Goal: Task Accomplishment & Management: Manage account settings

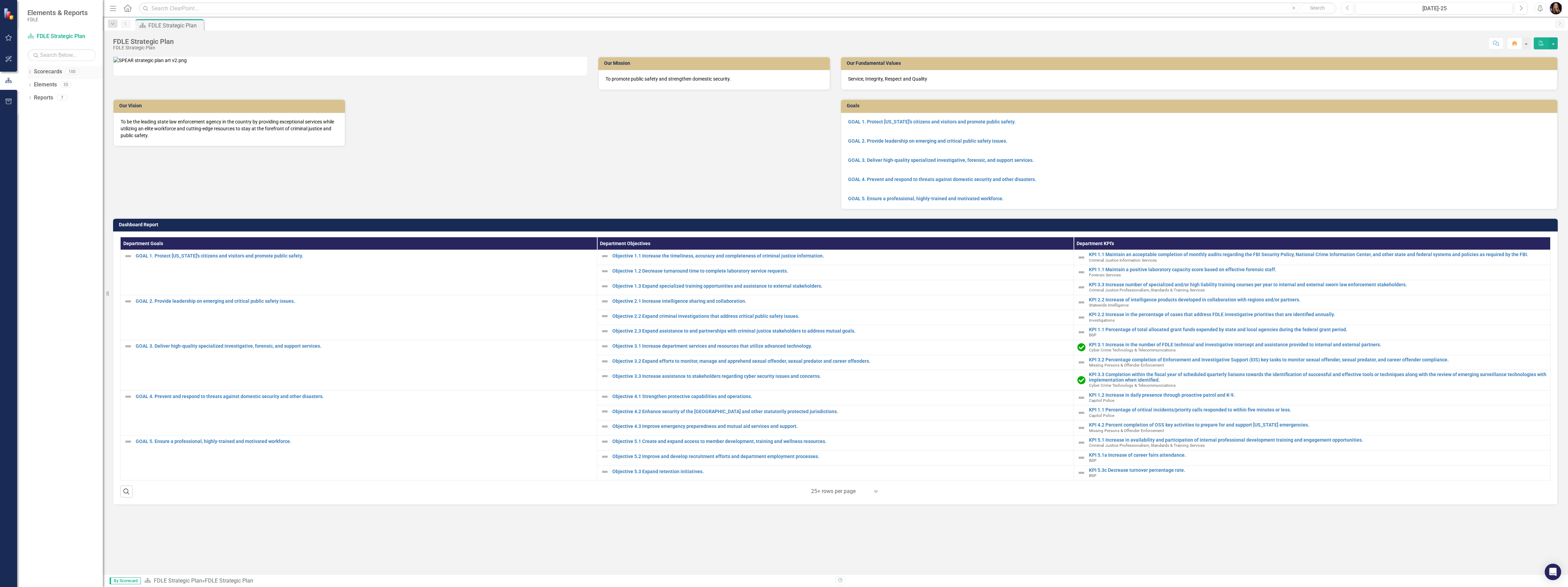
click at [31, 74] on icon "Dropdown" at bounding box center [30, 72] width 5 height 4
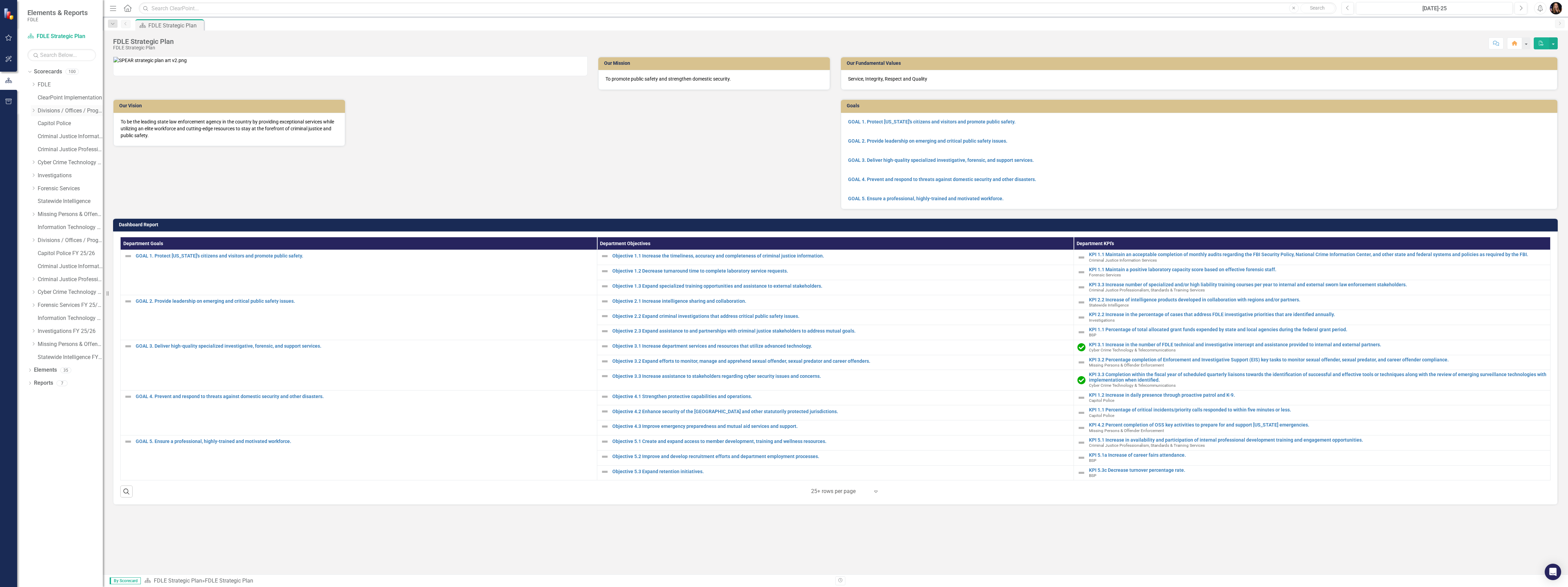
click at [33, 111] on icon "Dropdown" at bounding box center [33, 110] width 5 height 4
click at [48, 306] on link "Cyber Crime Technology & Telecommunications FY25/26" at bounding box center [70, 305] width 65 height 8
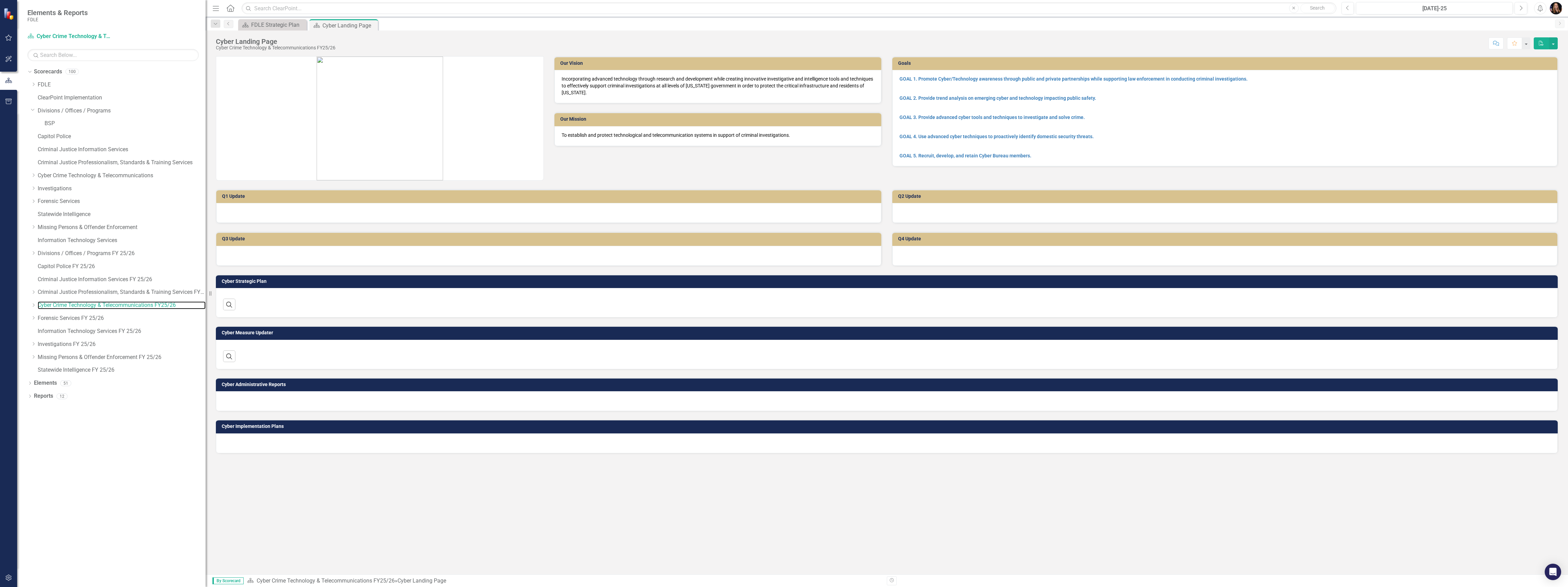
drag, startPoint x: 104, startPoint y: 241, endPoint x: 242, endPoint y: 261, distance: 139.4
click at [242, 261] on div "Elements & Reports FDLE Scorecard Cyber Crime Technology & Telecommunications F…" at bounding box center [784, 294] width 1568 height 587
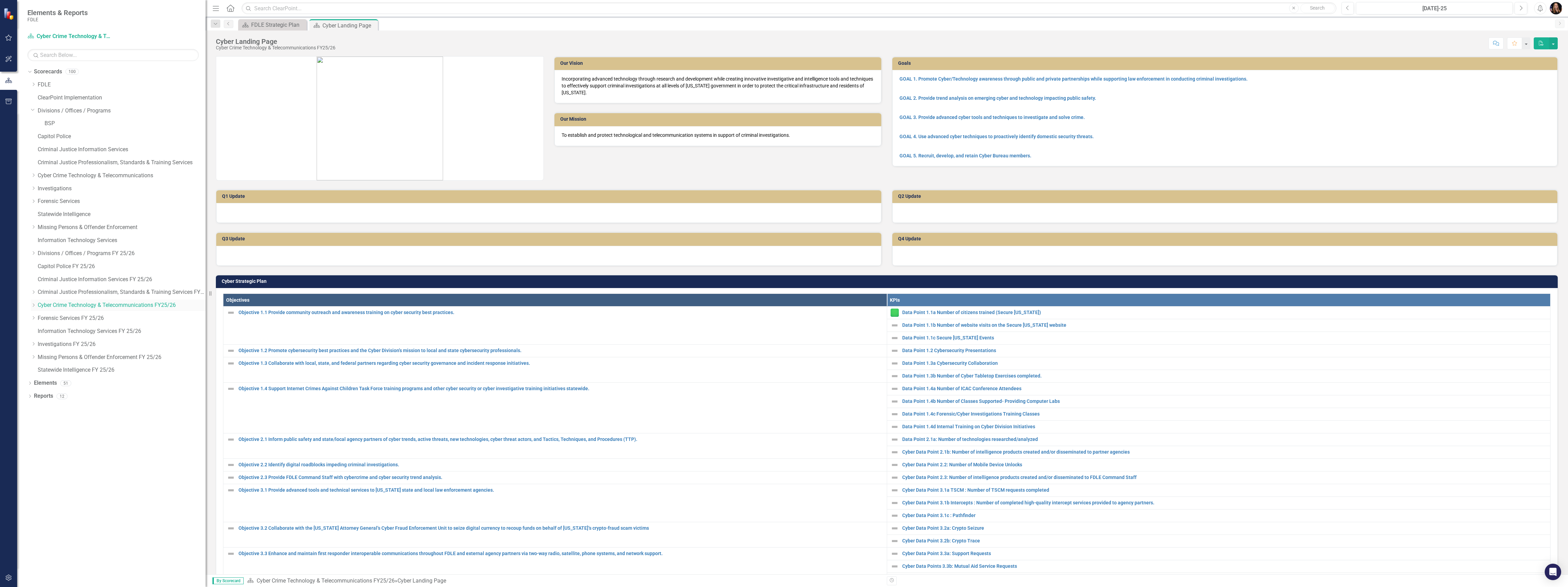
click at [32, 304] on icon "Dropdown" at bounding box center [33, 305] width 5 height 4
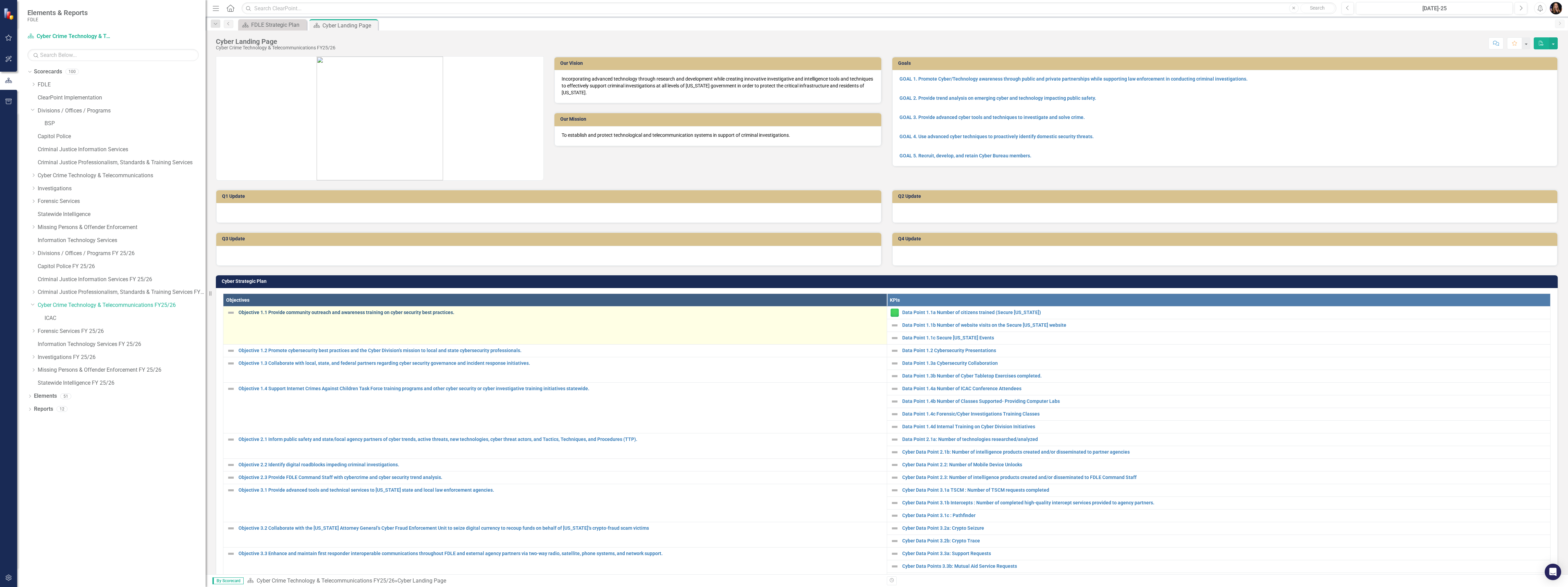
click at [285, 312] on link "Objective 1.1 Provide community outreach and awareness training on cyber securi…" at bounding box center [561, 312] width 645 height 5
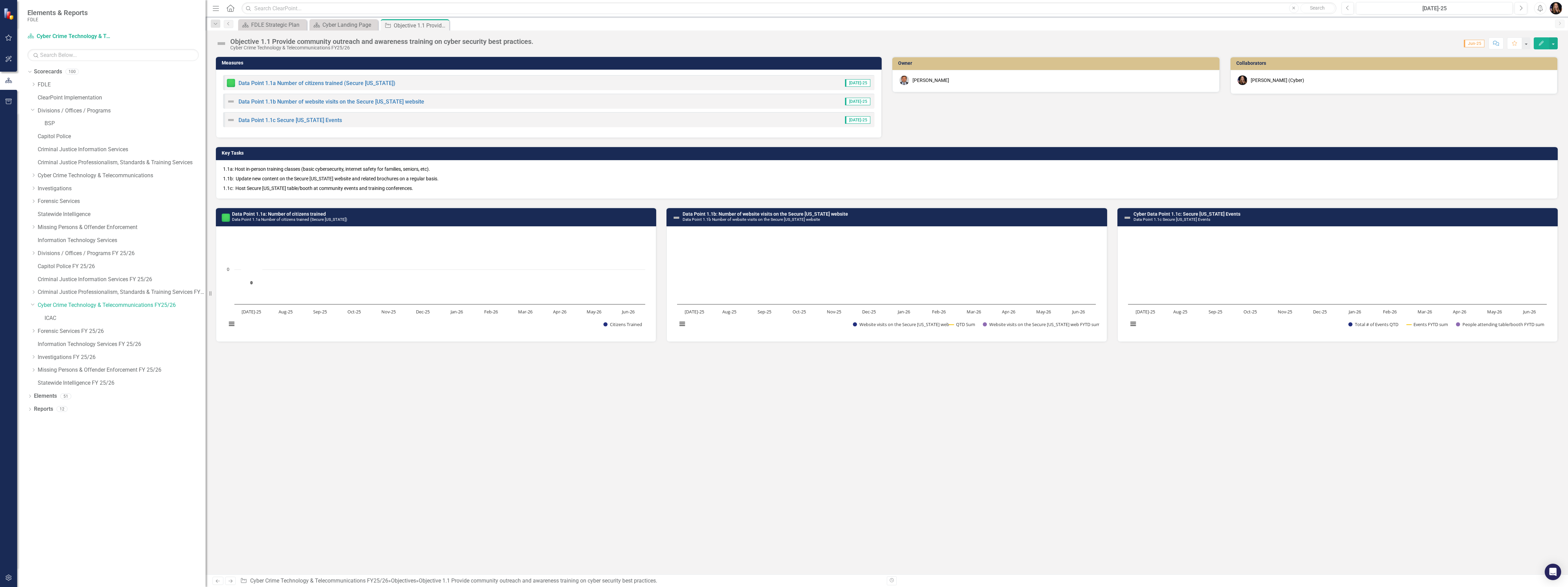
click at [230, 583] on link "Next" at bounding box center [231, 581] width 11 height 9
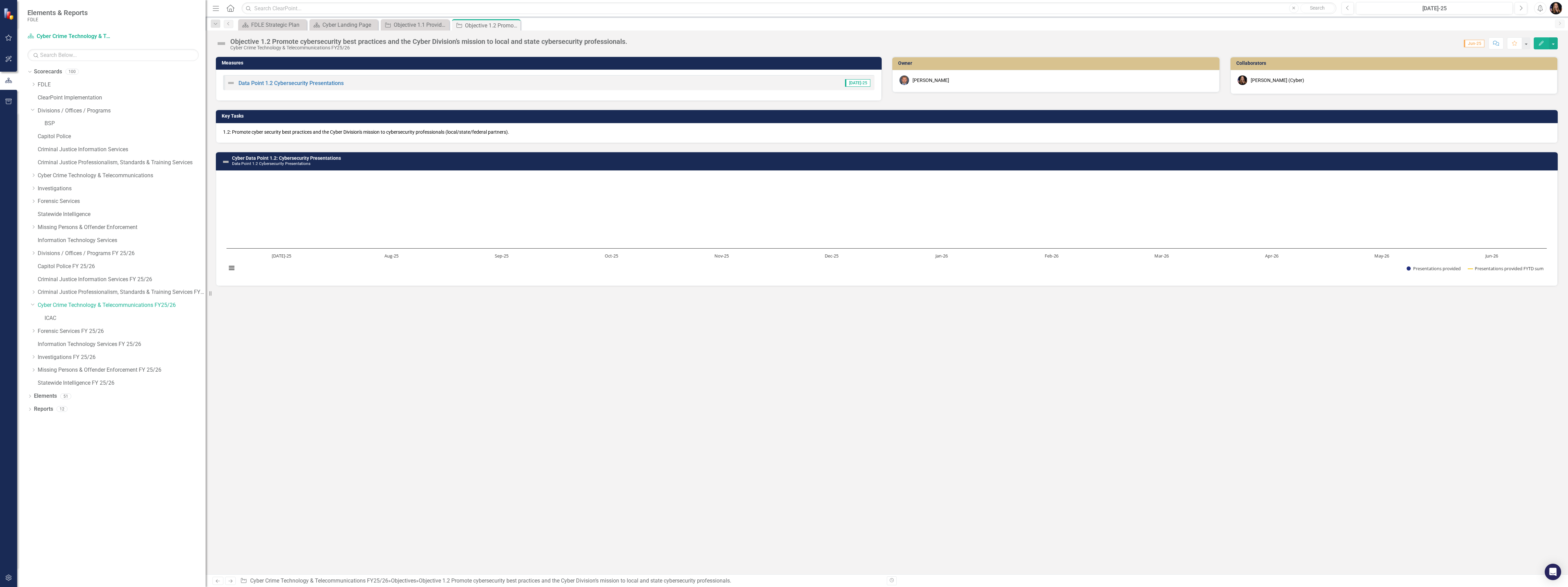
click at [214, 582] on link "Previous" at bounding box center [218, 581] width 11 height 9
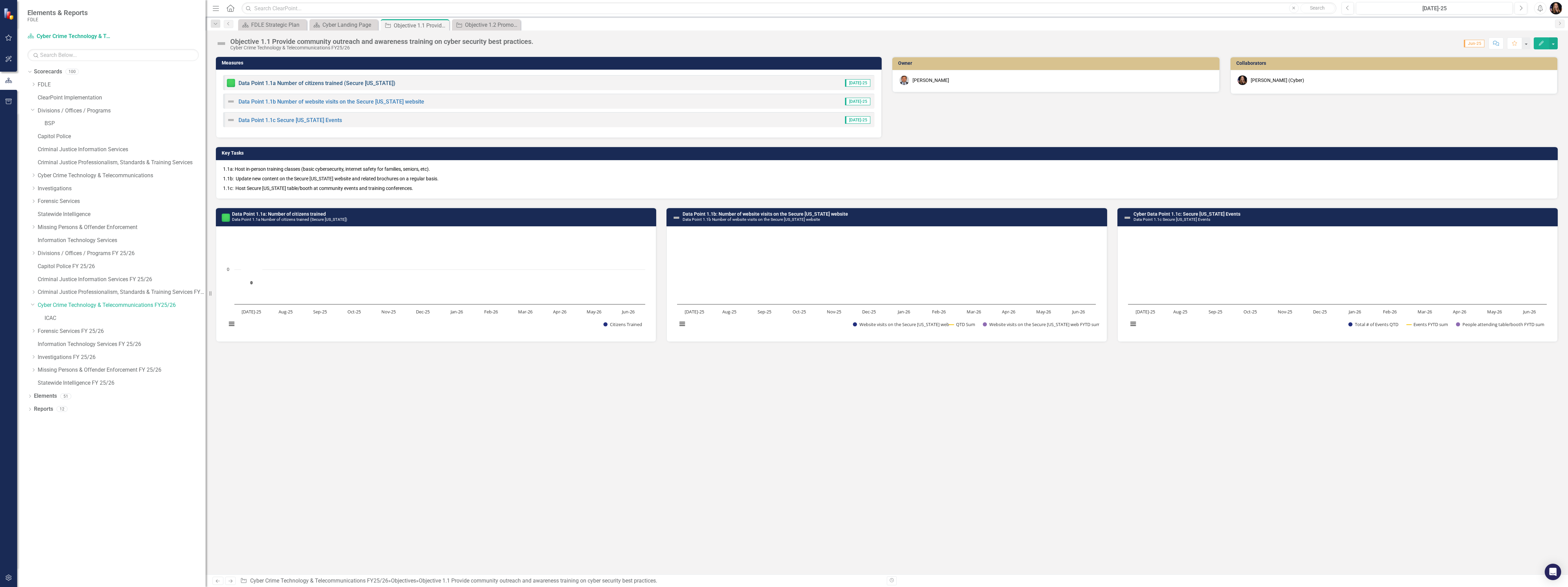
click at [309, 82] on link "Data Point 1.1a Number of citizens trained (Secure [US_STATE])" at bounding box center [317, 83] width 157 height 7
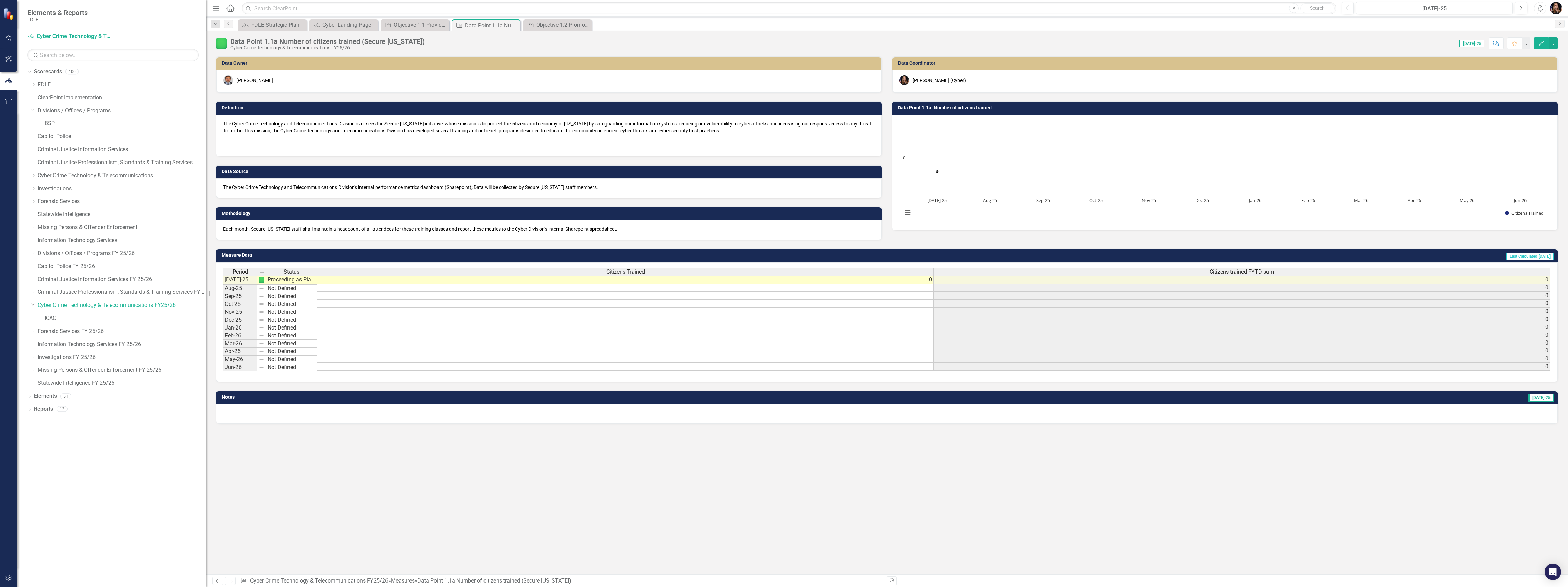
click at [233, 578] on icon "Next" at bounding box center [231, 580] width 6 height 4
click at [231, 581] on icon "Next" at bounding box center [231, 580] width 6 height 4
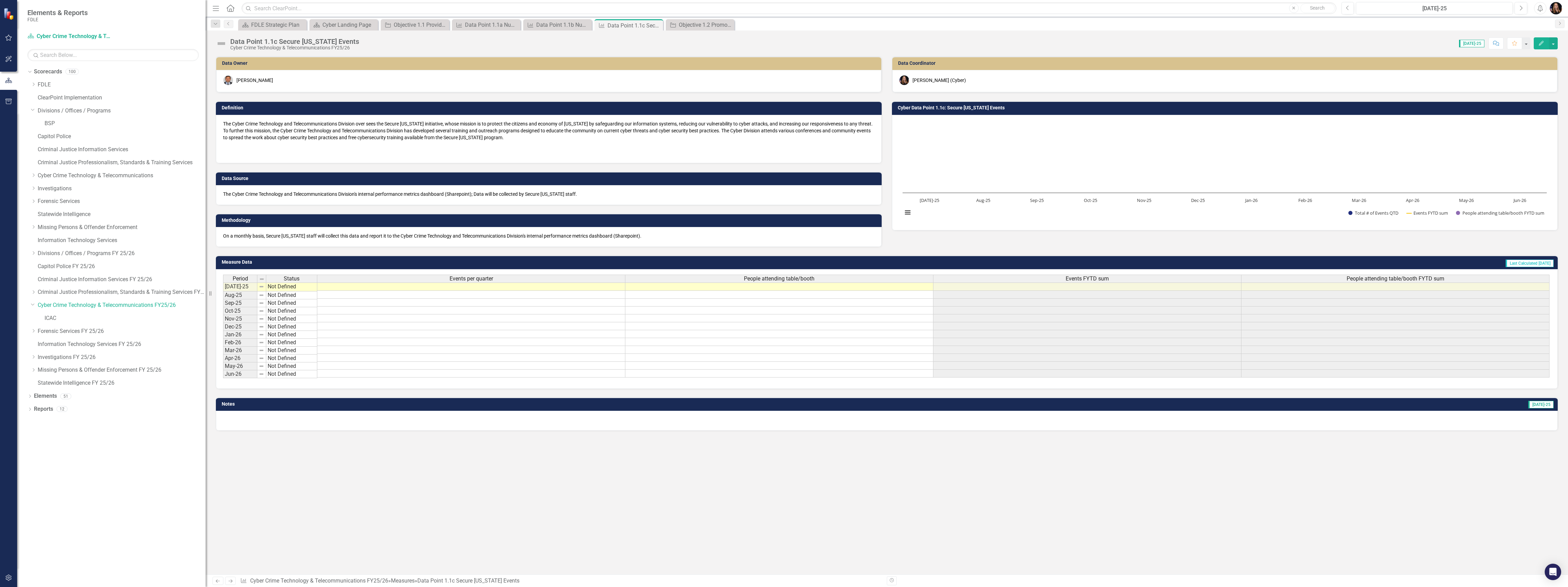
click at [231, 581] on icon "Next" at bounding box center [231, 580] width 6 height 4
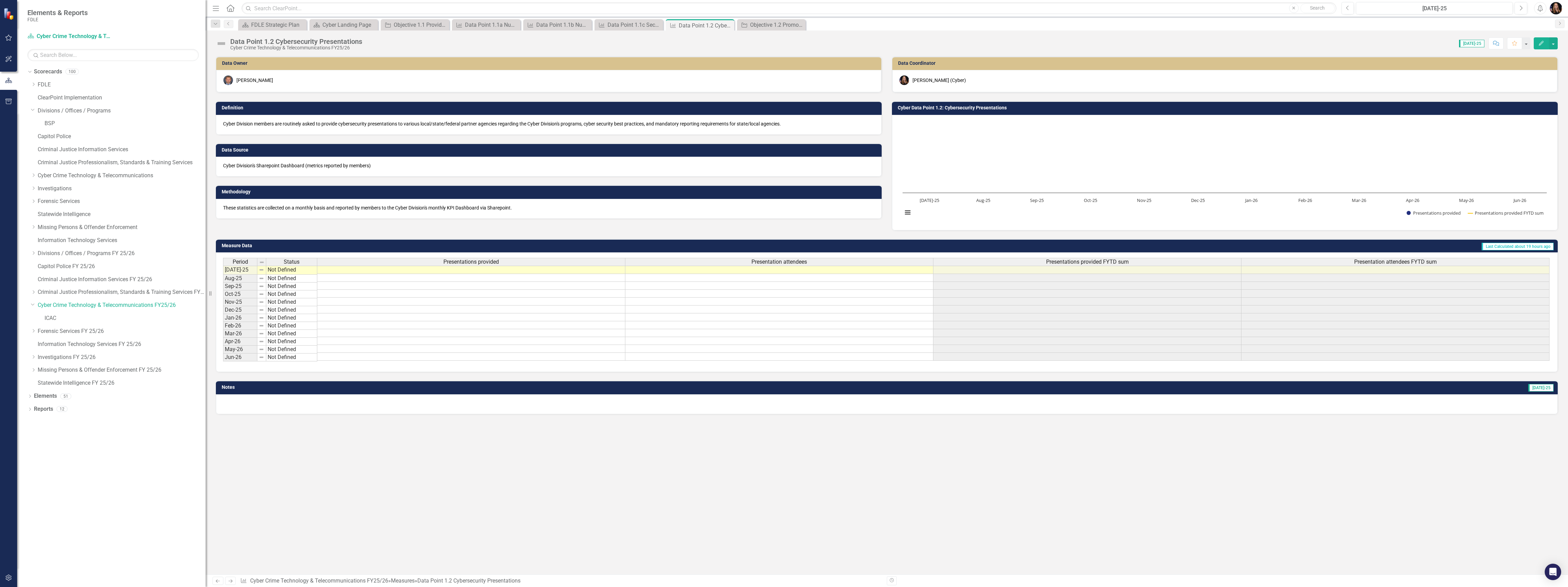
click at [231, 581] on icon "Next" at bounding box center [231, 580] width 6 height 4
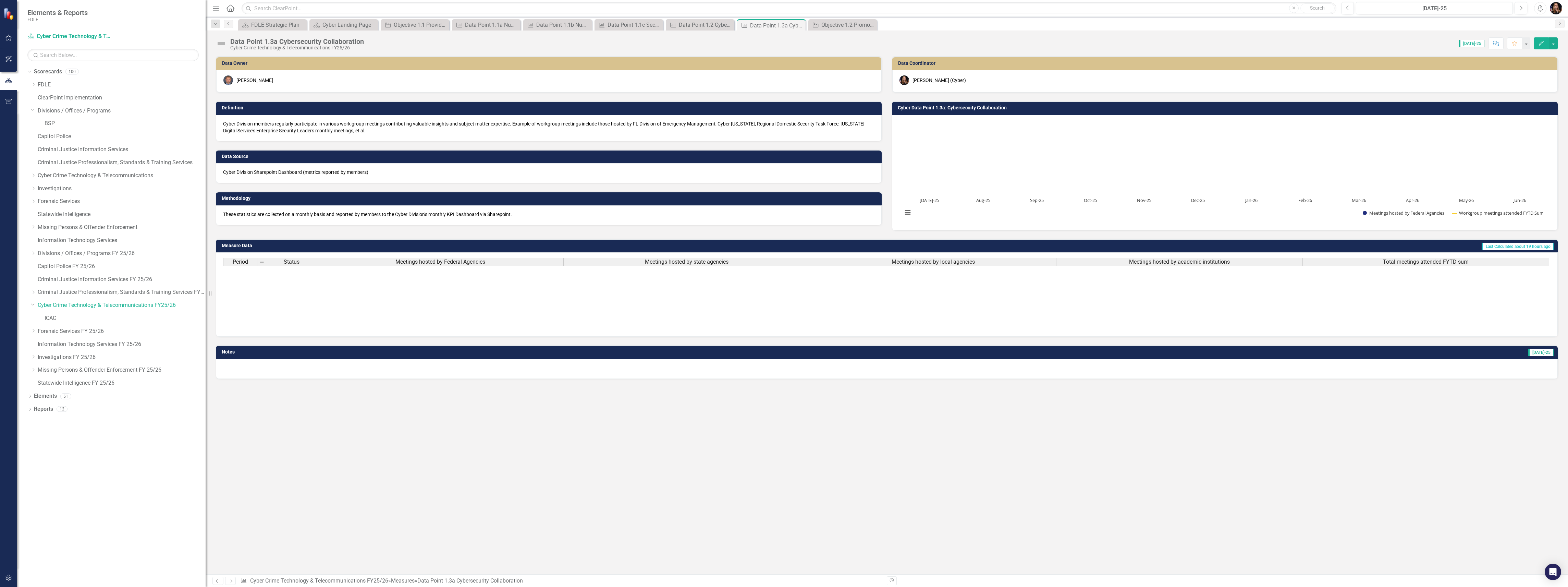
click at [231, 581] on icon "Next" at bounding box center [231, 580] width 6 height 4
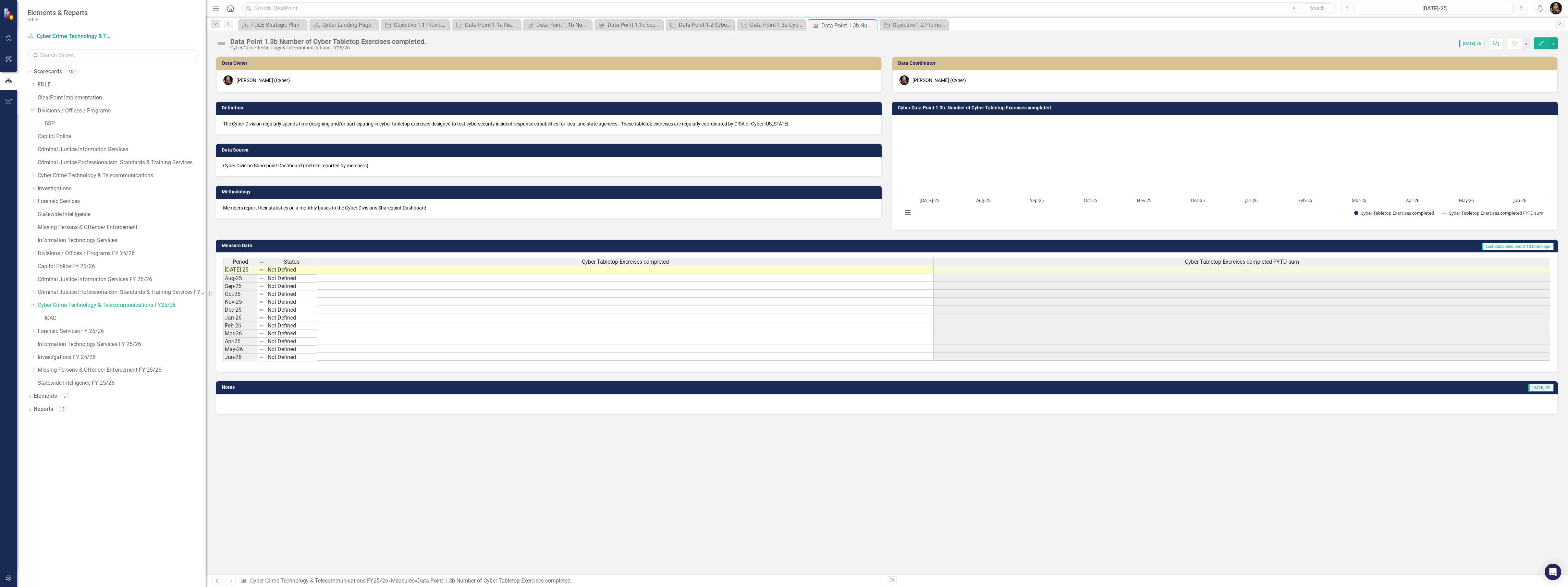
click at [231, 582] on icon "Next" at bounding box center [231, 580] width 6 height 4
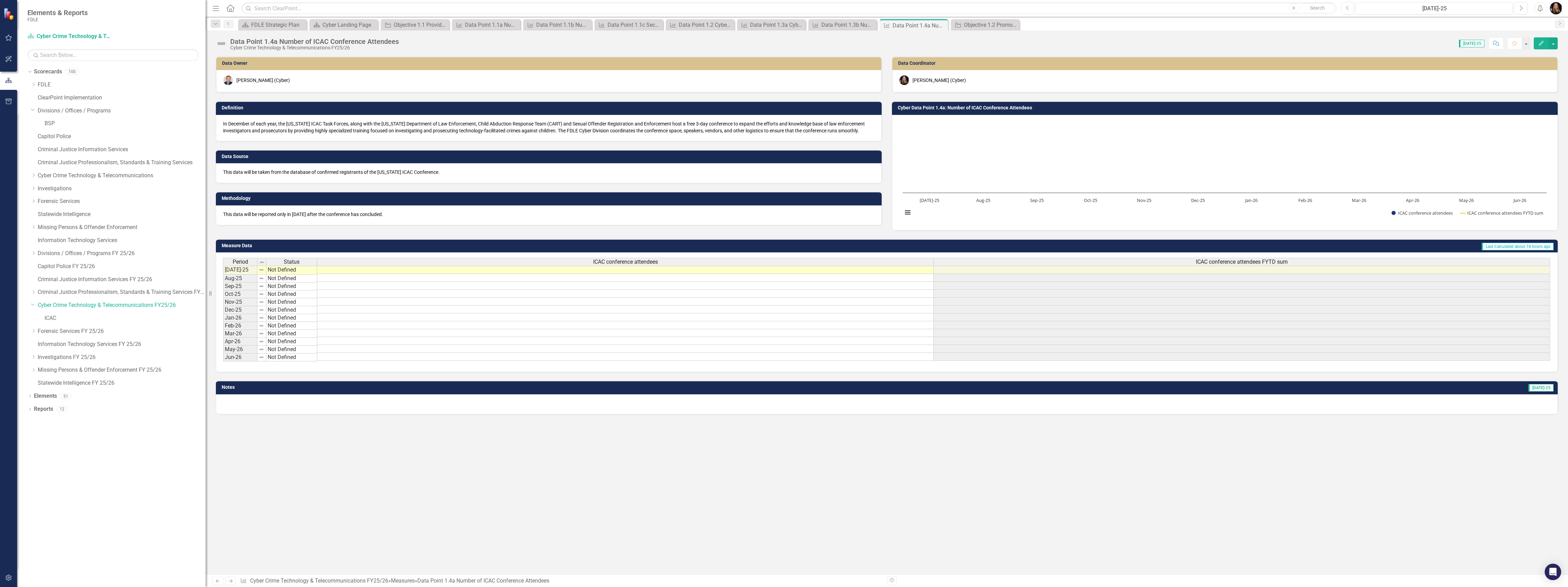
click at [231, 582] on icon "Next" at bounding box center [231, 580] width 6 height 4
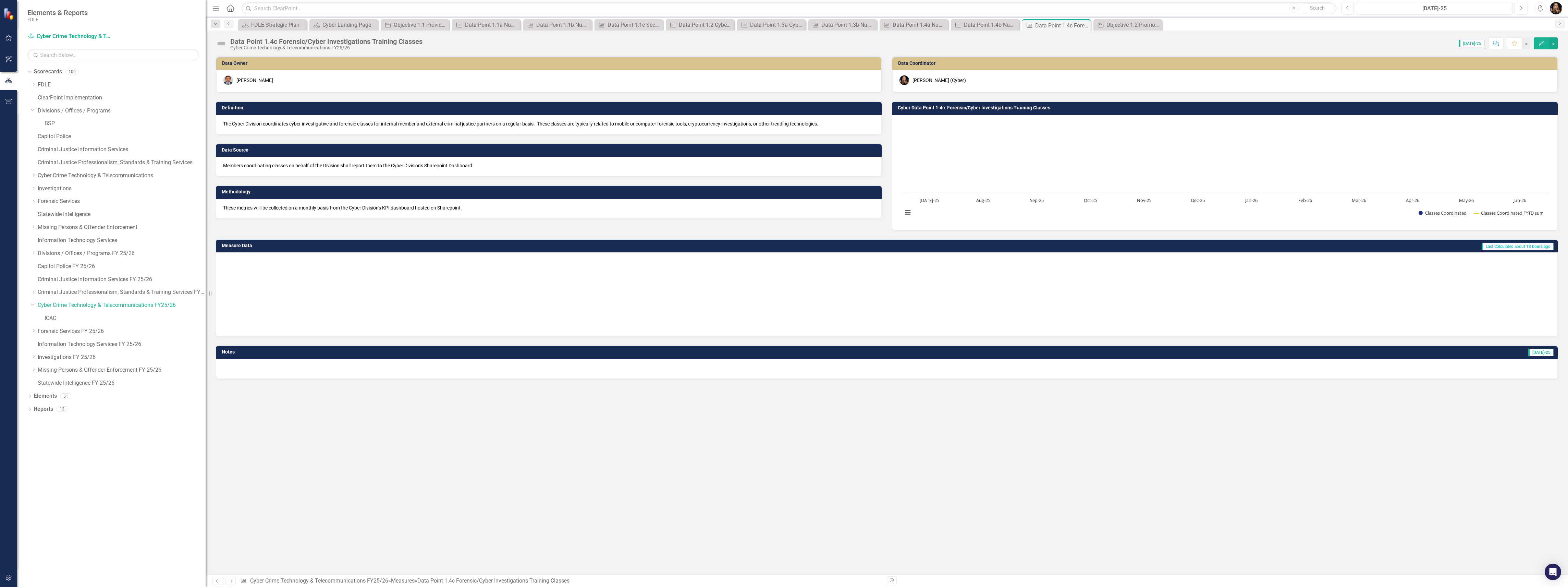
click at [231, 582] on icon at bounding box center [230, 581] width 4 height 4
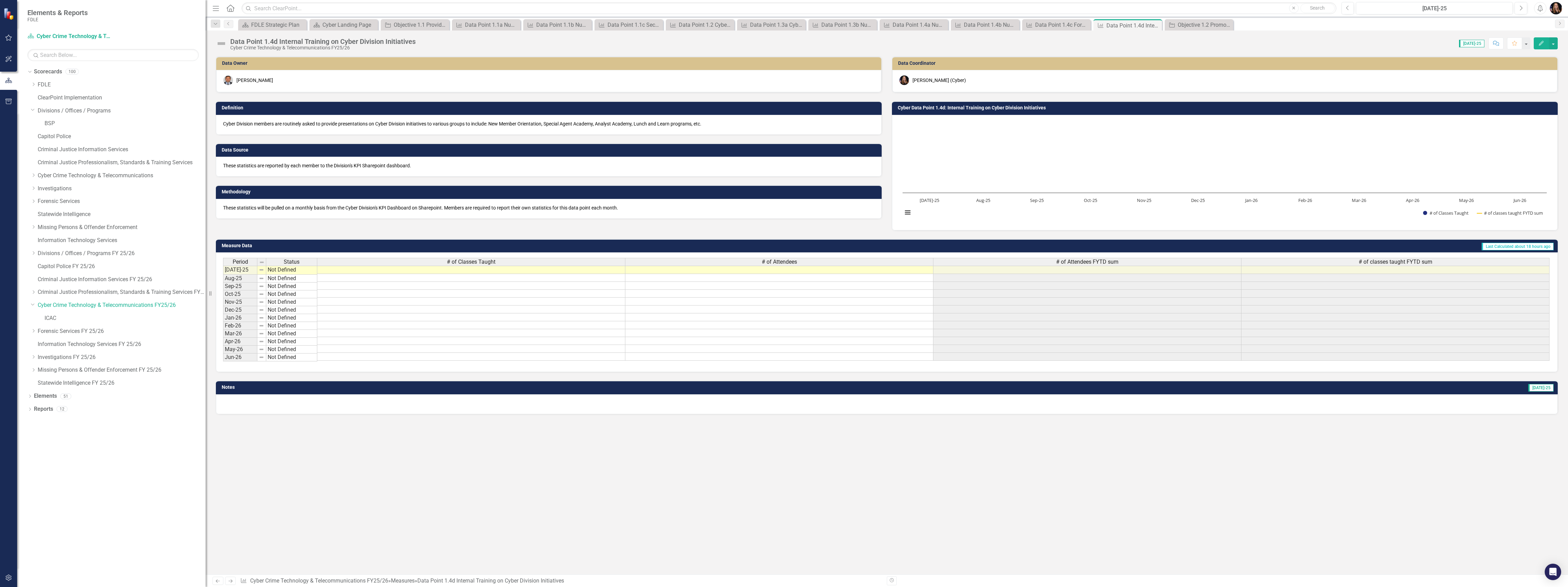
click at [231, 582] on icon at bounding box center [230, 581] width 4 height 4
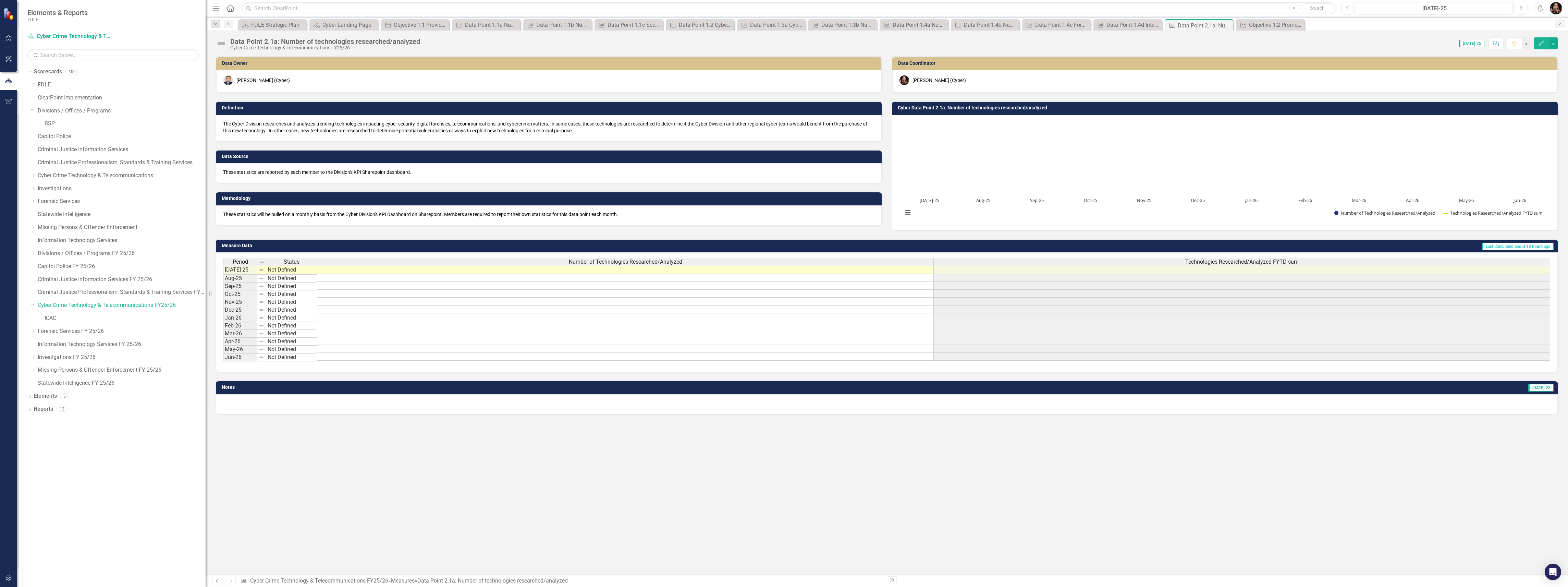
click at [231, 582] on icon at bounding box center [230, 581] width 4 height 4
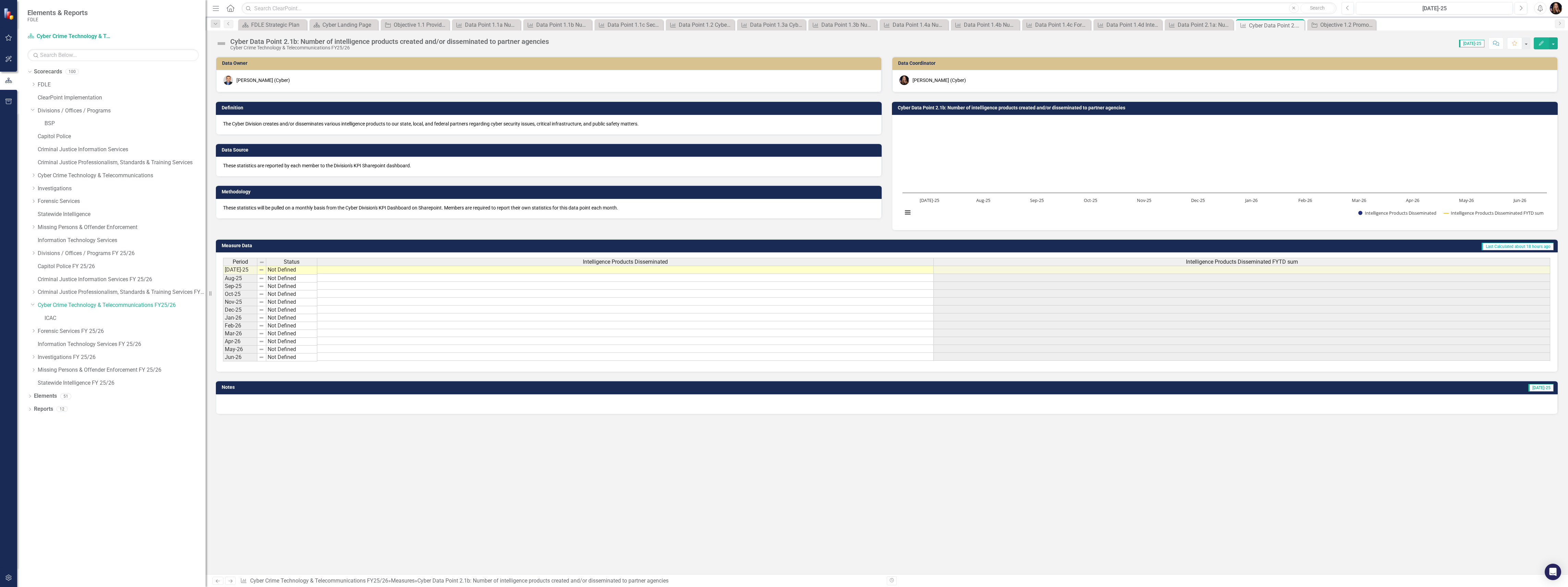
click at [231, 582] on icon at bounding box center [230, 581] width 4 height 4
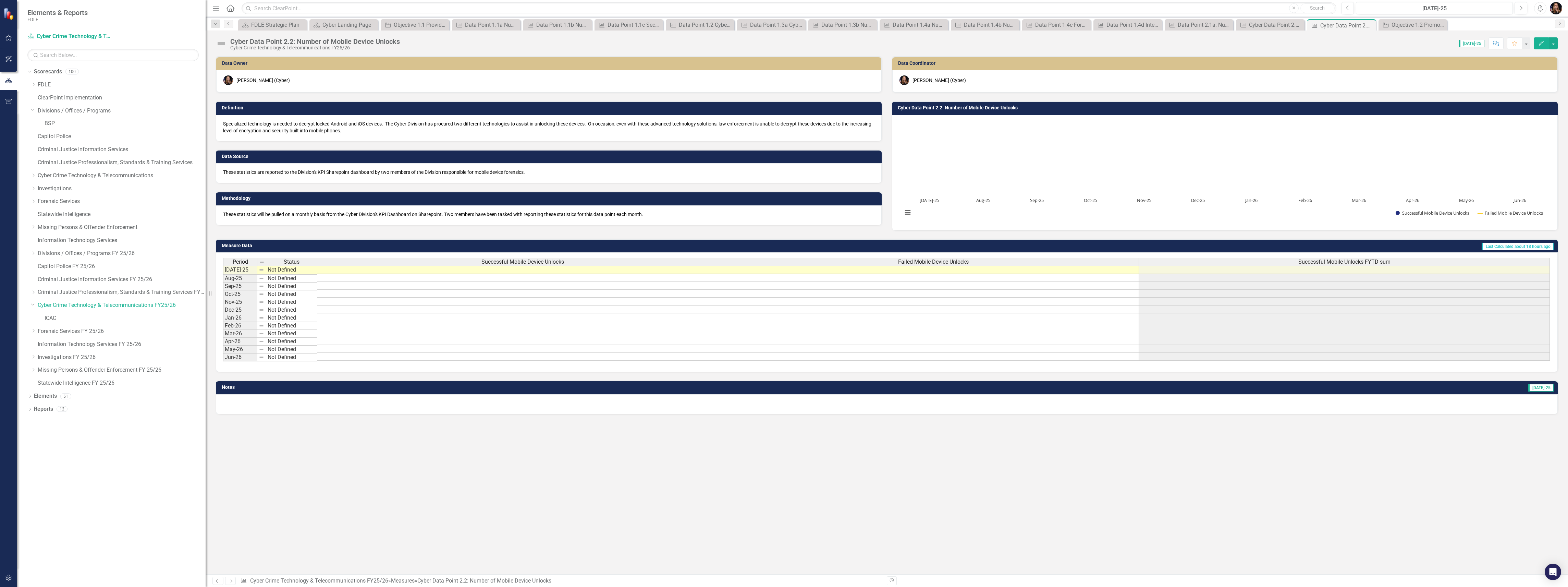
click at [231, 582] on icon at bounding box center [230, 581] width 4 height 4
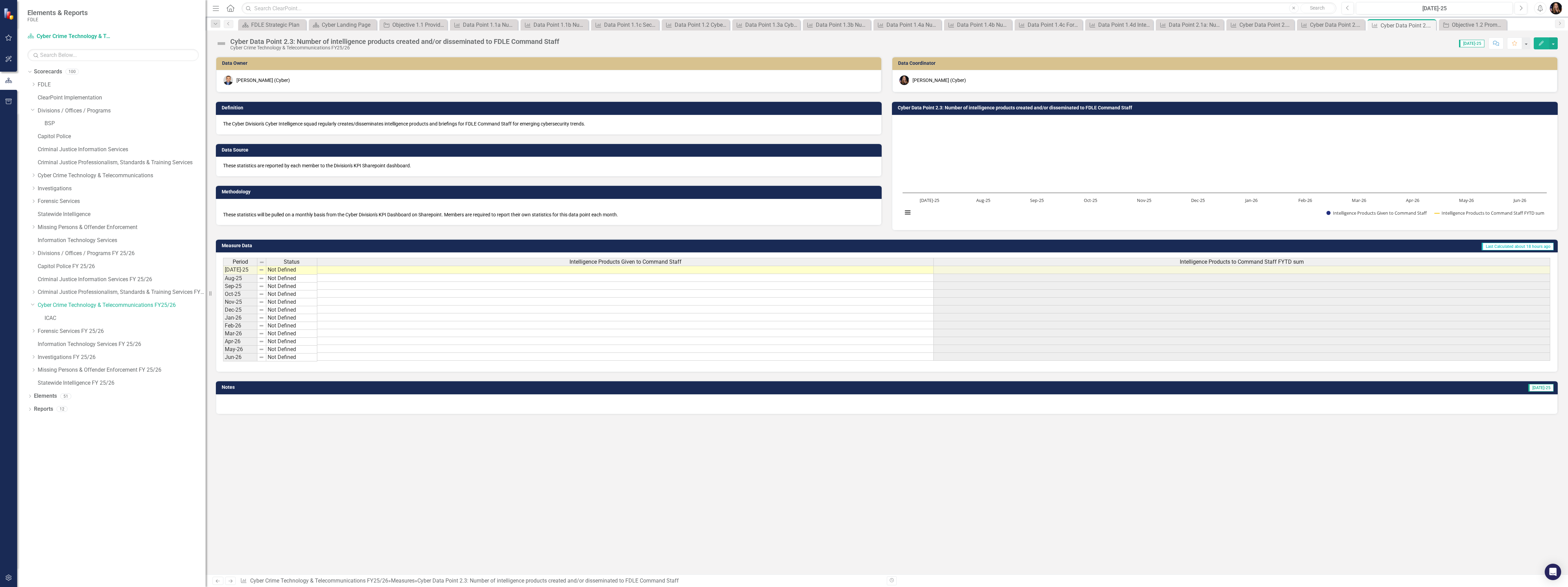
click at [231, 582] on icon at bounding box center [230, 581] width 4 height 4
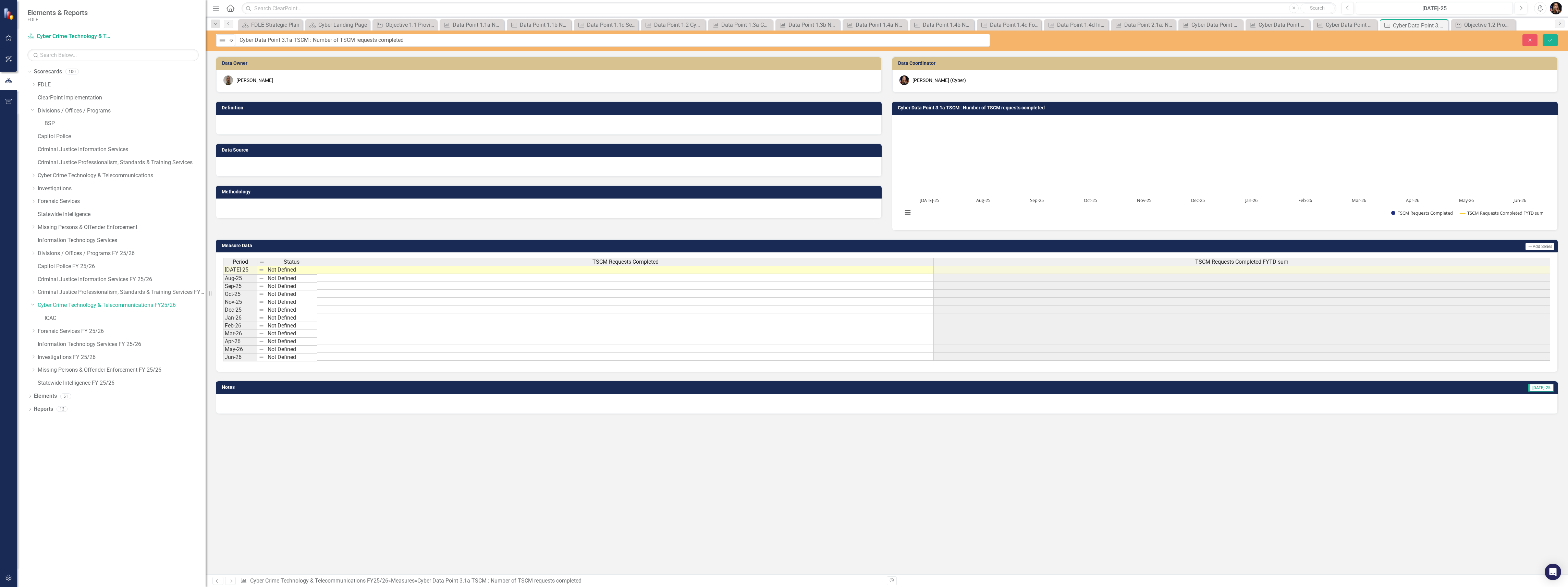
drag, startPoint x: 438, startPoint y: 40, endPoint x: 239, endPoint y: 45, distance: 199.1
click at [243, 41] on input "Cyber Data Point 3.1a TSCM : Number of TSCM requests completed" at bounding box center [613, 40] width 755 height 13
click at [243, 41] on input "Cyber Data Point 3.1a TSCM : Number of TSCM requests completed" at bounding box center [613, 40] width 755 height 13
click at [244, 41] on input "Cyber Data Point 3.1a TSCM : Number of TSCM requests completed" at bounding box center [613, 40] width 755 height 13
click at [641, 483] on div "Data Owner Kyle Kelly Definition Data Source Methodology Data Coordinator Molly…" at bounding box center [887, 315] width 1362 height 518
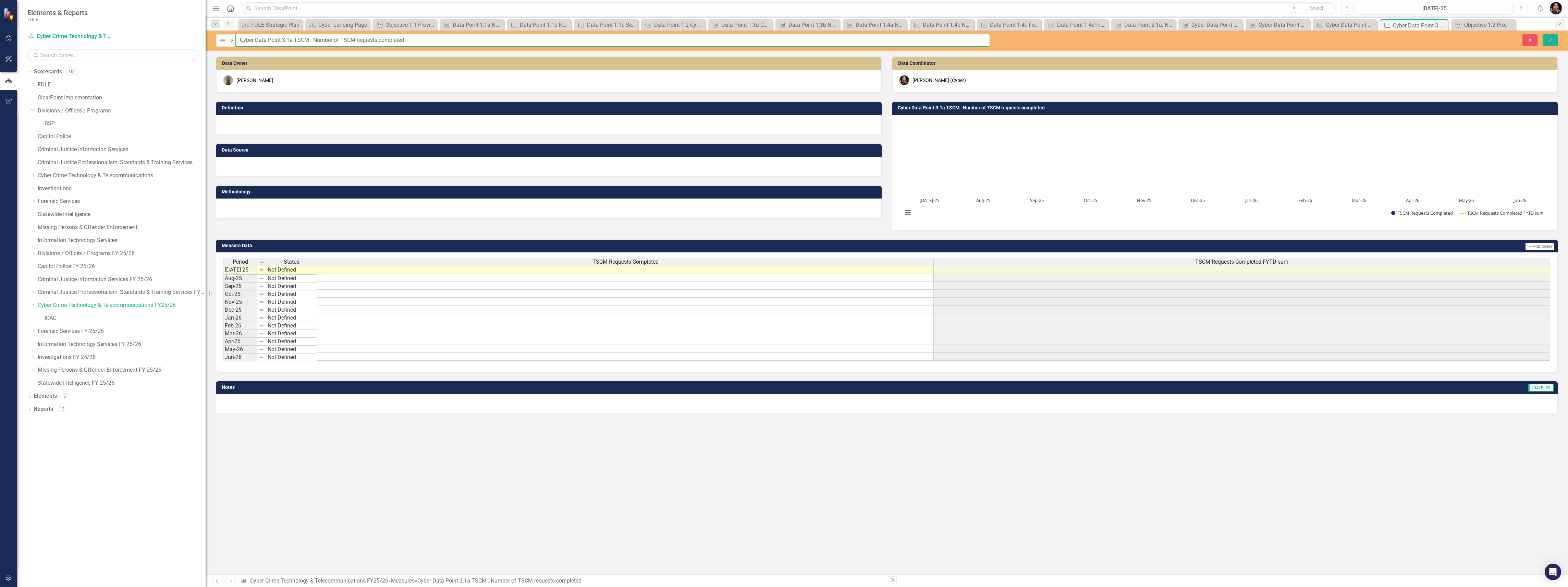
click at [355, 40] on input "Cyber Data Point 3.1a TSCM : Number of TSCM requests completed" at bounding box center [613, 40] width 755 height 13
click at [231, 579] on icon "Next" at bounding box center [231, 580] width 6 height 4
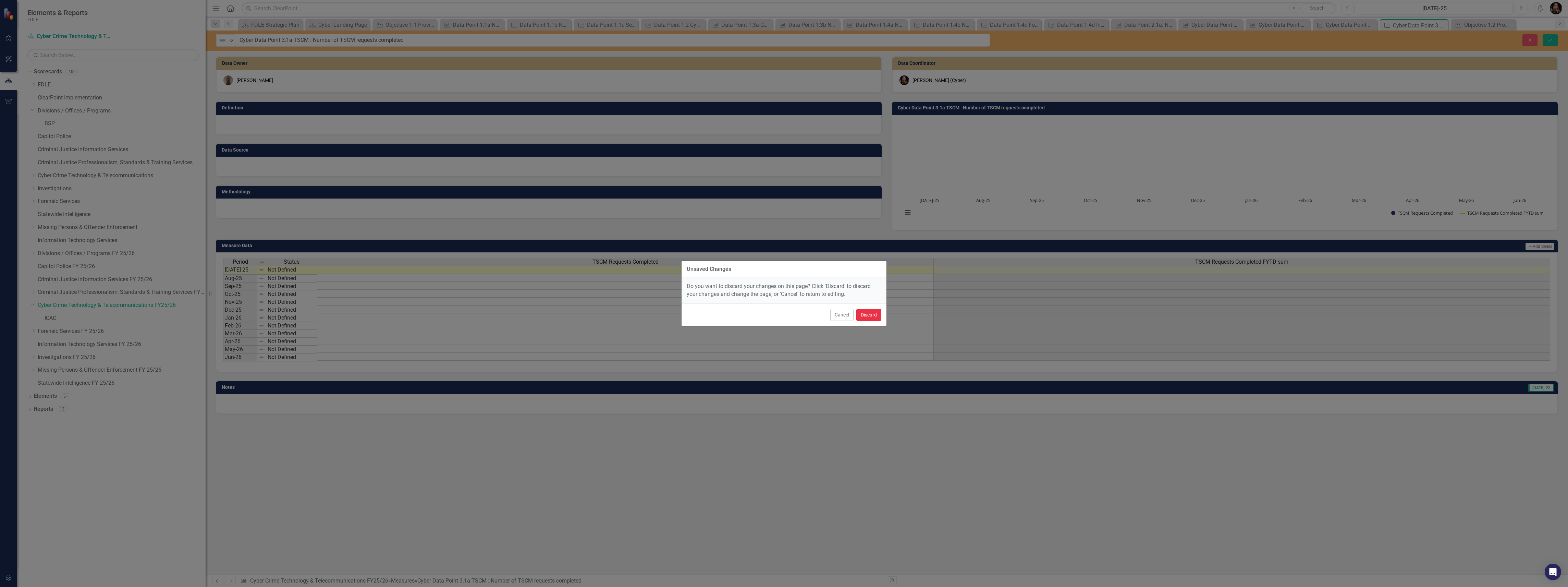
click at [873, 318] on button "Discard" at bounding box center [869, 315] width 25 height 12
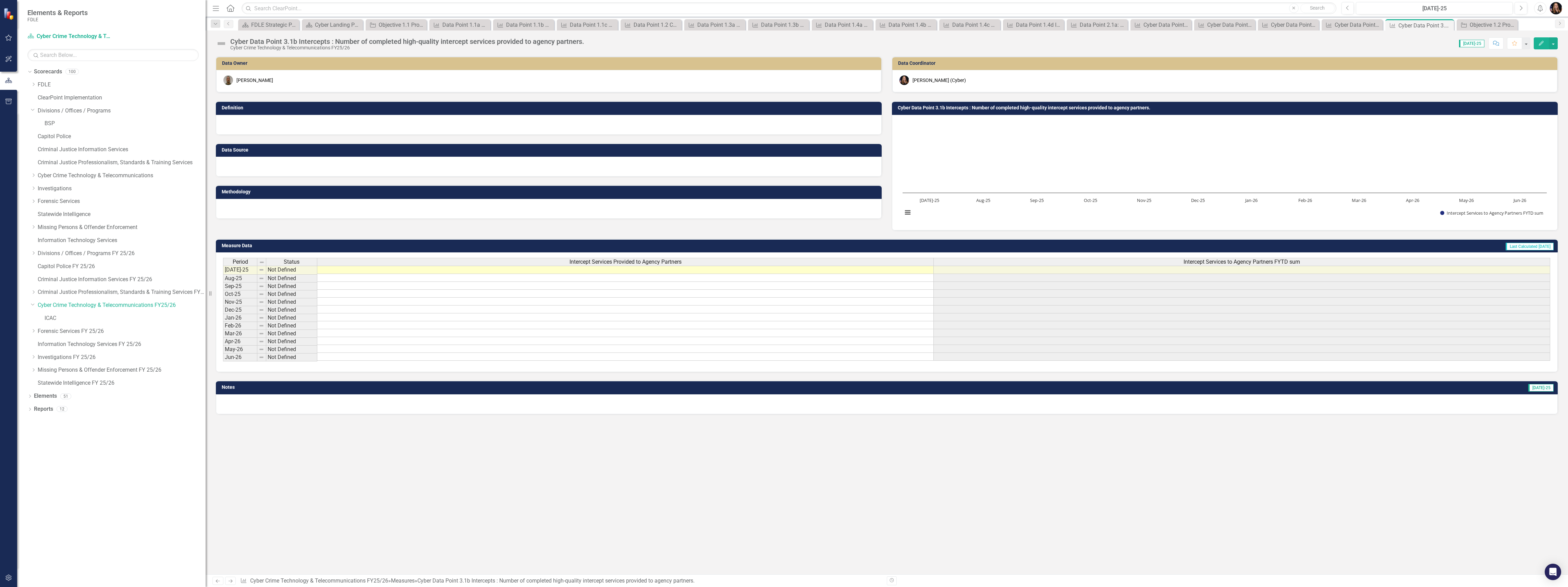
click at [399, 38] on div "Cyber Data Point 3.1b Intercepts : Number of completed high-quality intercept s…" at bounding box center [407, 41] width 354 height 7
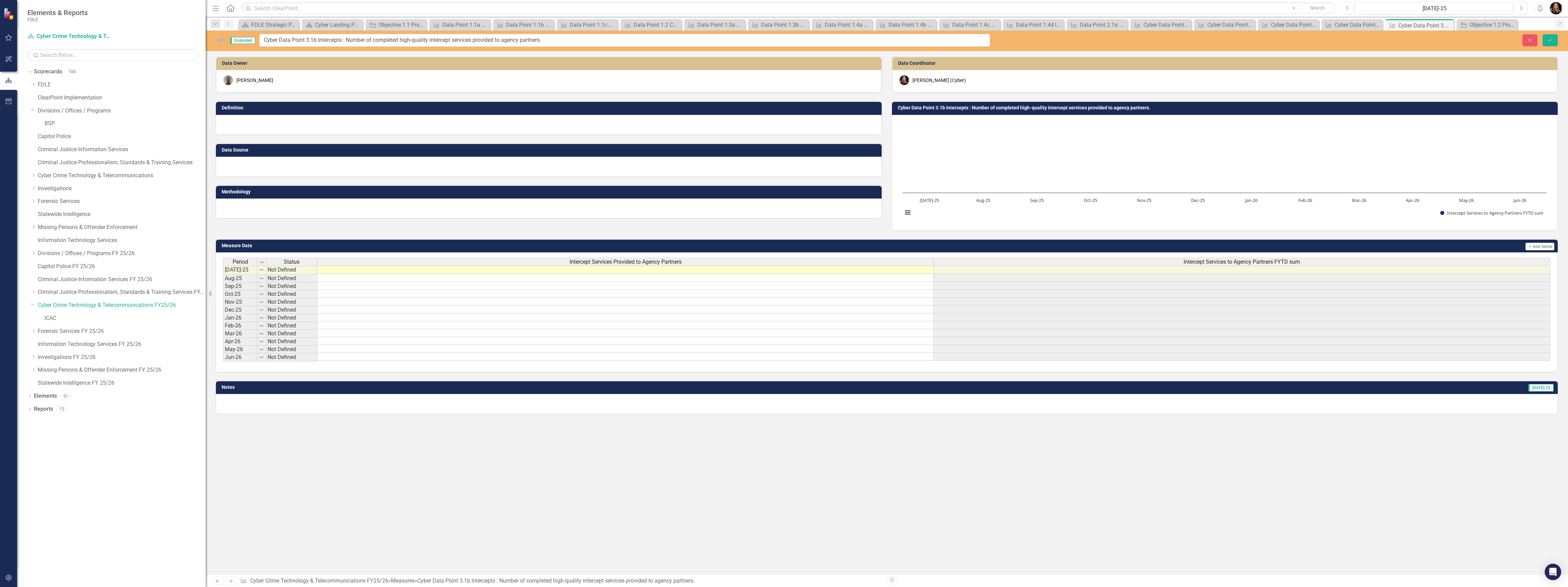
click at [399, 38] on input "Cyber Data Point 3.1b Intercepts : Number of completed high-quality intercept s…" at bounding box center [625, 40] width 730 height 13
click at [228, 582] on icon "Next" at bounding box center [231, 580] width 6 height 4
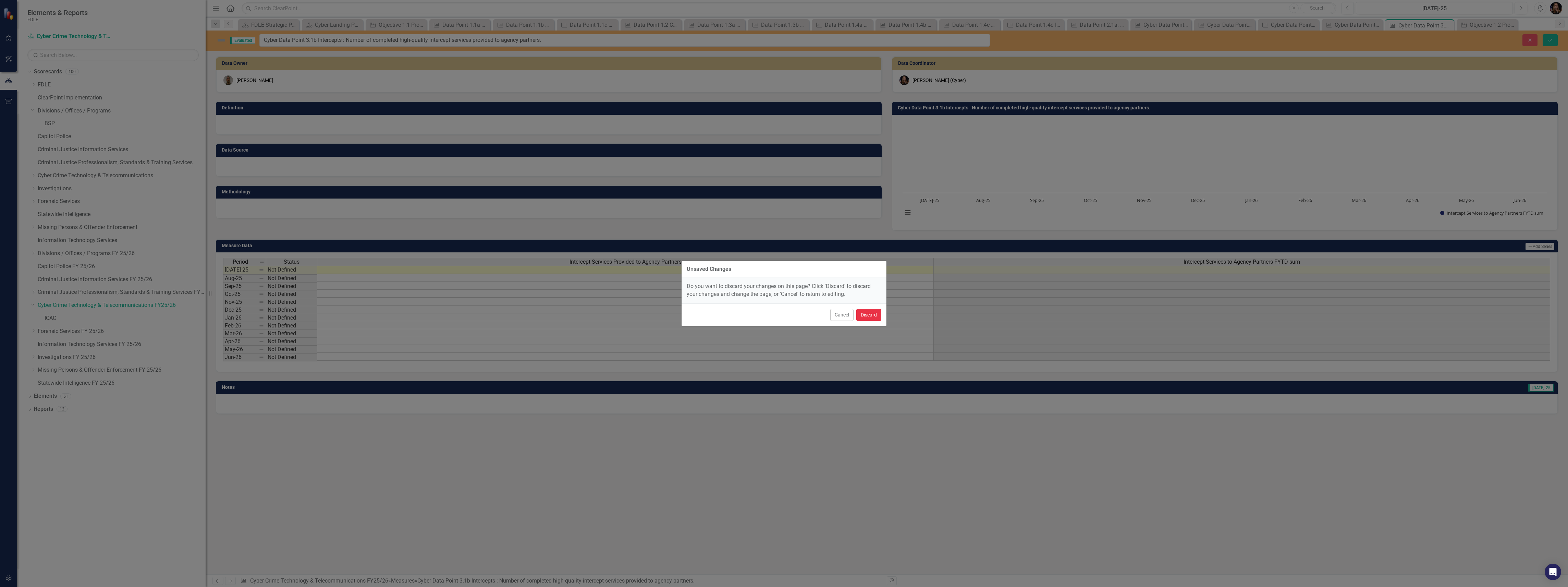
click at [872, 314] on button "Discard" at bounding box center [869, 315] width 25 height 12
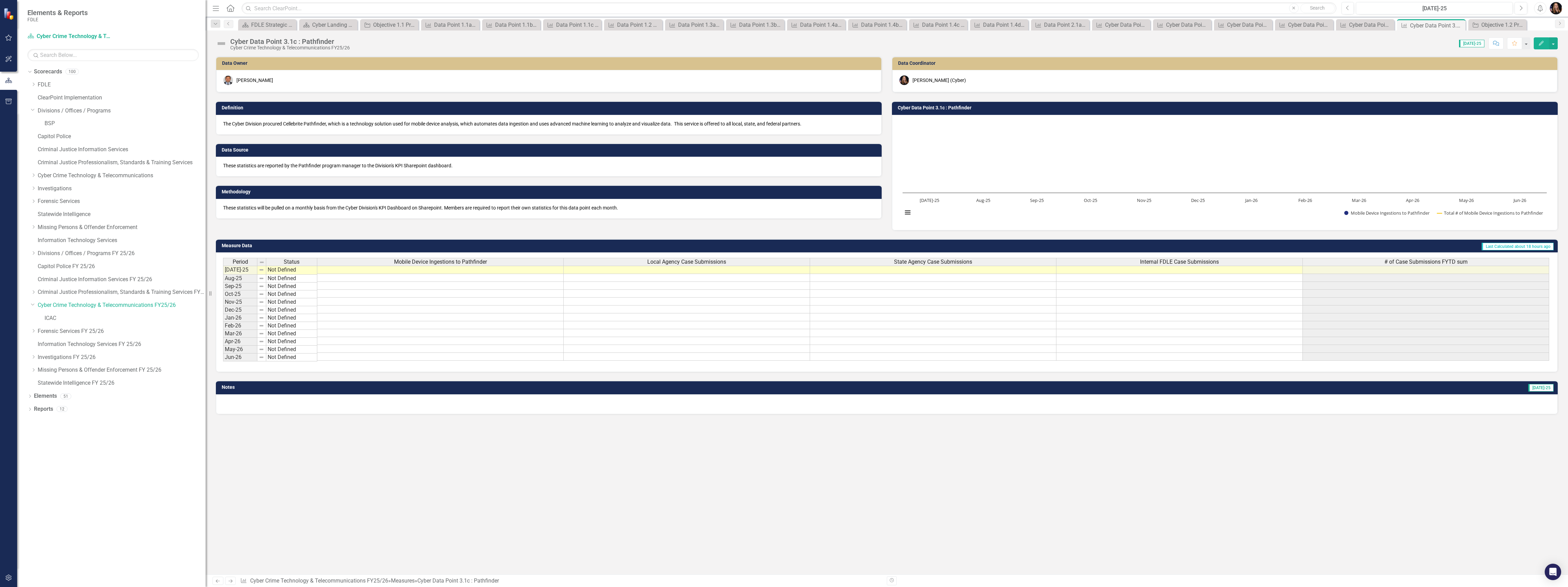
click at [228, 579] on icon "Next" at bounding box center [231, 580] width 6 height 4
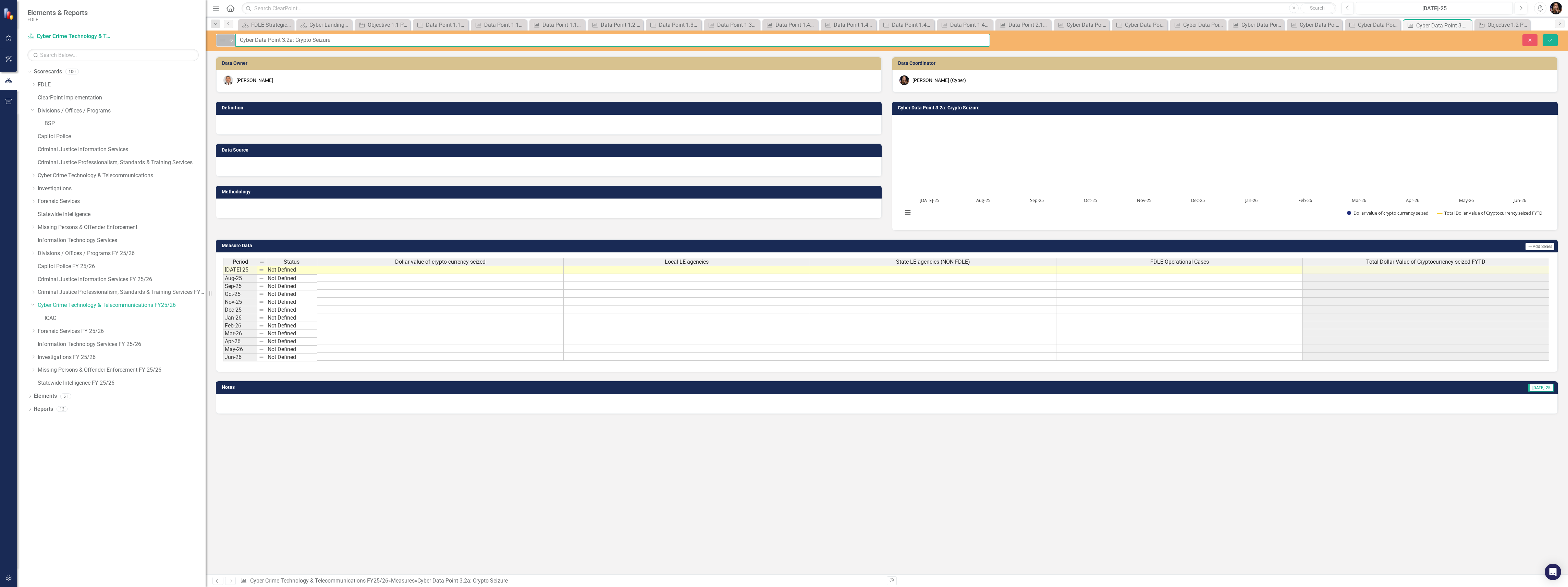
drag, startPoint x: 345, startPoint y: 40, endPoint x: 222, endPoint y: 40, distance: 123.0
click at [290, 34] on input "Cyber Data Point 3.2a: Crypto Seizure" at bounding box center [613, 40] width 755 height 13
click at [290, 35] on input "Cyber Data Point 3.2a: Crypto Seizure" at bounding box center [613, 40] width 755 height 13
click at [291, 35] on input "Cyber Data Point 3.2a: Crypto Seizure" at bounding box center [613, 40] width 755 height 13
click at [539, 462] on div "Data Owner Brett Cureton Definition Data Source Methodology Data Coordinator Mo…" at bounding box center [887, 315] width 1362 height 518
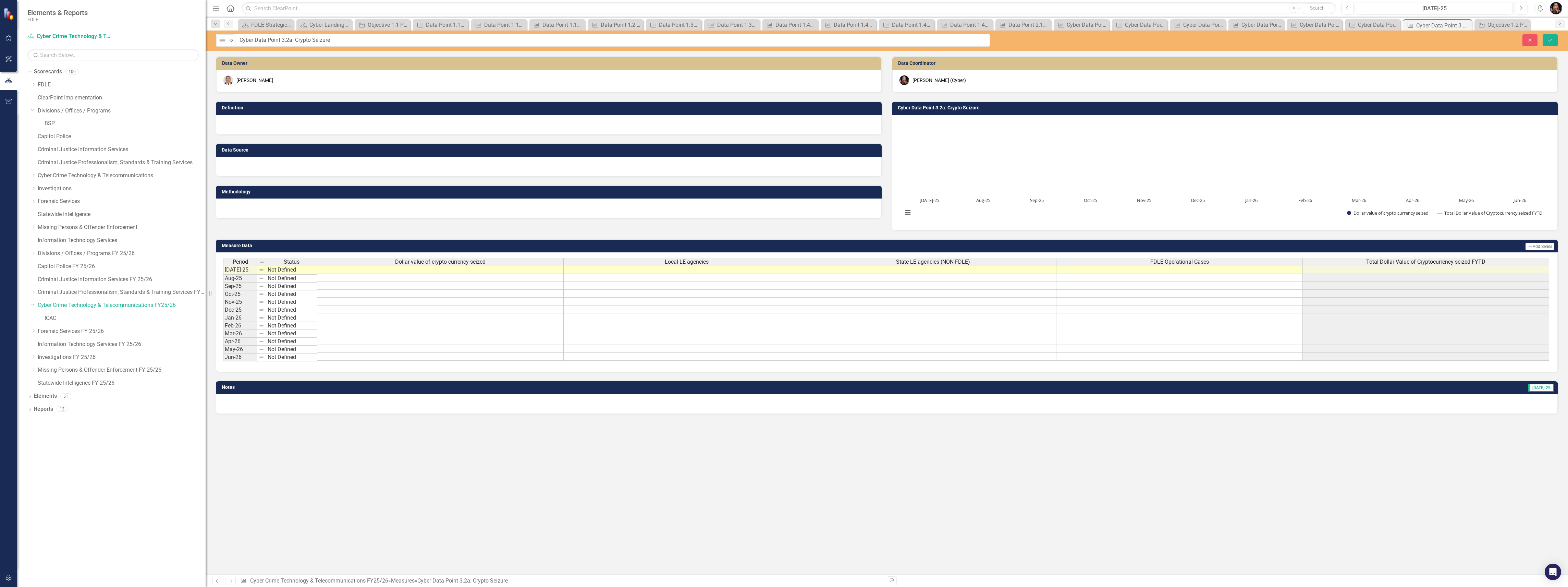
click at [449, 265] on th "Dollar value of crypto currency seized" at bounding box center [440, 261] width 247 height 8
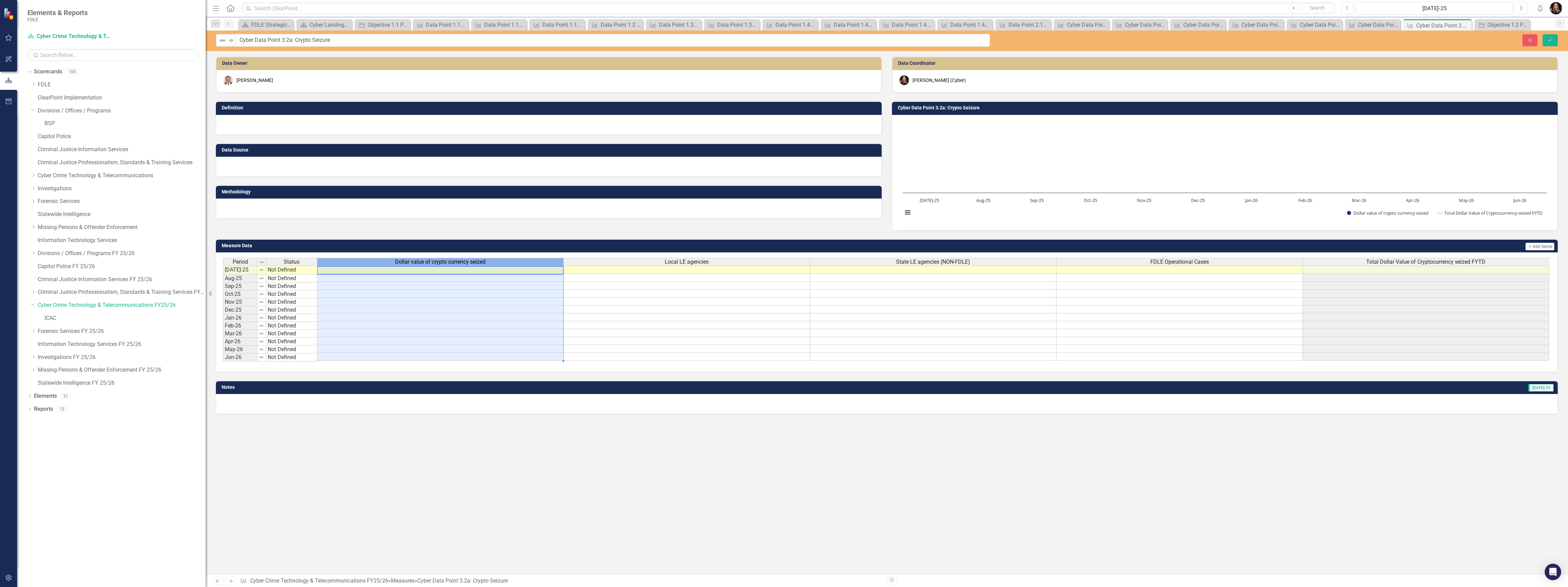
click at [233, 580] on icon "Next" at bounding box center [231, 580] width 6 height 4
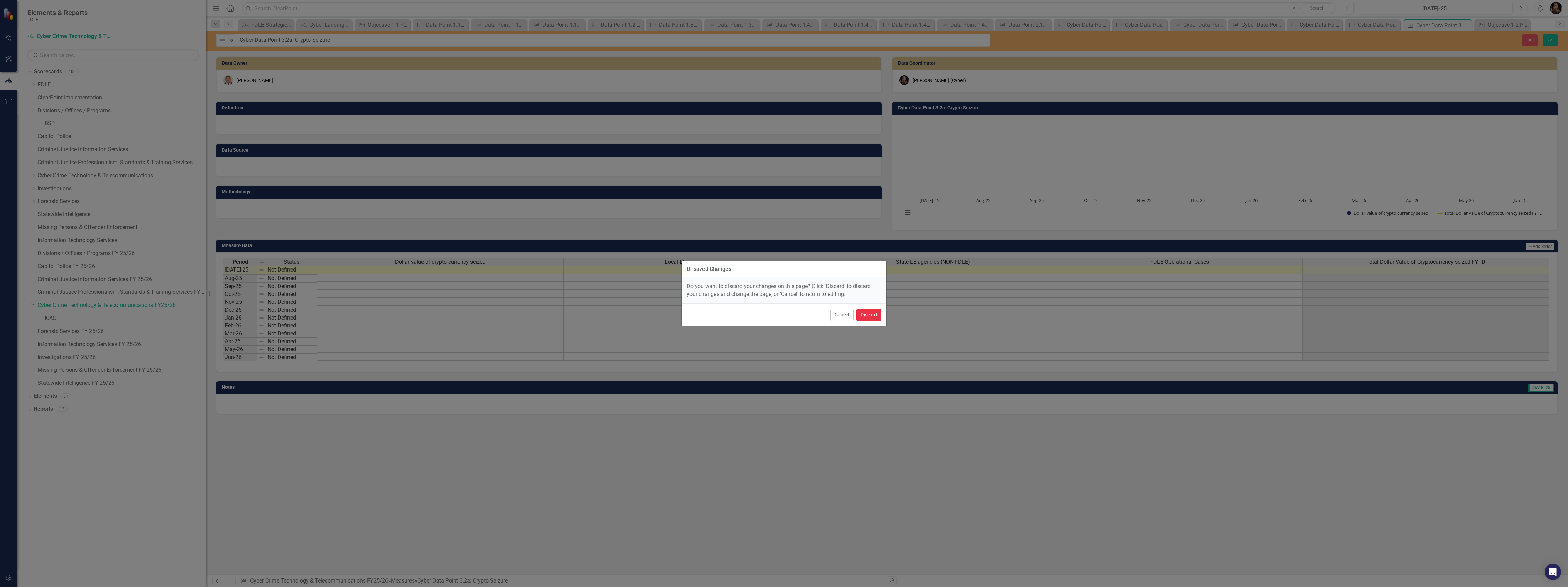
click at [876, 315] on button "Discard" at bounding box center [869, 315] width 25 height 12
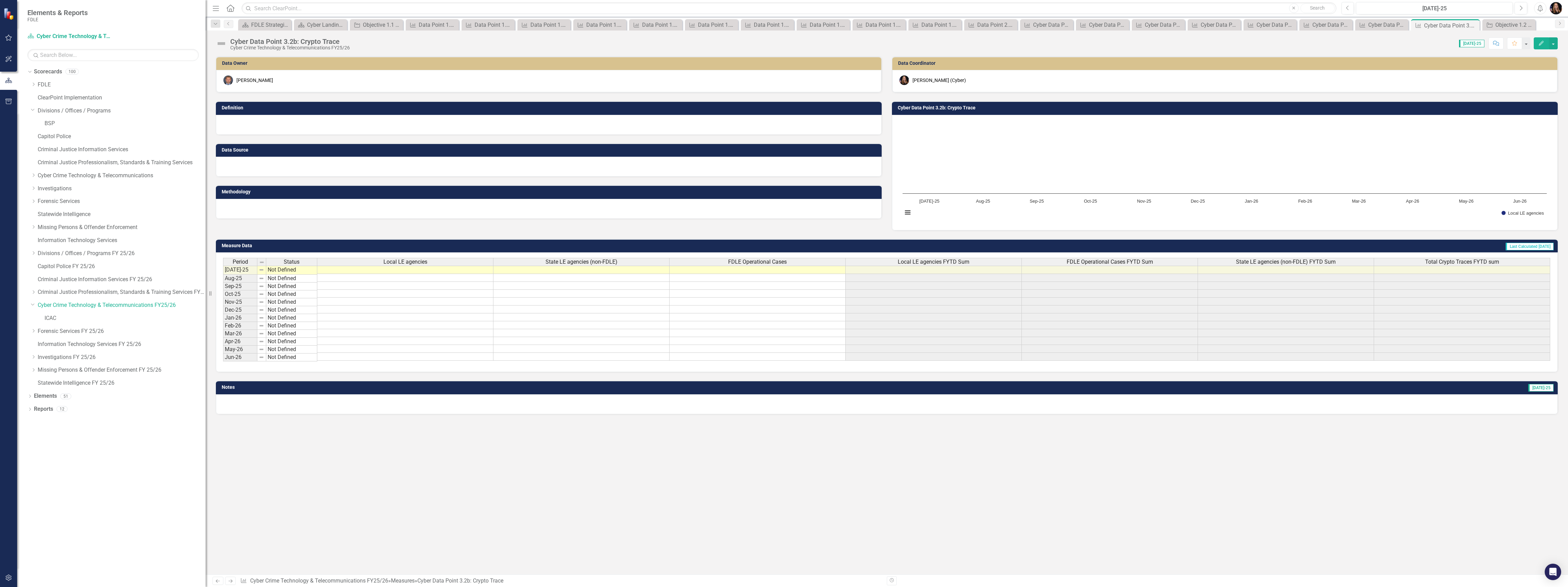
click at [298, 43] on div "Cyber Data Point 3.2b: Crypto Trace" at bounding box center [290, 41] width 119 height 7
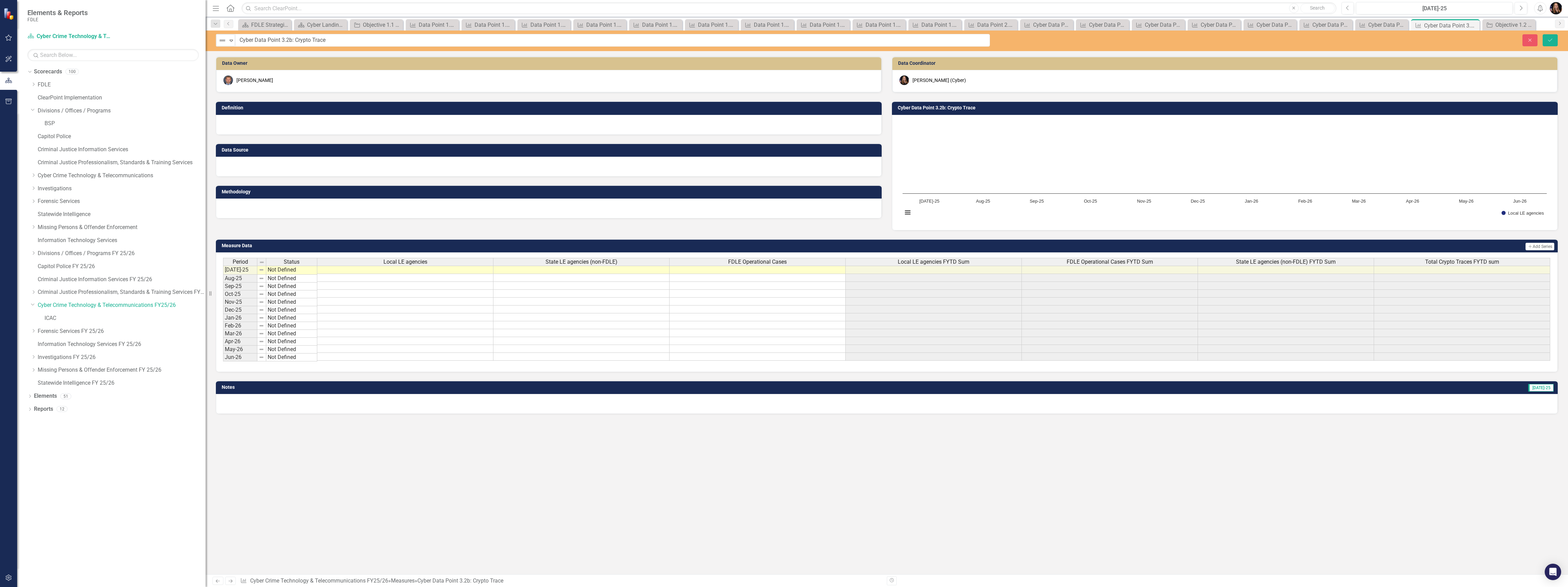
click at [298, 43] on input "Cyber Data Point 3.2b: Crypto Trace" at bounding box center [612, 40] width 755 height 13
drag, startPoint x: 374, startPoint y: 446, endPoint x: 374, endPoint y: 442, distance: 4.0
click at [374, 445] on div "Data Owner Corey Monaghan Definition Data Source Methodology Data Coordinator M…" at bounding box center [887, 315] width 1362 height 518
click at [233, 583] on link "Next" at bounding box center [231, 581] width 11 height 9
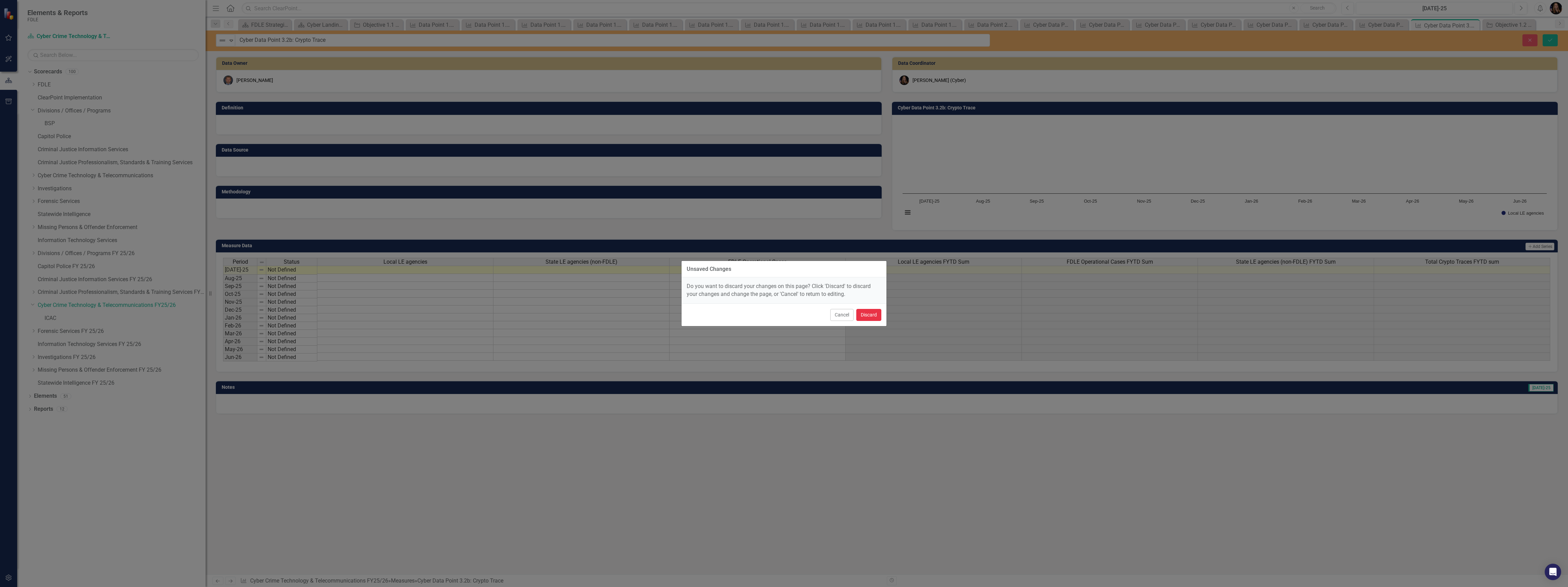
click at [873, 315] on button "Discard" at bounding box center [869, 315] width 25 height 12
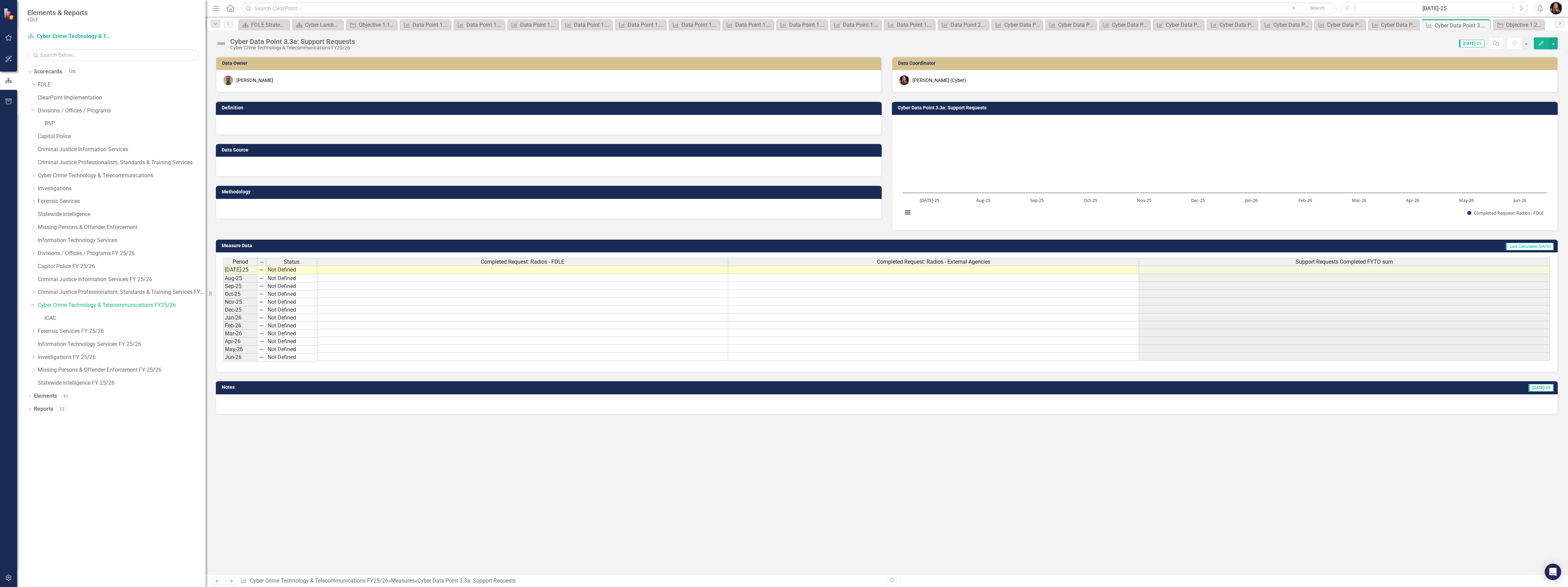
click at [314, 39] on div "Cyber Data Point 3.3a: Support Requests" at bounding box center [292, 41] width 125 height 7
click at [310, 43] on div "Cyber Data Point 3.3a: Support Requests" at bounding box center [292, 41] width 125 height 7
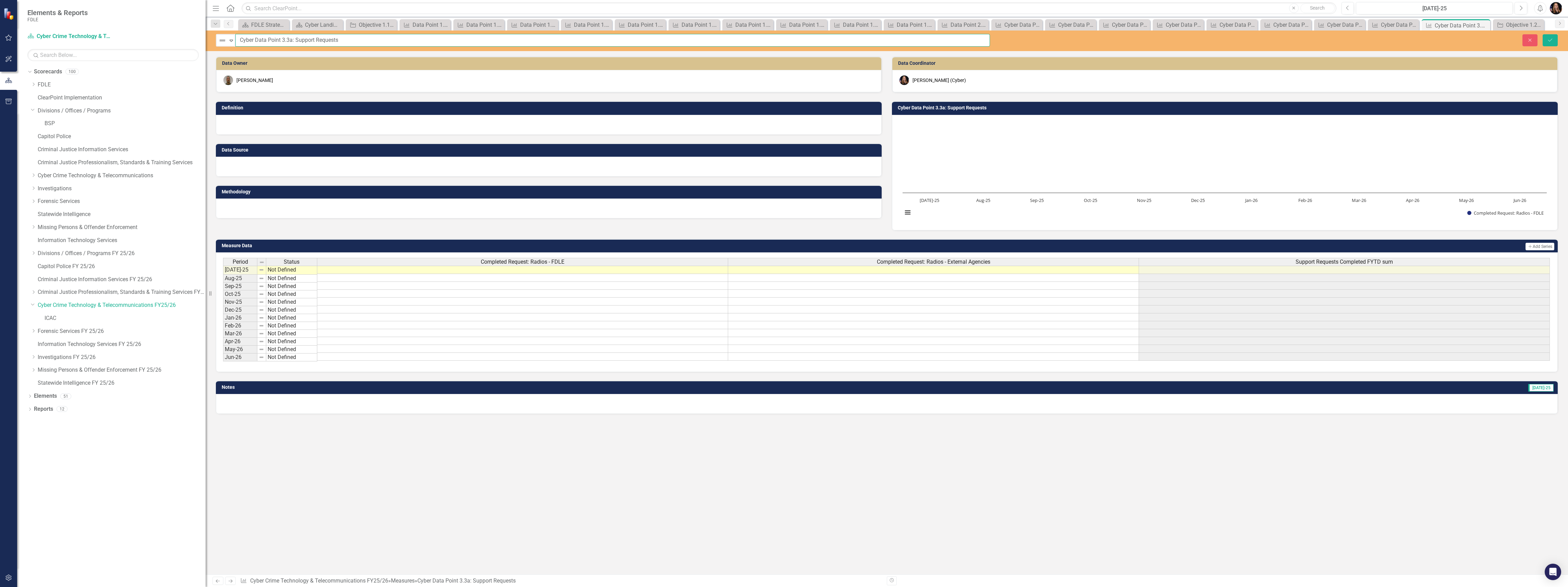
click at [294, 39] on input "Cyber Data Point 3.3a: Support Requests" at bounding box center [613, 40] width 755 height 13
type input "Cyber Data Point 3.3a: Telecommuncations - Radio Support Requests"
click at [1549, 36] on button "Save" at bounding box center [1550, 40] width 15 height 12
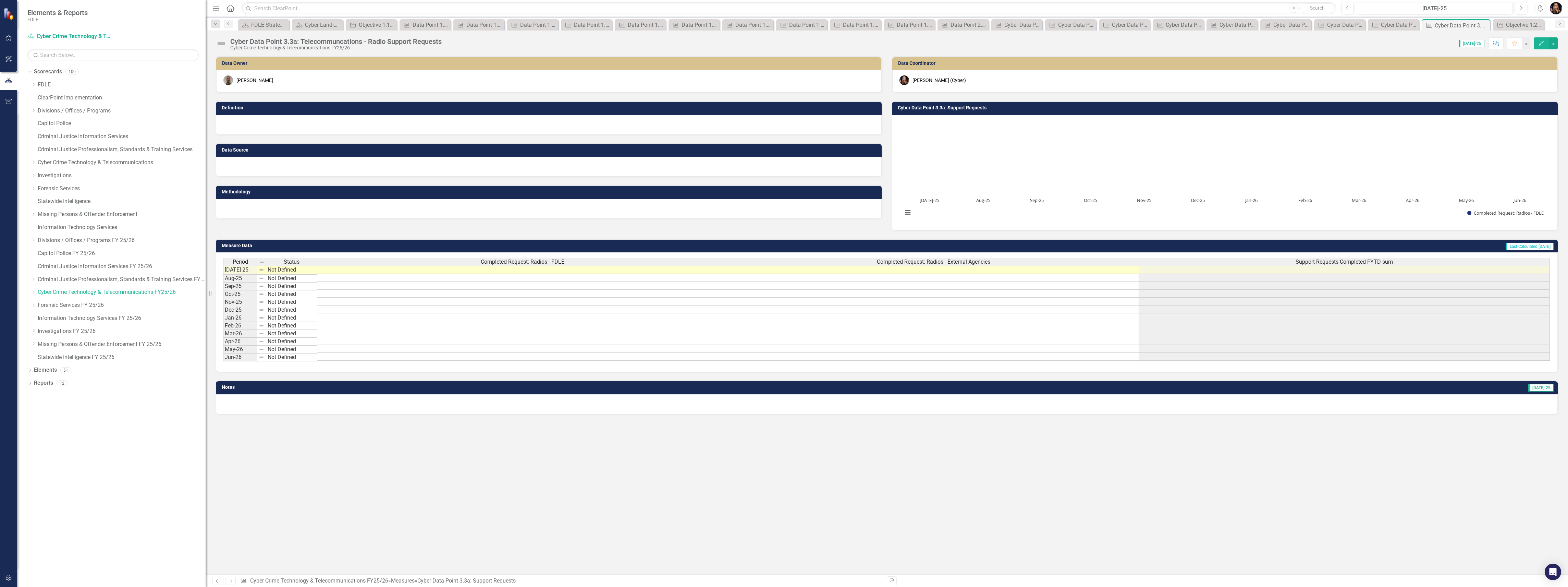
click at [349, 39] on div "Cyber Data Point 3.3a: Telecommuncations - Radio Support Requests" at bounding box center [335, 41] width 211 height 7
click at [350, 40] on div "Cyber Data Point 3.3a: Telecommuncations - Radio Support Requests" at bounding box center [335, 41] width 211 height 7
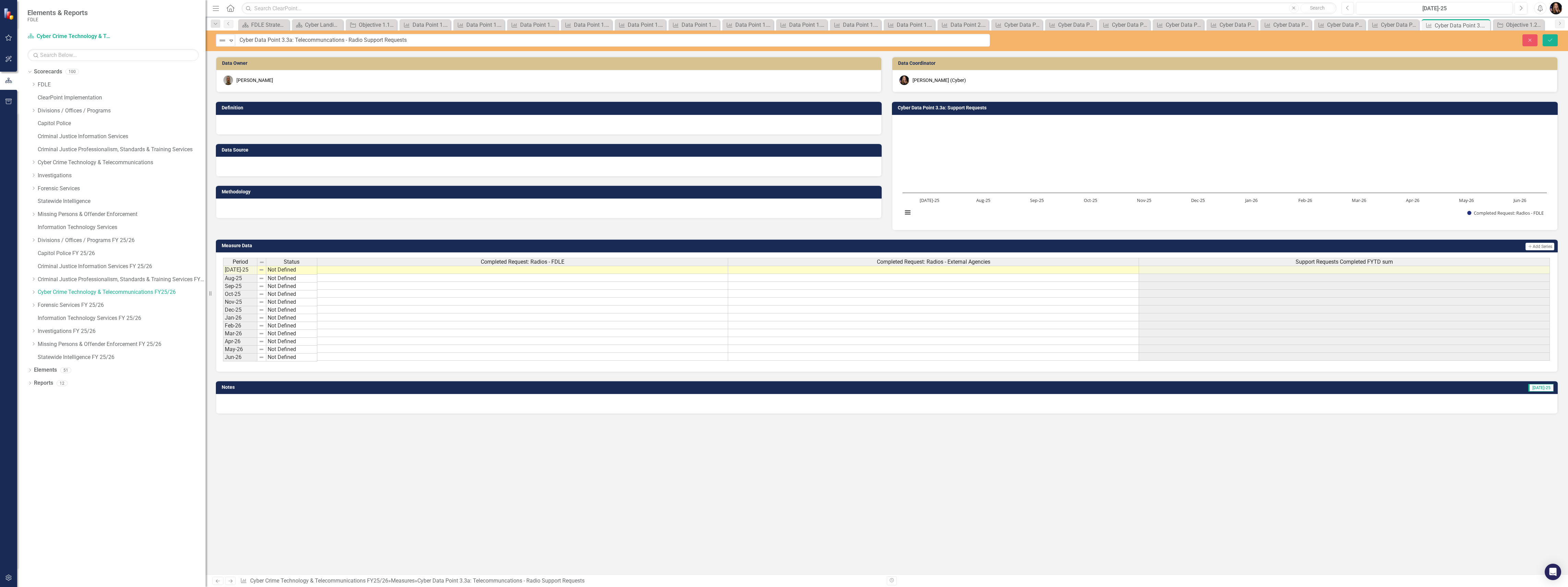
drag, startPoint x: 329, startPoint y: 38, endPoint x: 343, endPoint y: 40, distance: 14.1
click at [329, 38] on input "Cyber Data Point 3.3a: Telecommuncations - Radio Support Requests" at bounding box center [612, 40] width 755 height 13
type input "Cyber Data Point 3.3a: Telecommunications - Radio Support Requests"
click at [1552, 38] on icon "Save" at bounding box center [1550, 40] width 6 height 5
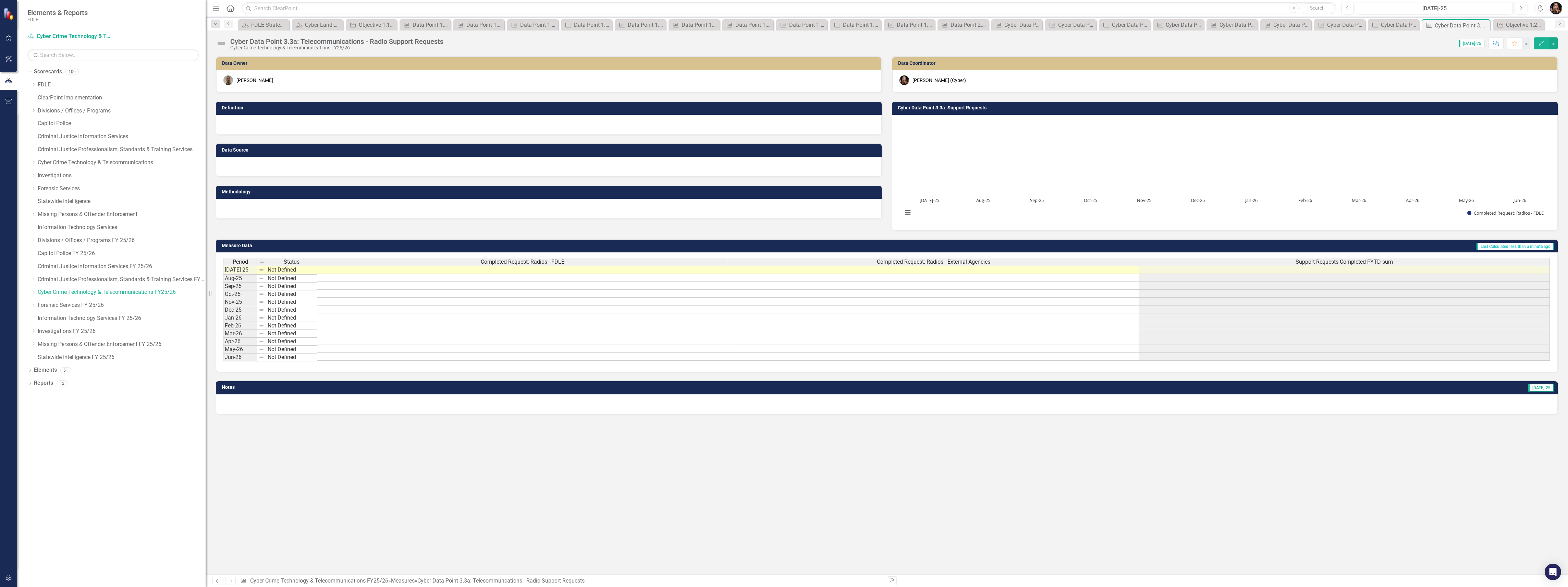
click at [317, 43] on div "Cyber Data Point 3.3a: Telecommunications - Radio Support Requests" at bounding box center [337, 41] width 213 height 7
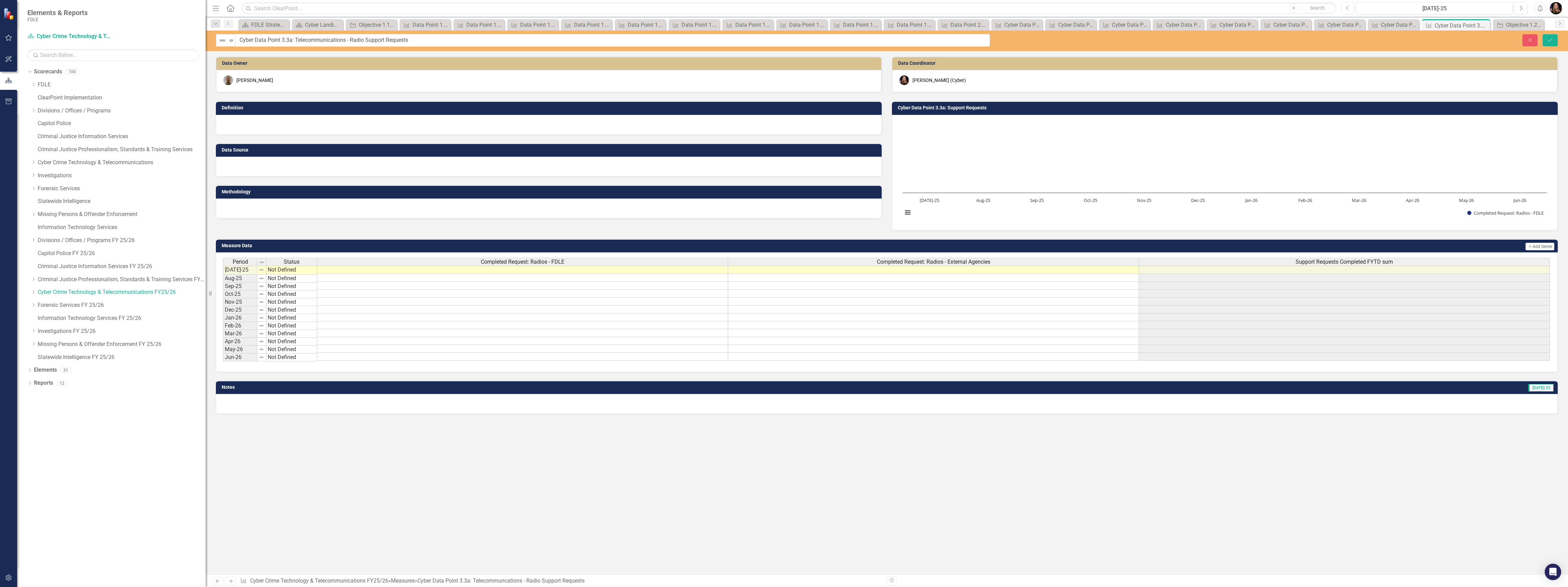
click at [317, 43] on input "Cyber Data Point 3.3a: Telecommunications - Radio Support Requests" at bounding box center [612, 40] width 755 height 13
click at [229, 578] on icon "Next" at bounding box center [231, 580] width 6 height 4
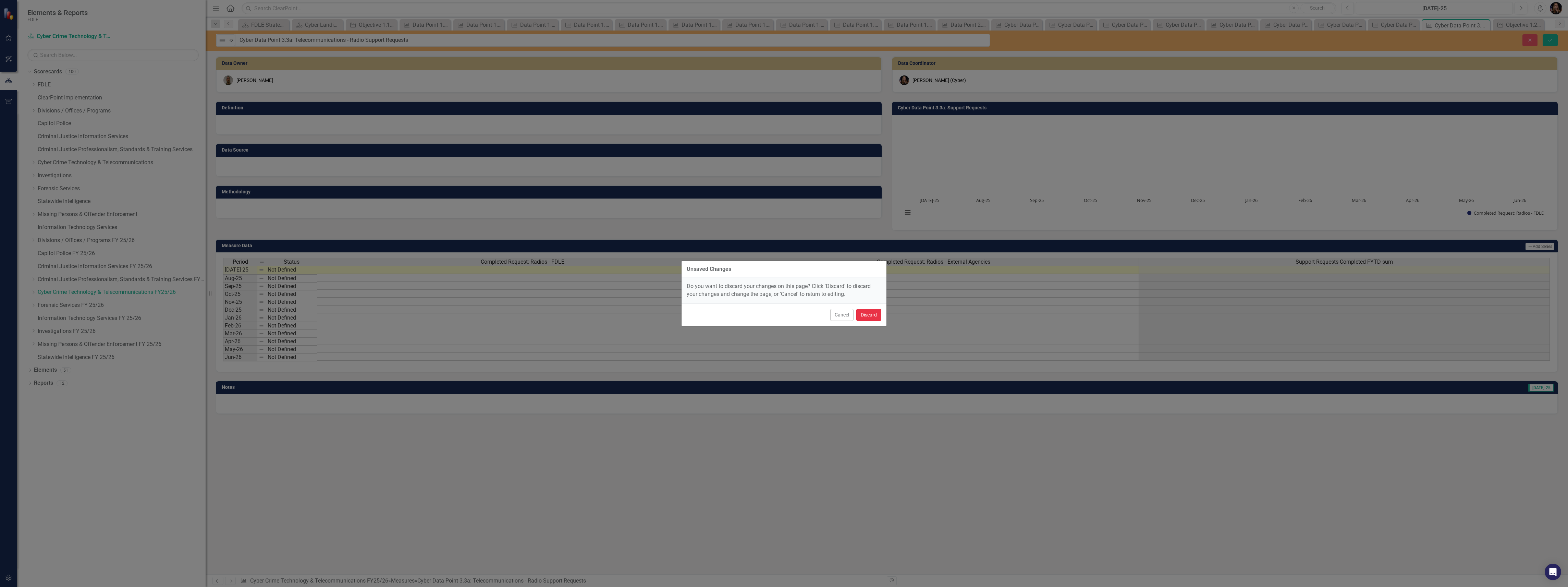
click at [868, 315] on button "Discard" at bounding box center [869, 315] width 25 height 12
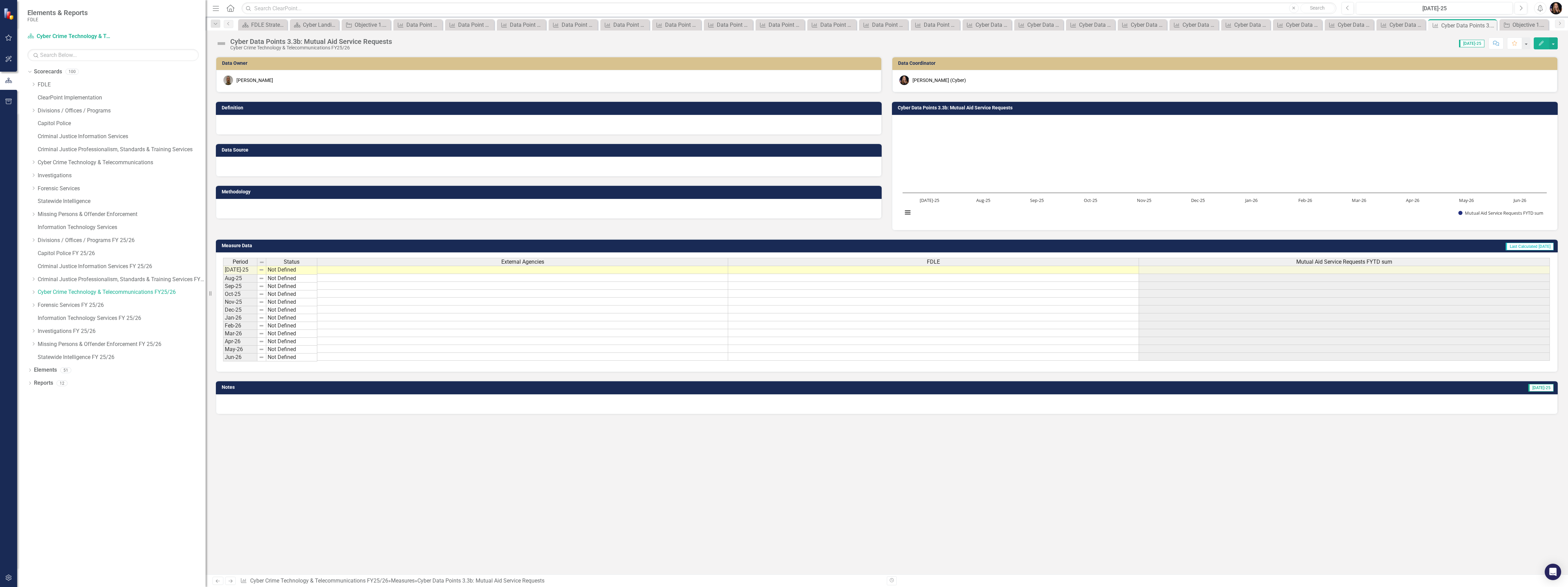
click at [326, 43] on div "Cyber Data Points 3.3b: Mutual Aid Service Requests" at bounding box center [311, 41] width 162 height 7
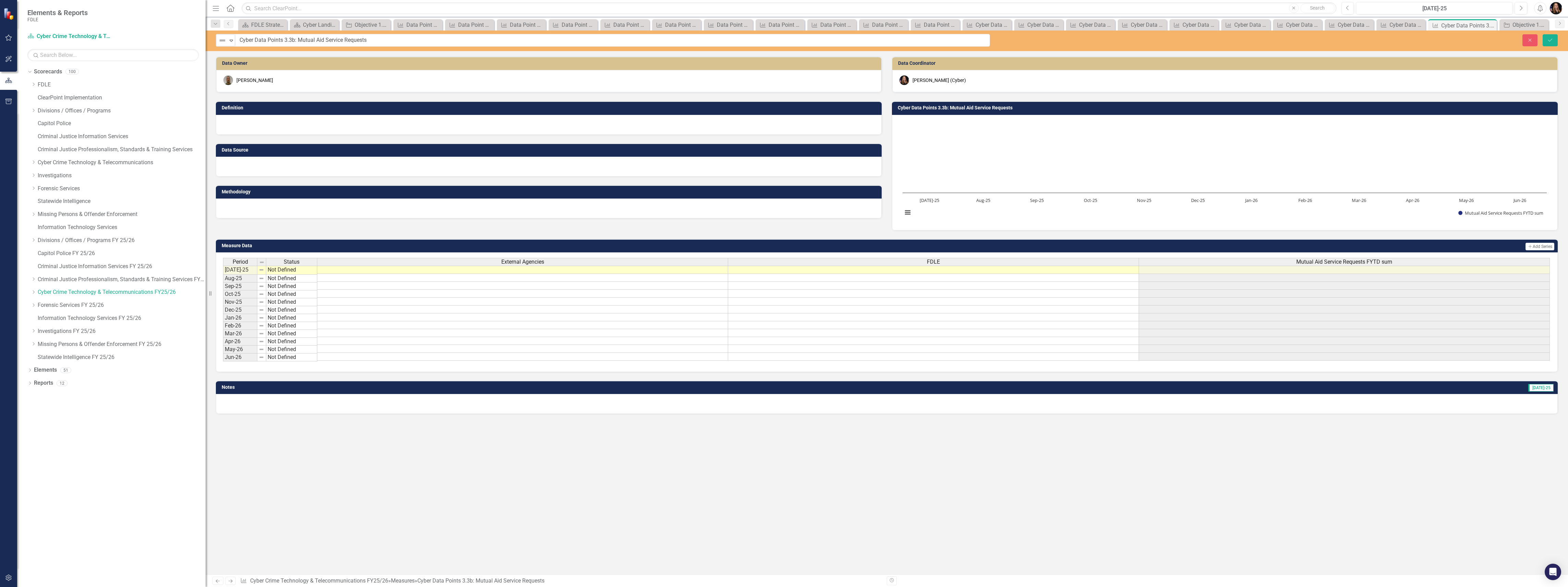
click at [326, 43] on input "Cyber Data Points 3.3b: Mutual Aid Service Requests" at bounding box center [612, 40] width 755 height 13
click at [676, 487] on div "Data Owner Kyle Kelly Definition Data Source Methodology Data Coordinator Molly…" at bounding box center [887, 315] width 1362 height 518
click at [231, 580] on icon "Next" at bounding box center [231, 580] width 6 height 4
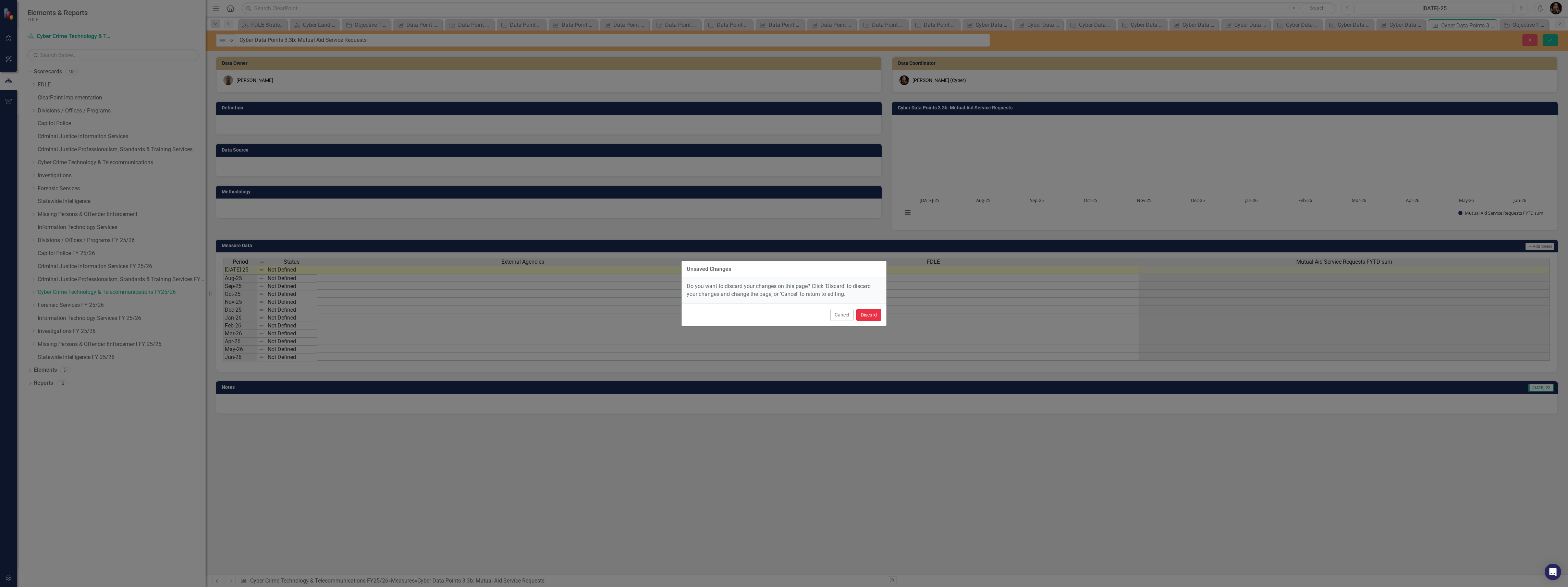
click at [875, 317] on button "Discard" at bounding box center [869, 315] width 25 height 12
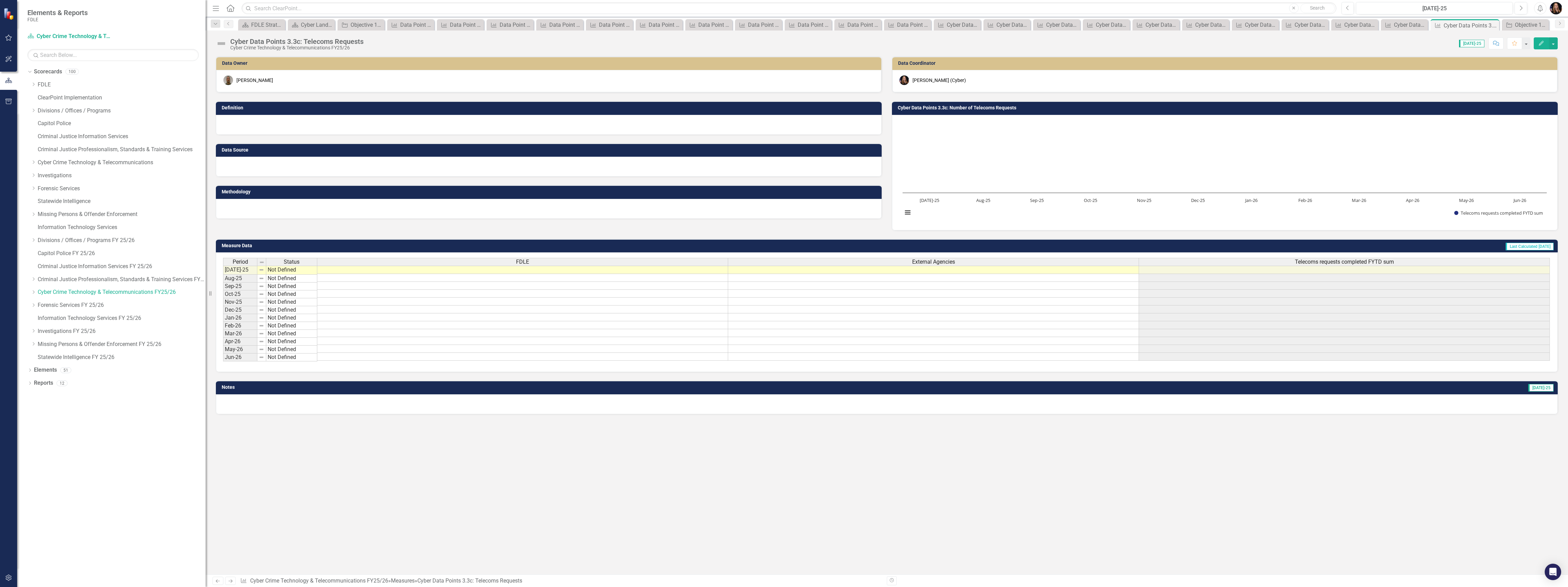
click at [315, 40] on div "Cyber Data Points 3.3c: Telecoms Requests" at bounding box center [296, 41] width 133 height 7
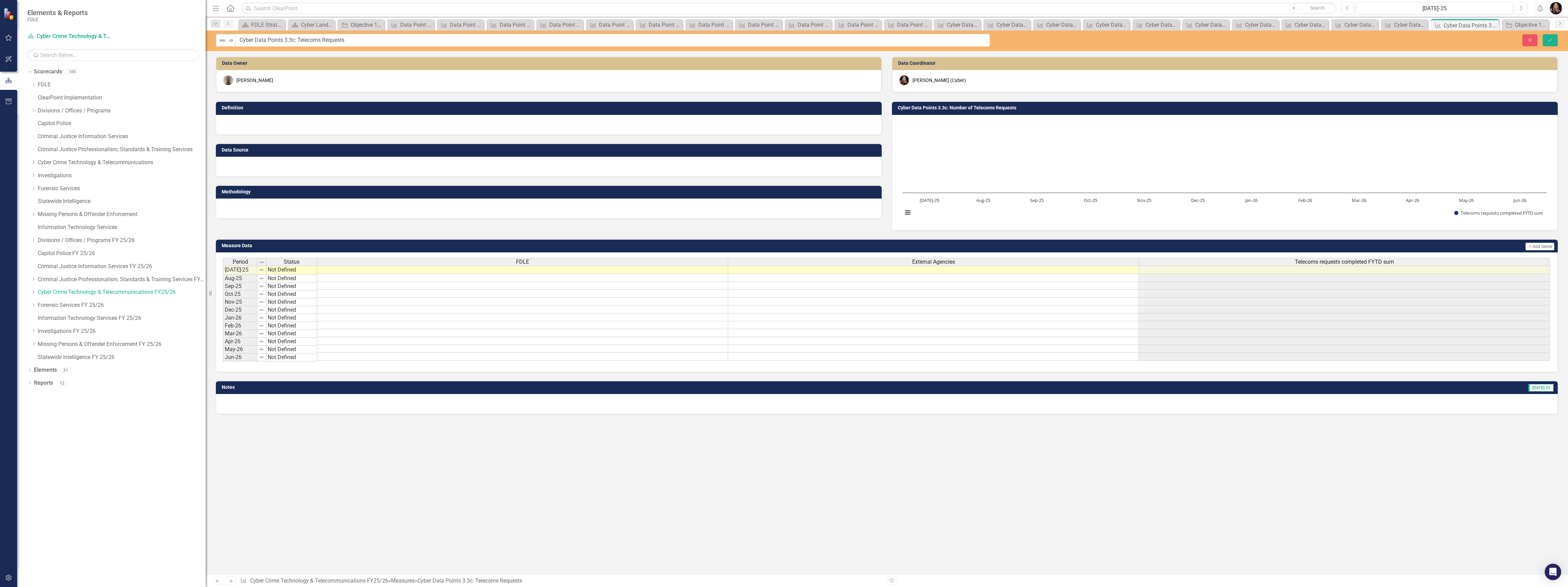
click at [315, 40] on input "Cyber Data Points 3.3c: Telecoms Requests" at bounding box center [612, 40] width 755 height 13
click at [220, 578] on link "Previous" at bounding box center [218, 581] width 11 height 9
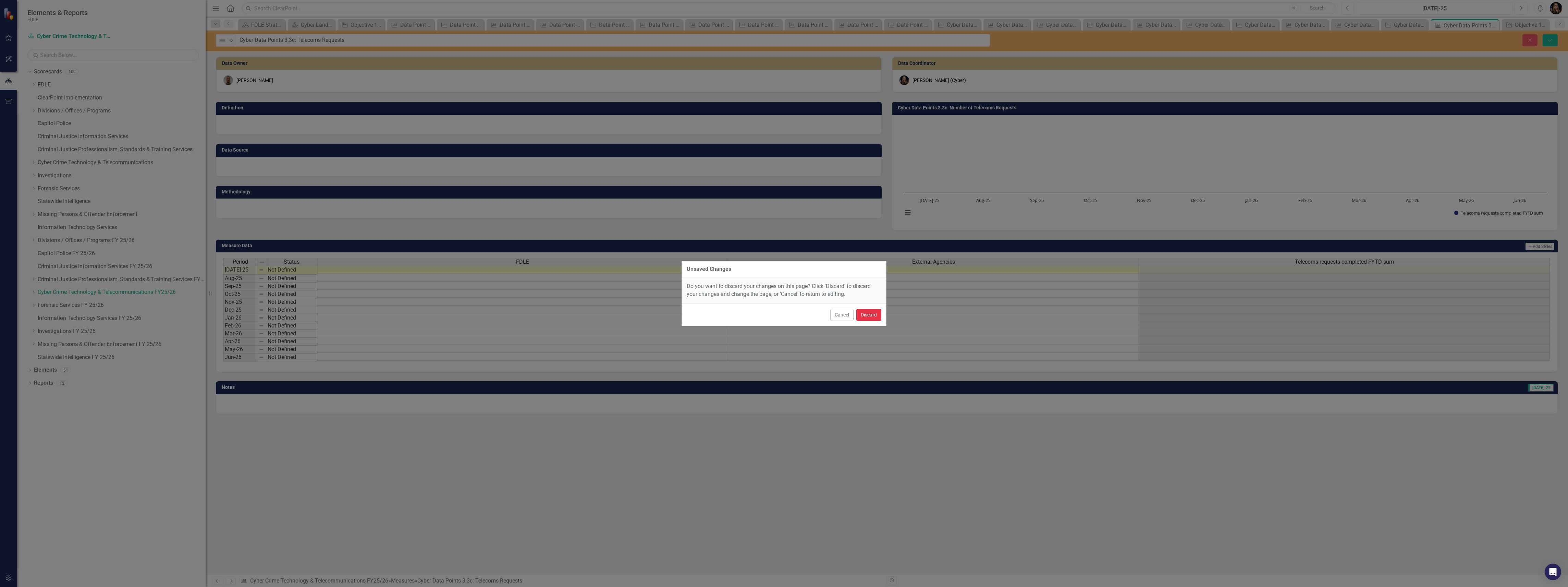
click at [867, 317] on button "Discard" at bounding box center [869, 315] width 25 height 12
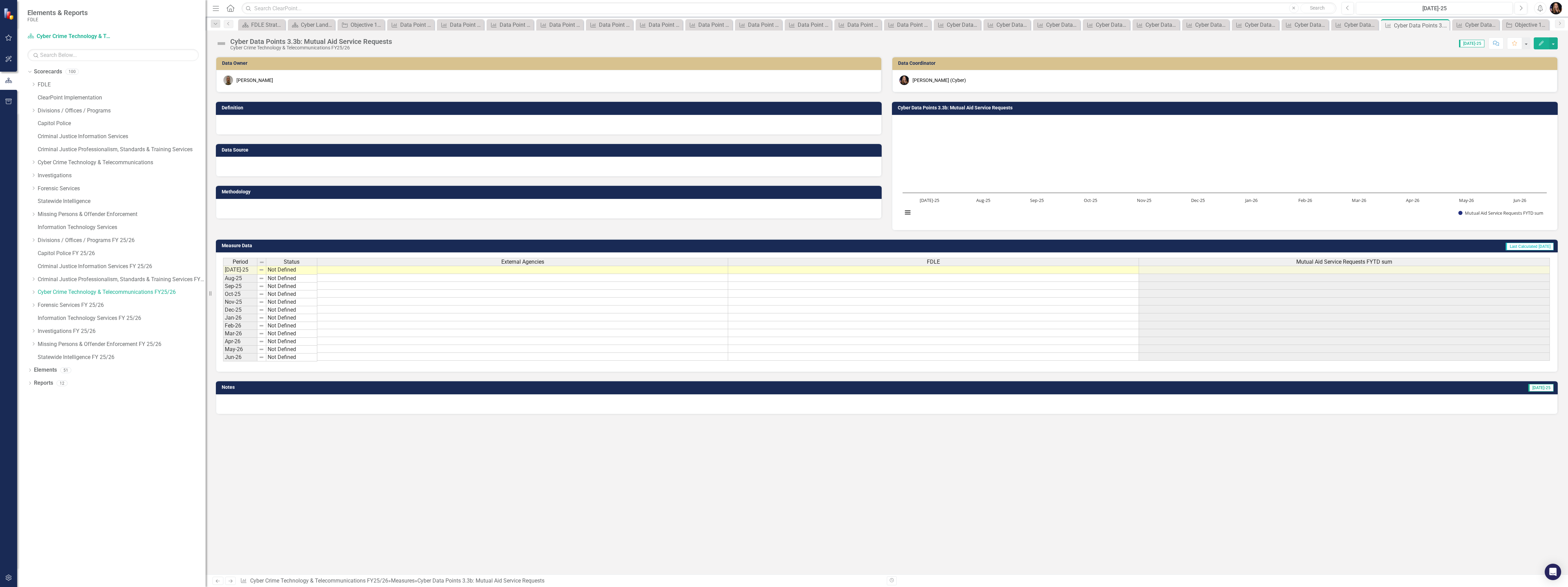
click at [219, 580] on icon at bounding box center [218, 581] width 4 height 4
click at [215, 582] on icon "Previous" at bounding box center [218, 580] width 6 height 4
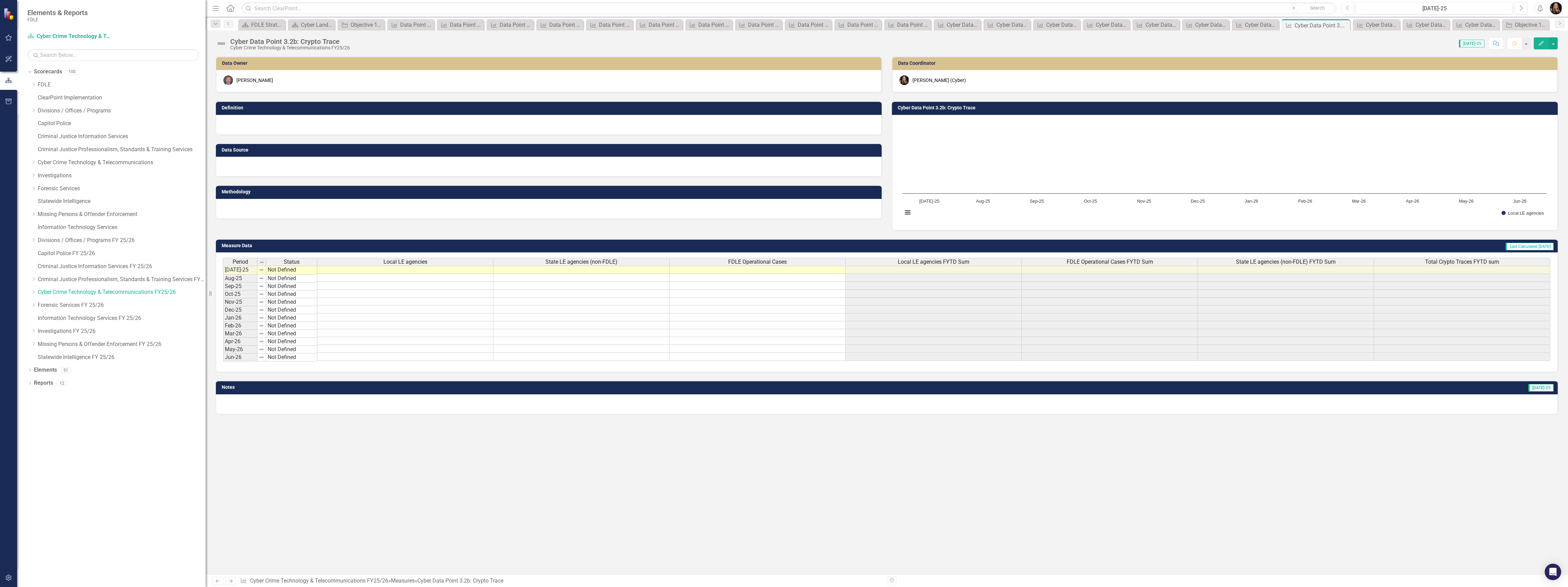
click at [215, 581] on icon "Previous" at bounding box center [218, 580] width 6 height 4
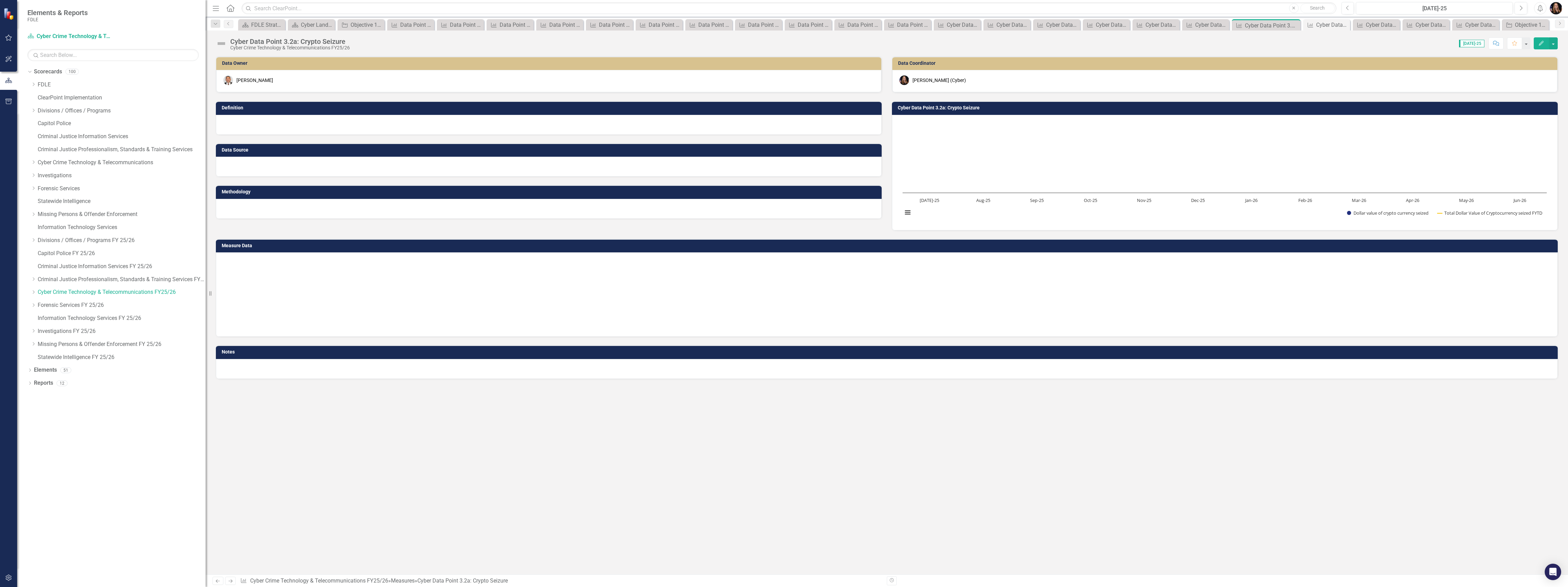
click at [215, 580] on icon "Previous" at bounding box center [218, 580] width 6 height 4
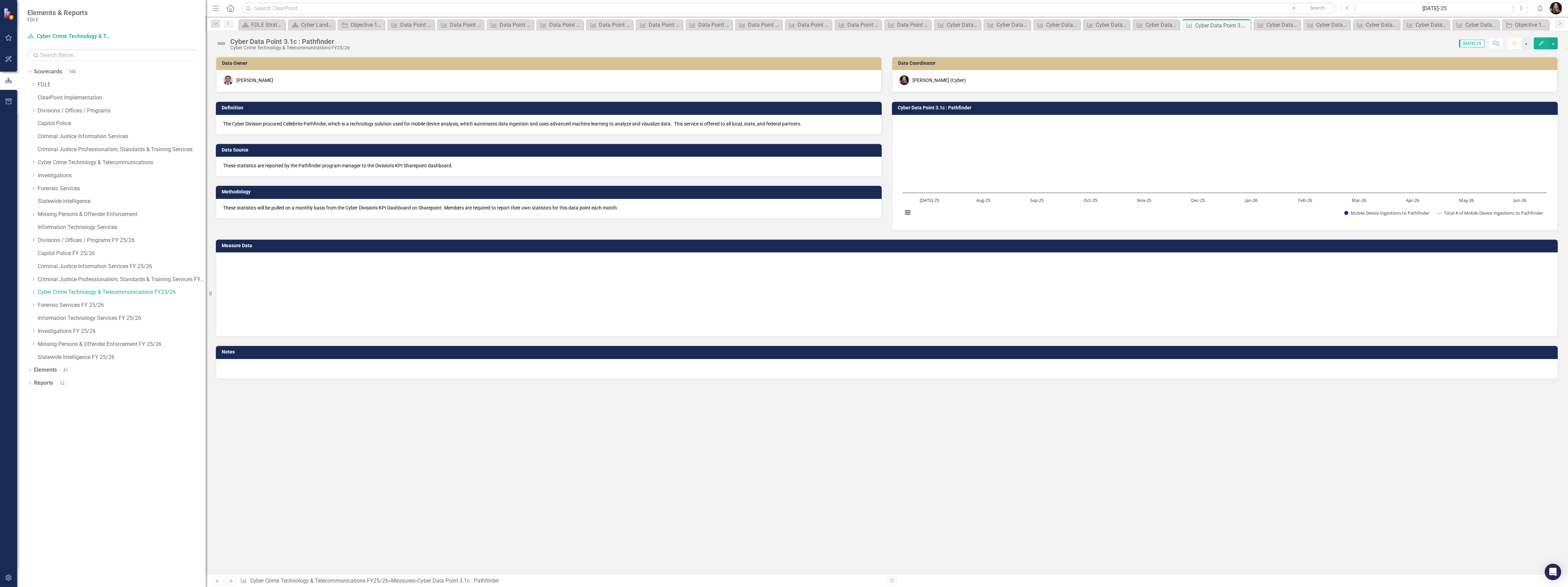
click at [215, 580] on icon "Previous" at bounding box center [218, 580] width 6 height 4
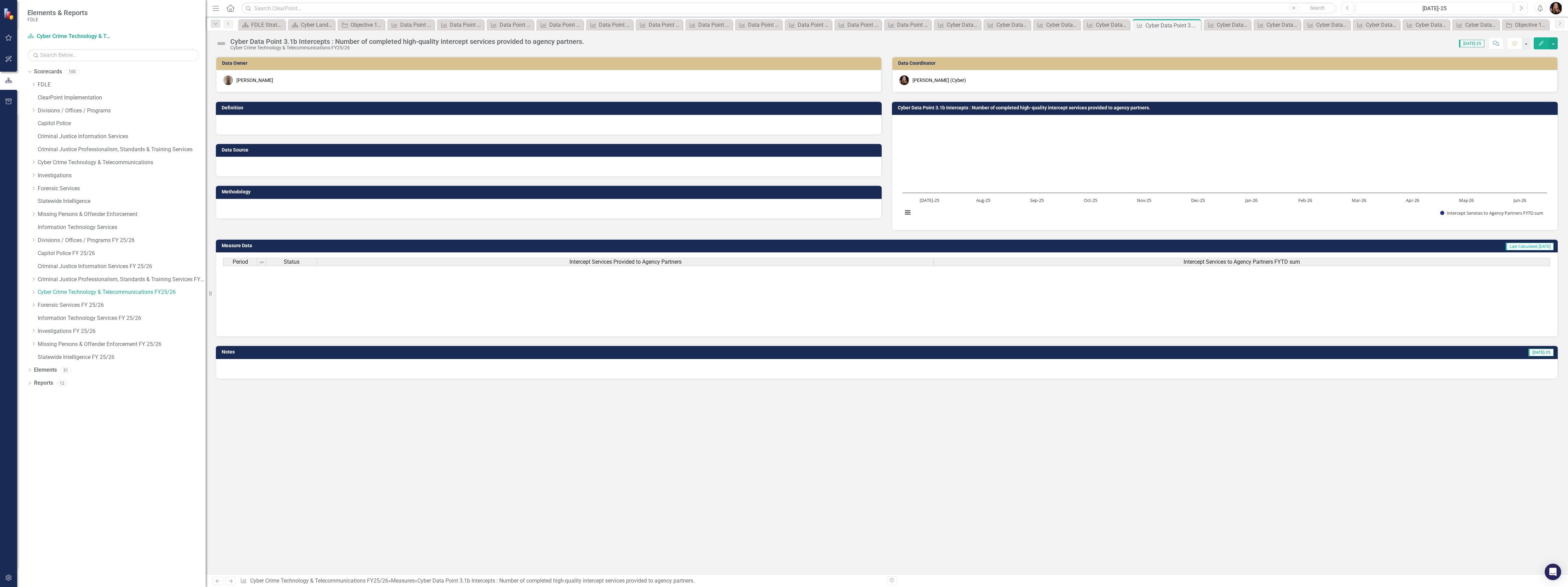
click at [215, 580] on icon "Previous" at bounding box center [218, 580] width 6 height 4
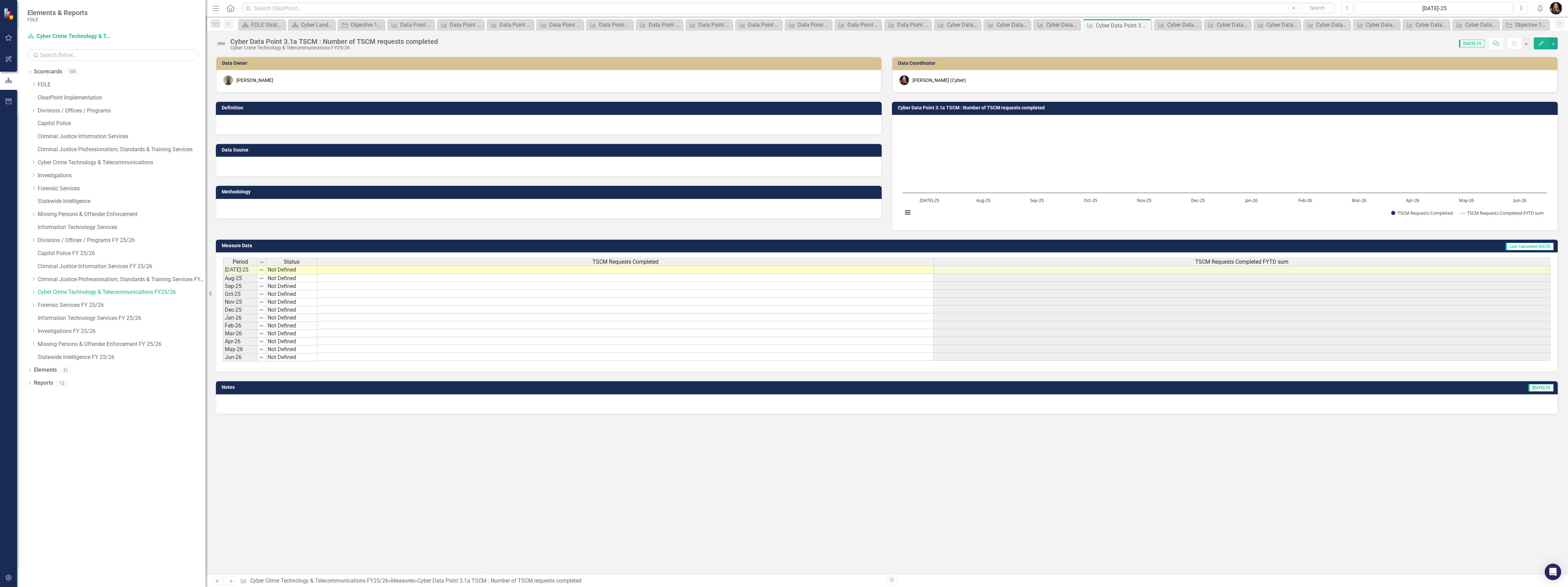
click at [215, 580] on icon "Previous" at bounding box center [218, 580] width 6 height 4
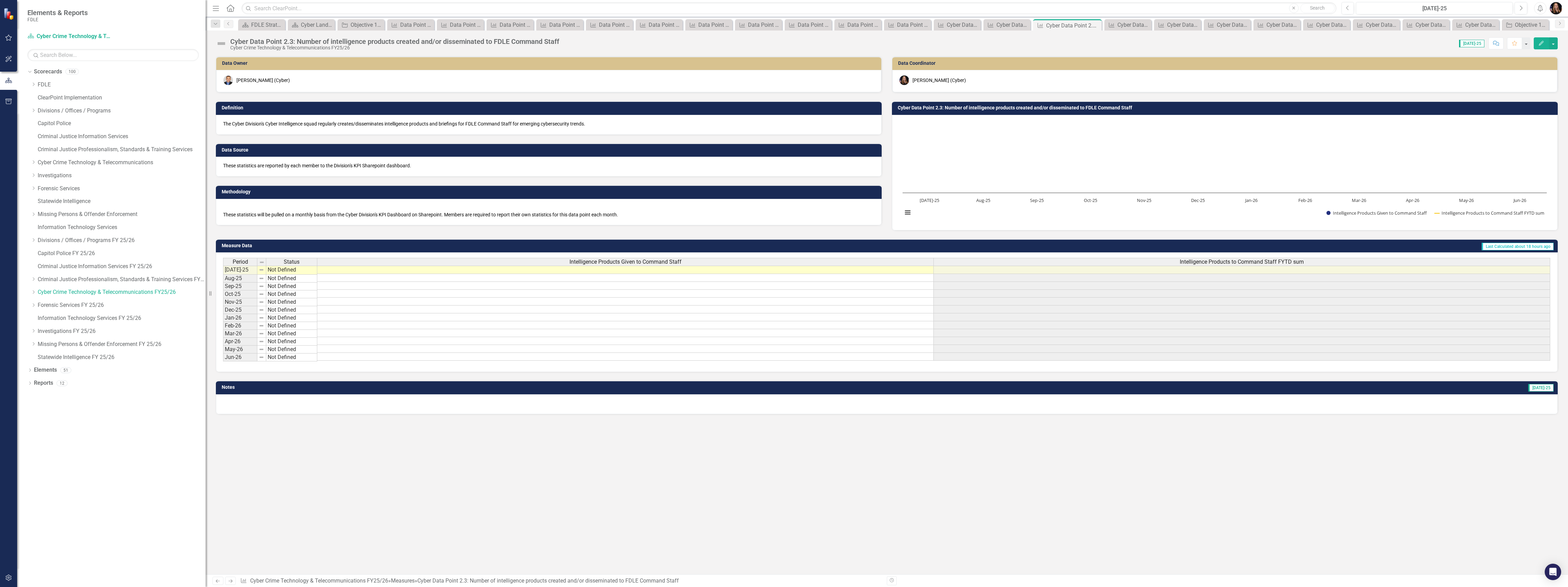
click at [229, 580] on icon at bounding box center [230, 581] width 4 height 4
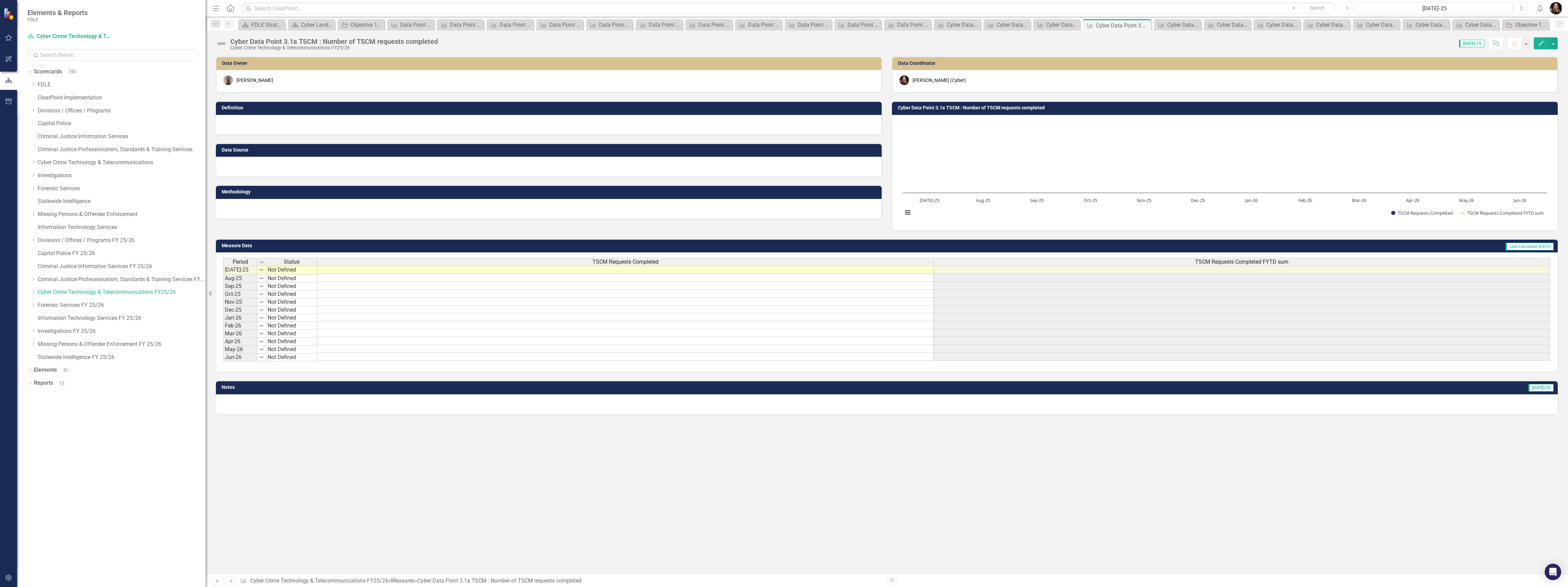
click at [233, 585] on link "Next" at bounding box center [231, 581] width 11 height 9
click at [229, 583] on link "Next" at bounding box center [231, 581] width 11 height 9
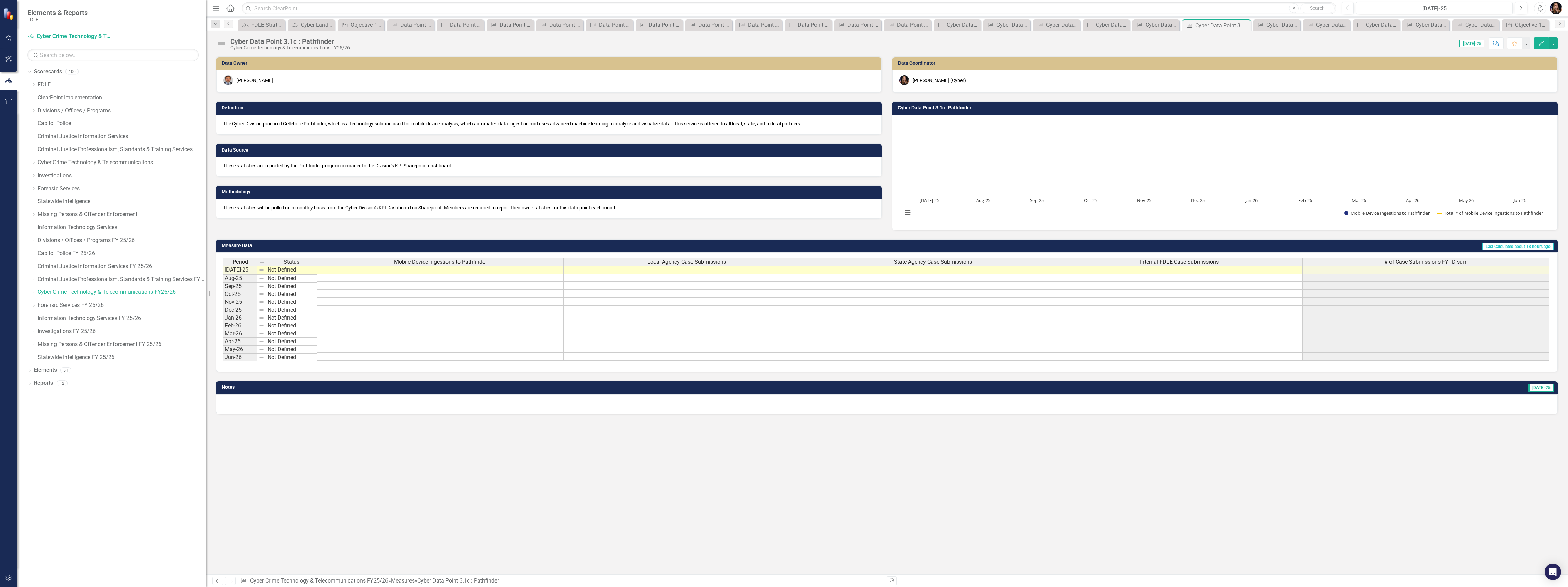
click at [229, 582] on icon "Next" at bounding box center [231, 580] width 6 height 4
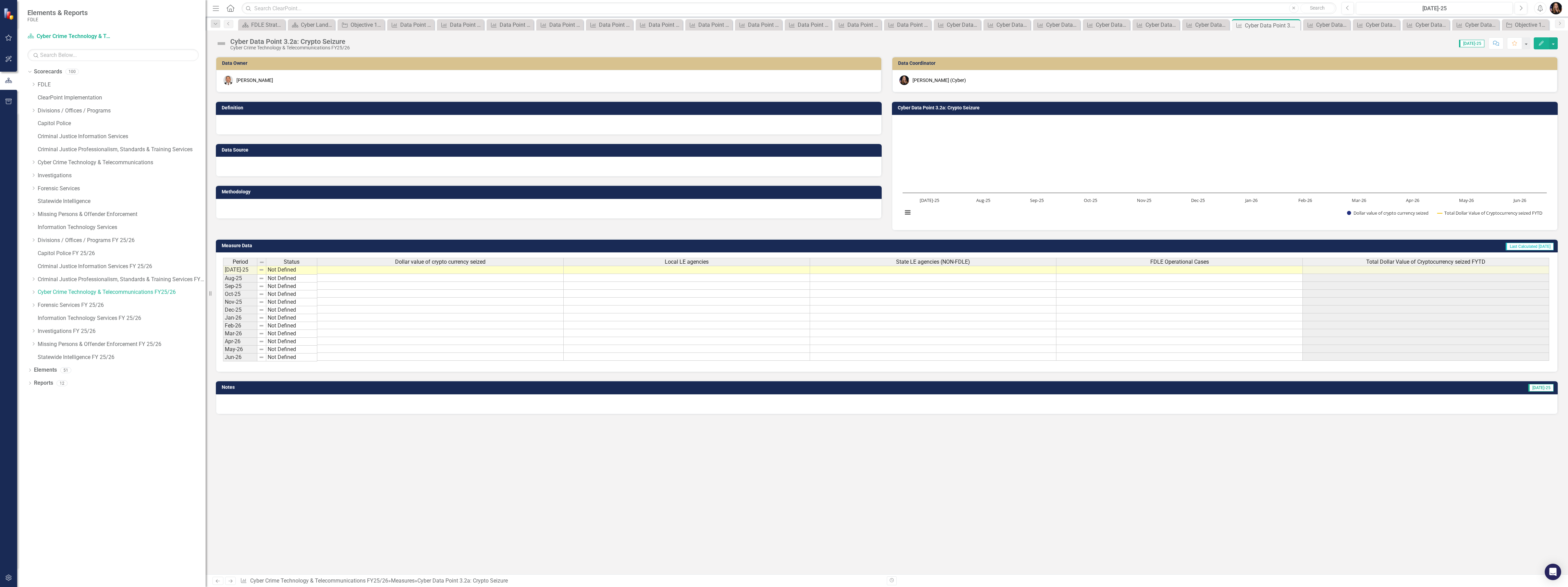
click at [229, 582] on icon "Next" at bounding box center [231, 580] width 6 height 4
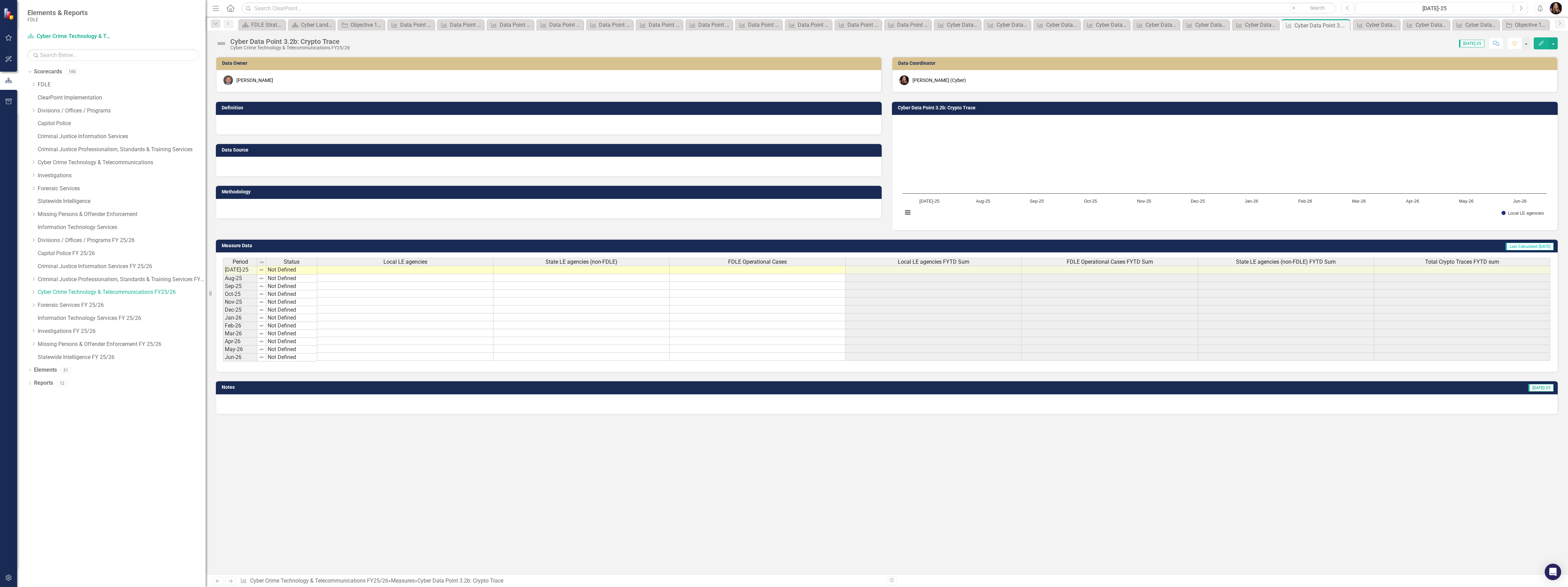
click at [229, 582] on icon "Next" at bounding box center [231, 580] width 6 height 4
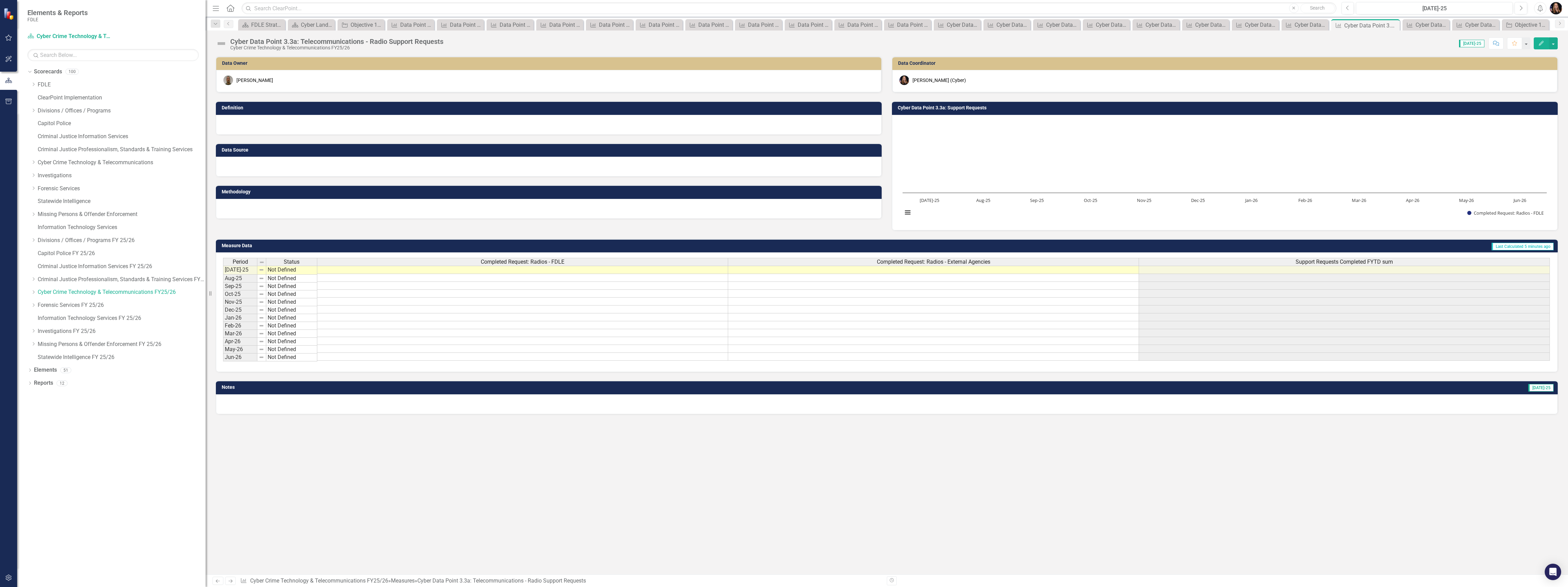
click at [229, 580] on icon "Next" at bounding box center [231, 580] width 6 height 4
click at [332, 40] on div "Cyber Data Points 3.3c: Telecoms Requests" at bounding box center [296, 41] width 133 height 7
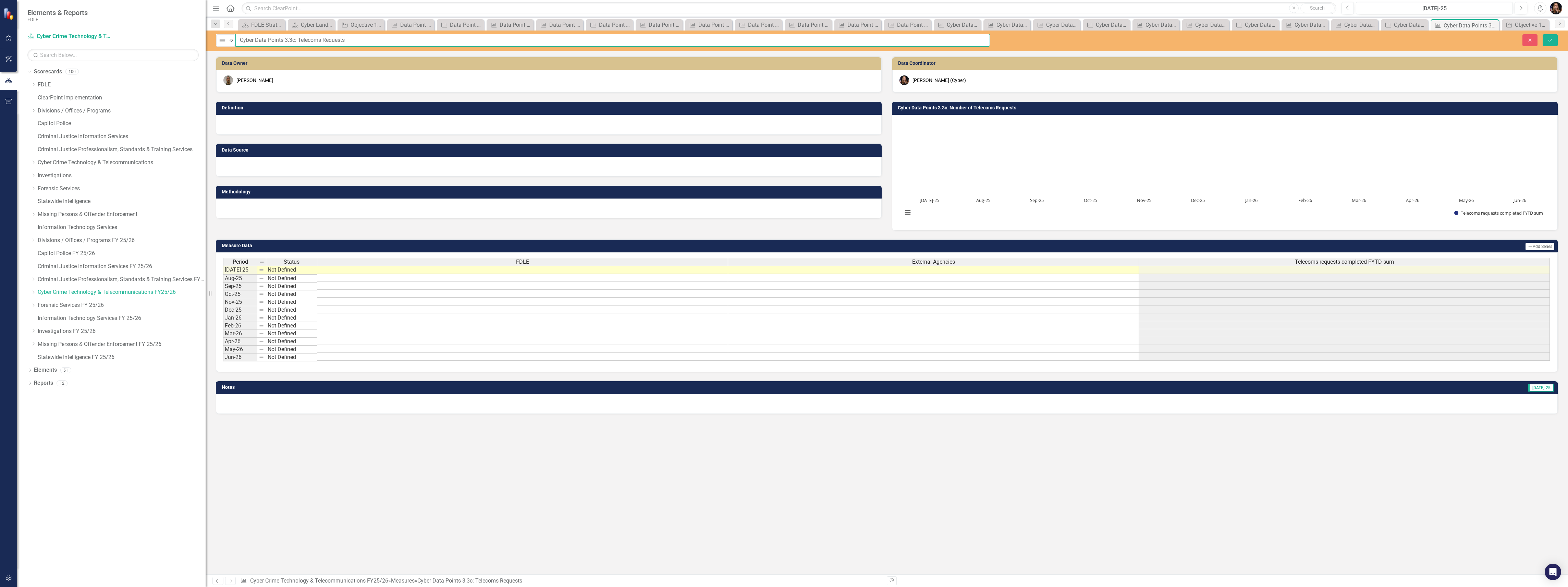
drag, startPoint x: 338, startPoint y: 40, endPoint x: 300, endPoint y: 37, distance: 38.1
click at [300, 37] on input "Cyber Data Points 3.3c: Telecoms Requests" at bounding box center [613, 40] width 755 height 13
type input "Cyber Data Points 3.3c: Maintain and Service Communications - Telecoms"
click at [1553, 39] on icon "Save" at bounding box center [1550, 40] width 6 height 5
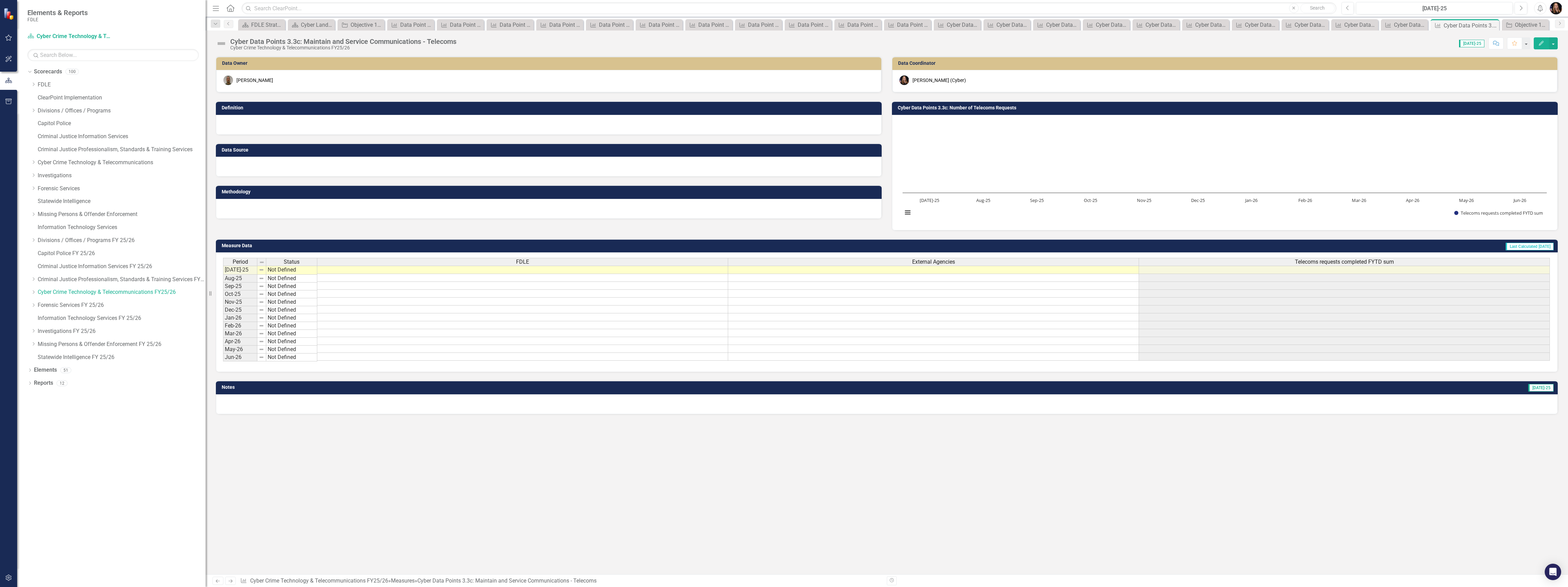
click at [363, 46] on div "Cyber Crime Technology & Telecommunications FY25/26" at bounding box center [343, 47] width 226 height 5
click at [363, 45] on div "Cyber Crime Technology & Telecommunications FY25/26" at bounding box center [343, 47] width 226 height 5
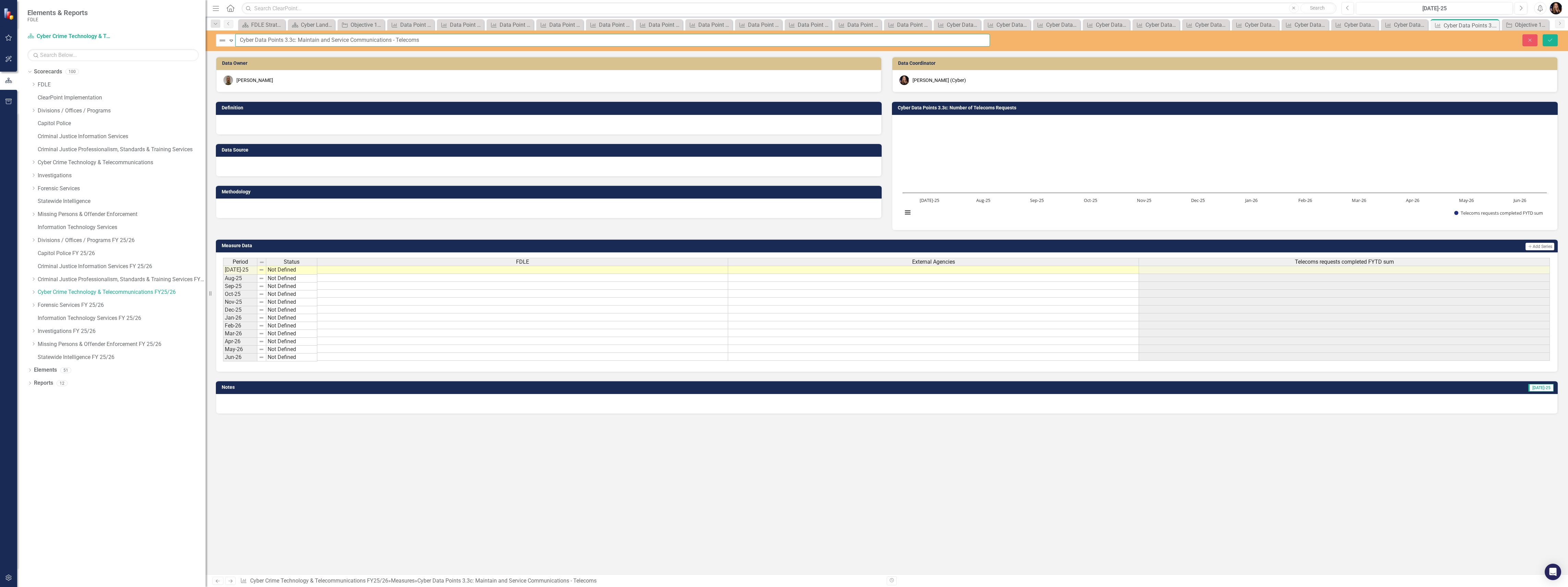
click at [391, 38] on input "Cyber Data Points 3.3c: Maintain and Service Communications - Telecoms" at bounding box center [613, 40] width 755 height 13
click at [441, 41] on input "Cyber Data Points 3.3c: Maintain and Service Communication Devices - Telecoms" at bounding box center [613, 40] width 755 height 13
type input "Cyber Data Points 3.3c: Maintain and Service Communication Devices - Telecommun…"
click at [1549, 38] on icon "Save" at bounding box center [1550, 40] width 6 height 5
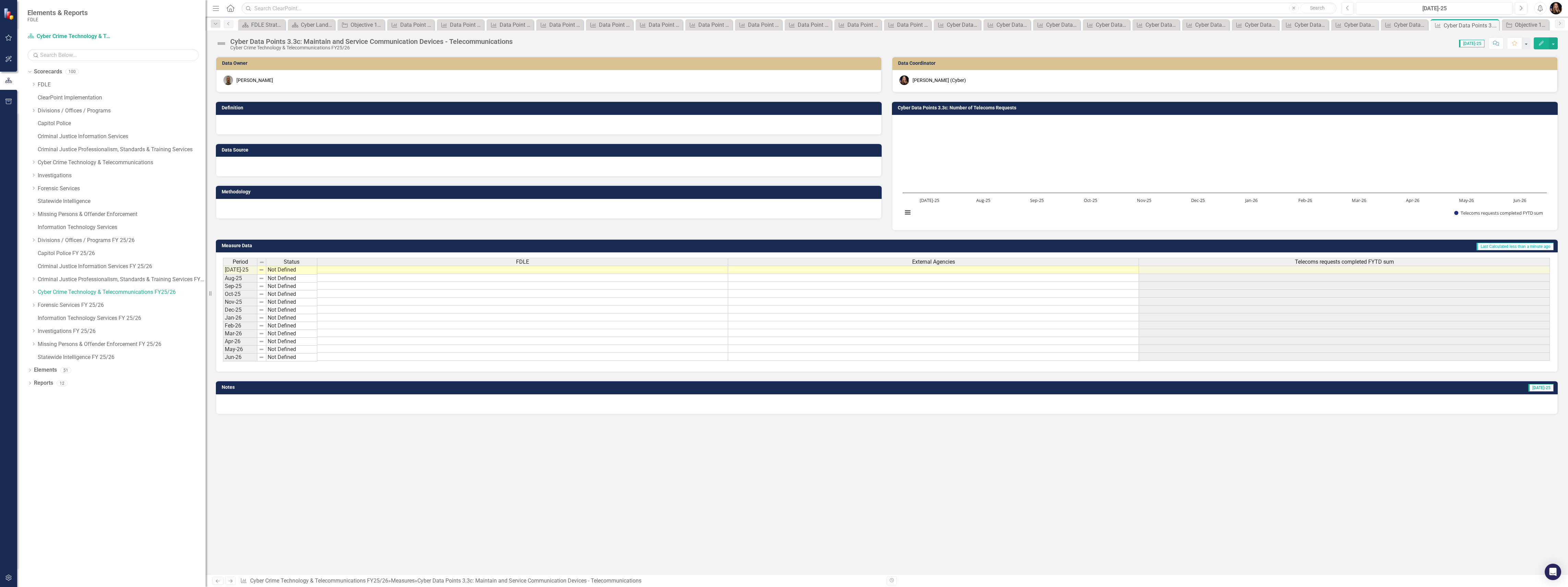
click at [408, 45] on div "Cyber Crime Technology & Telecommunications FY25/26" at bounding box center [371, 47] width 282 height 5
click at [406, 40] on div "Cyber Data Points 3.3c: Maintain and Service Communication Devices - Telecommun…" at bounding box center [371, 41] width 282 height 7
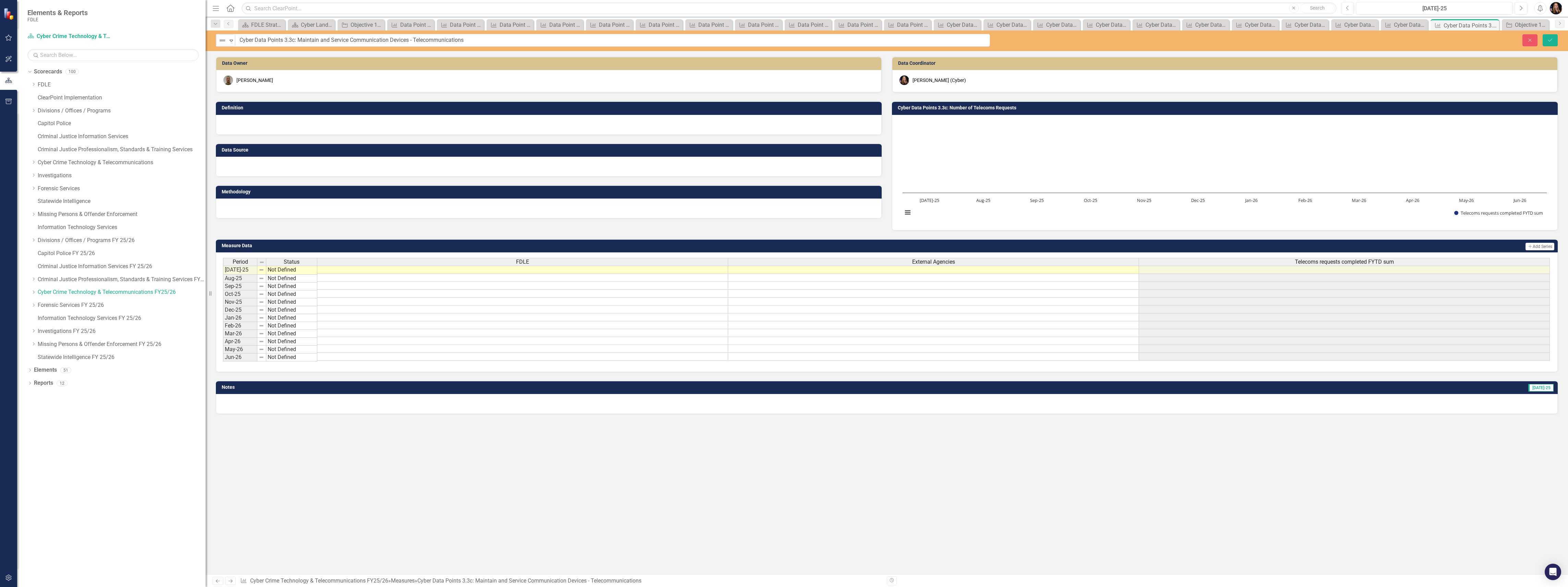
click at [406, 40] on input "Cyber Data Points 3.3c: Maintain and Service Communication Devices - Telecommun…" at bounding box center [612, 40] width 755 height 13
click at [229, 579] on icon "Next" at bounding box center [231, 580] width 6 height 4
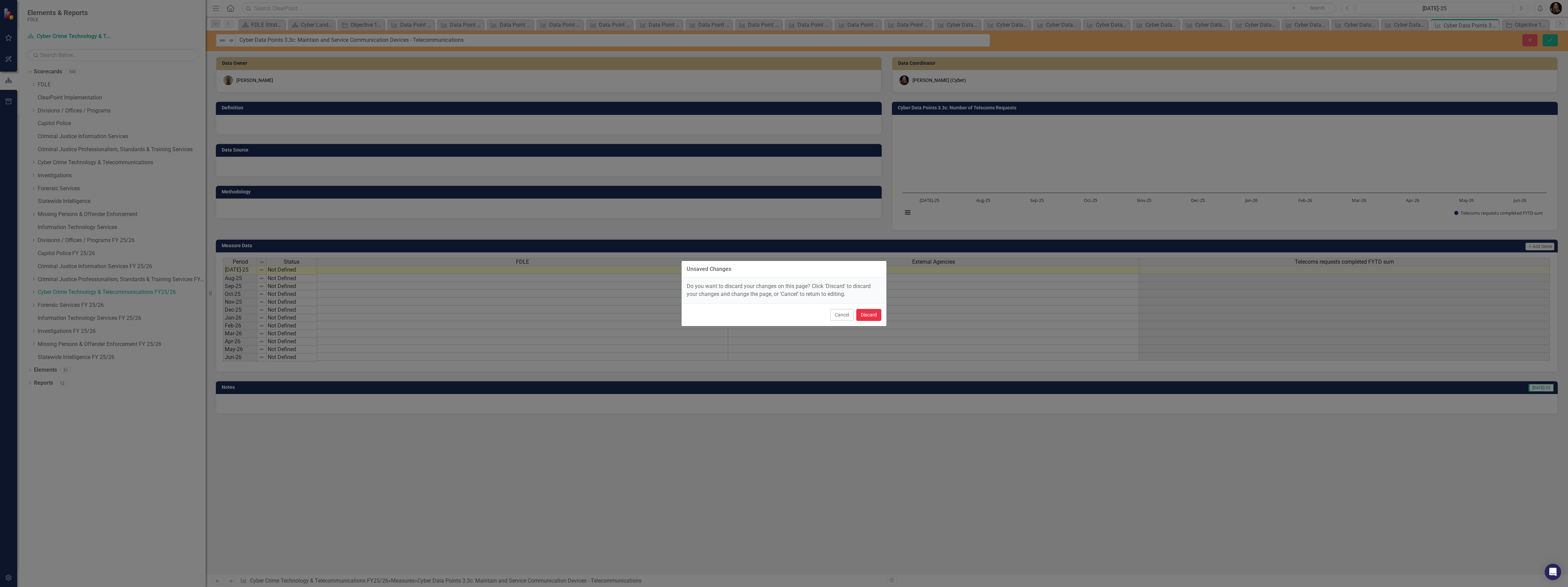
click at [868, 318] on button "Discard" at bounding box center [869, 315] width 25 height 12
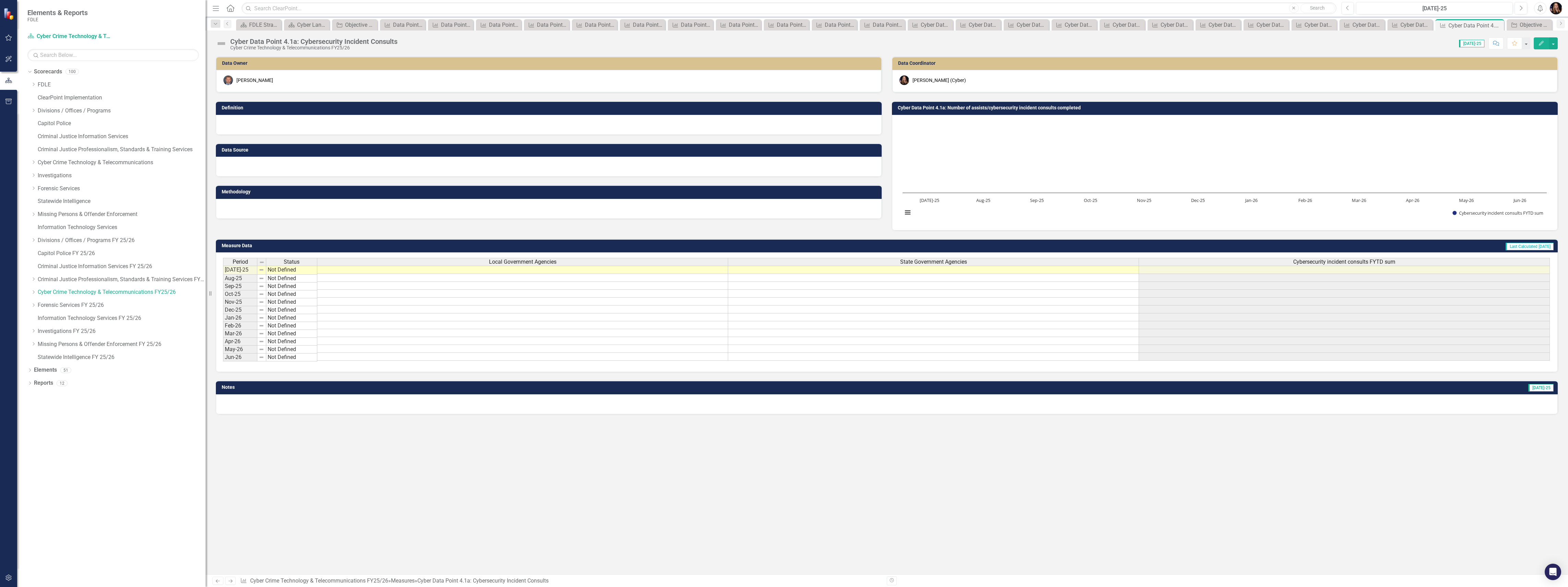
click at [219, 582] on icon "Previous" at bounding box center [218, 580] width 6 height 4
click at [492, 45] on div "Cyber Crime Technology & Telecommunications FY25/26" at bounding box center [371, 47] width 282 height 5
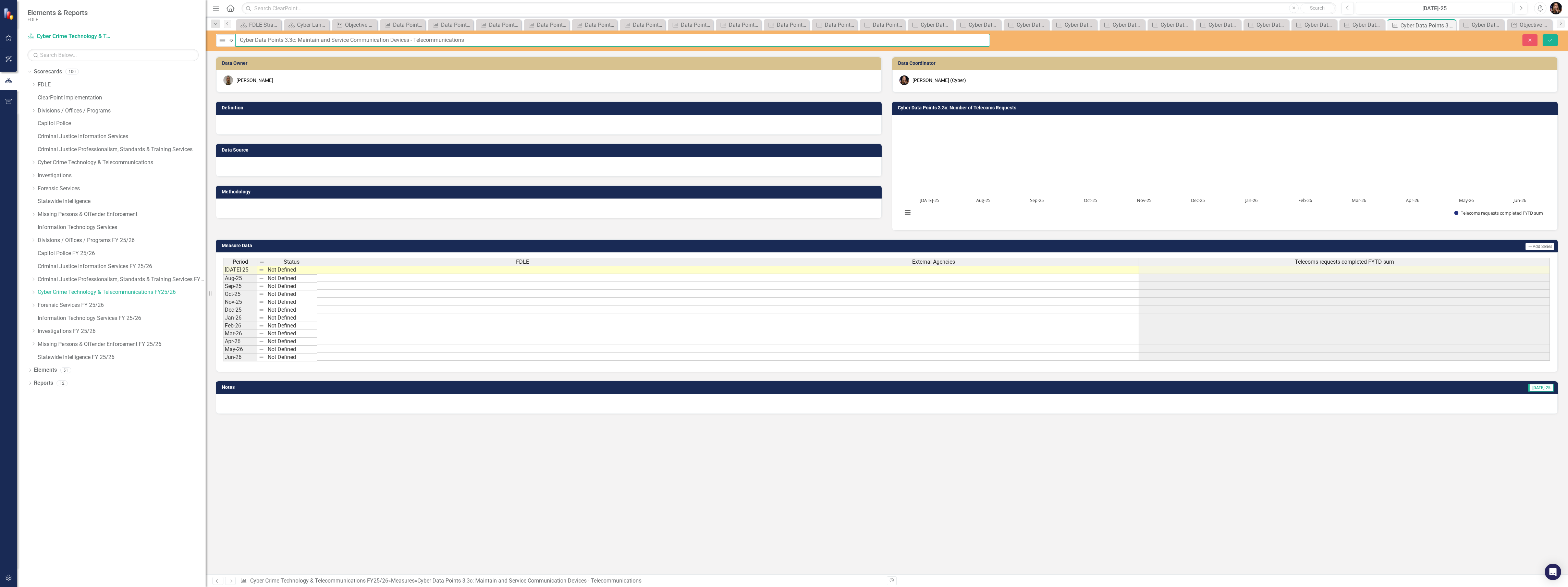
drag, startPoint x: 413, startPoint y: 38, endPoint x: 512, endPoint y: 43, distance: 99.1
click at [512, 43] on input "Cyber Data Points 3.3c: Maintain and Service Communication Devices - Telecommun…" at bounding box center [613, 40] width 755 height 13
type input "Cyber Data Points 3.3c: Maintain and Service Communication Devices"
click at [1550, 39] on icon "Save" at bounding box center [1550, 40] width 6 height 5
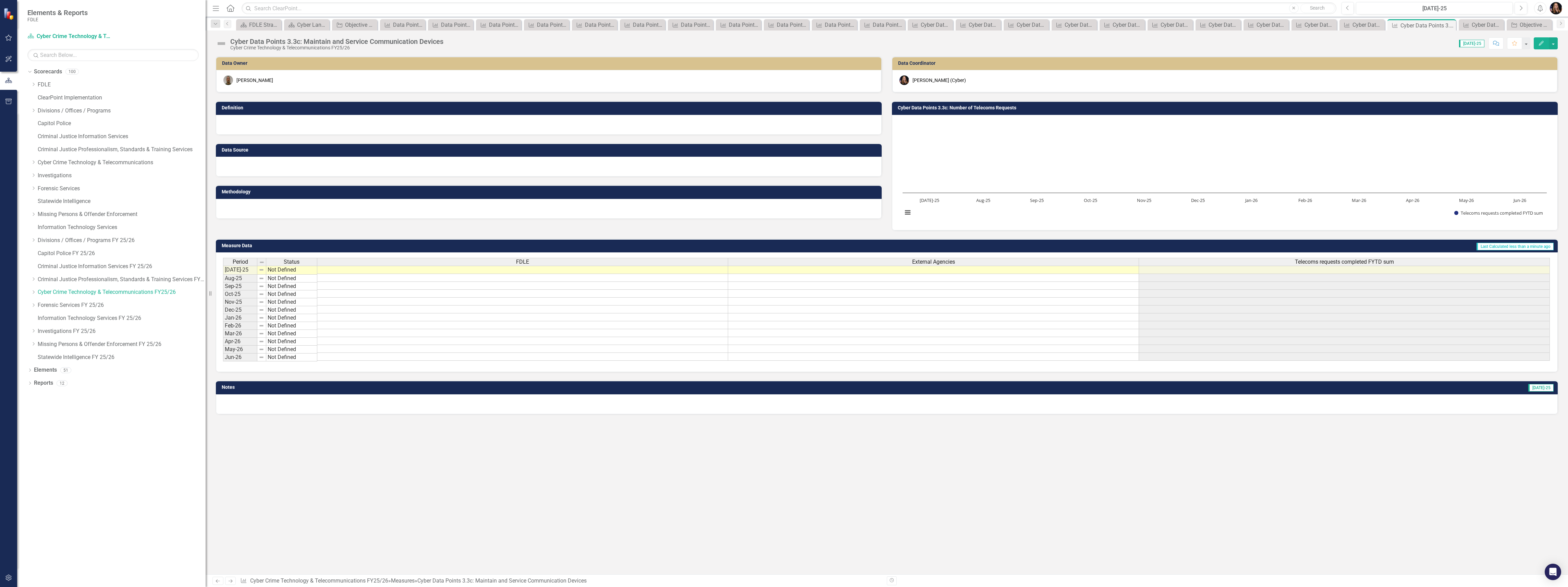
click at [358, 43] on div "Cyber Data Points 3.3c: Maintain and Service Communication Devices" at bounding box center [337, 41] width 213 height 7
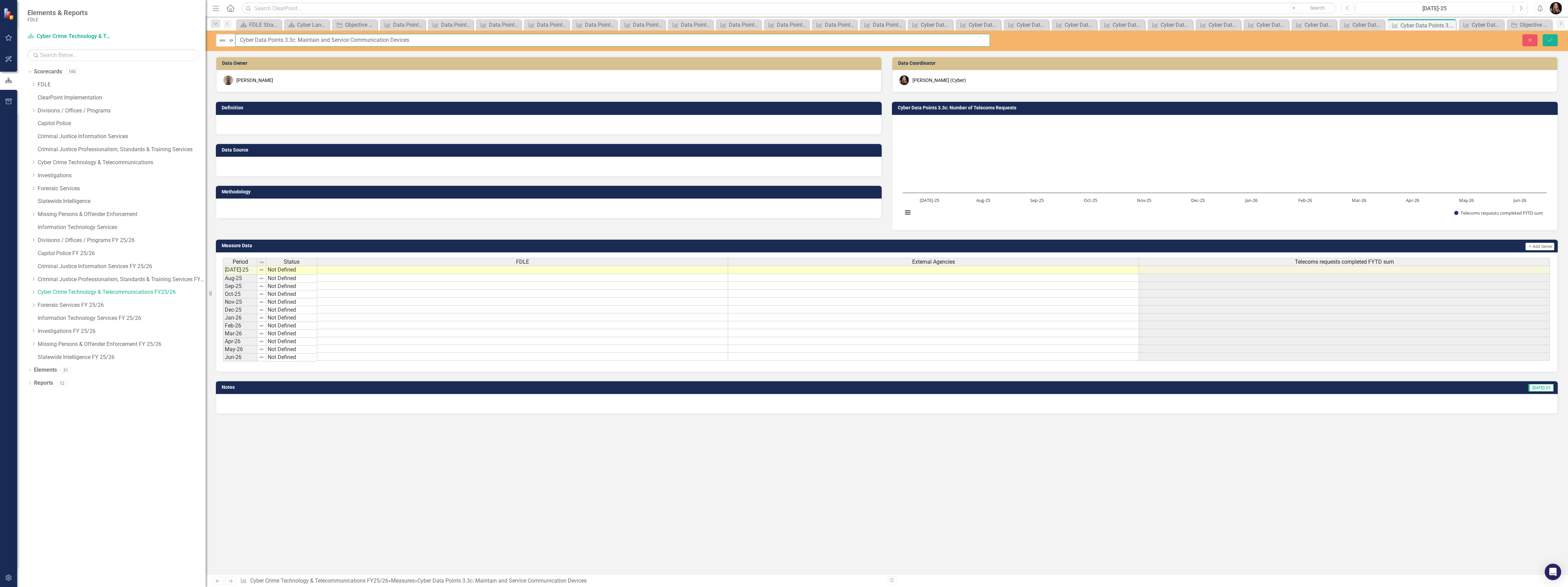
click at [446, 38] on input "Cyber Data Points 3.3c: Maintain and Service Communication Devices" at bounding box center [613, 40] width 755 height 13
type input "Cyber Data Points 3.3c: Maintain and Service Communication Devices - Telecoms"
click at [1553, 41] on icon "Save" at bounding box center [1550, 40] width 6 height 5
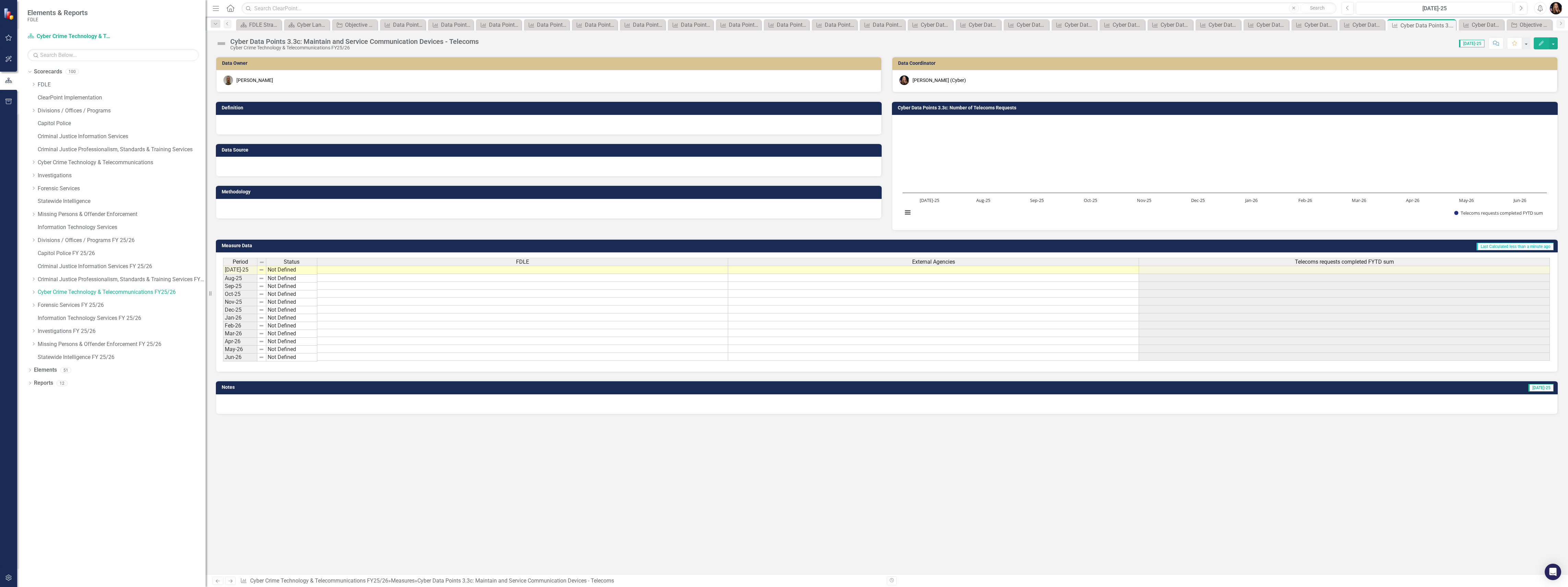
click at [229, 582] on icon "Next" at bounding box center [231, 580] width 6 height 4
click at [229, 583] on icon "Next" at bounding box center [231, 580] width 6 height 4
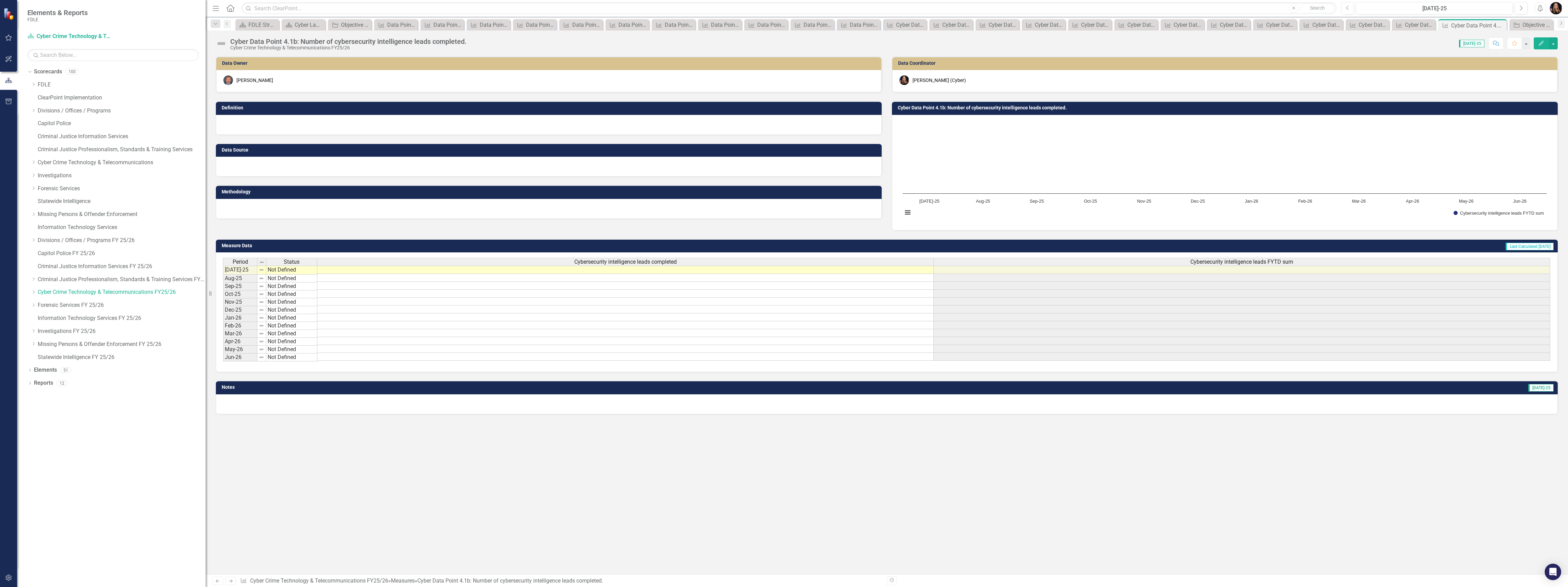
click at [229, 583] on icon "Next" at bounding box center [231, 580] width 6 height 4
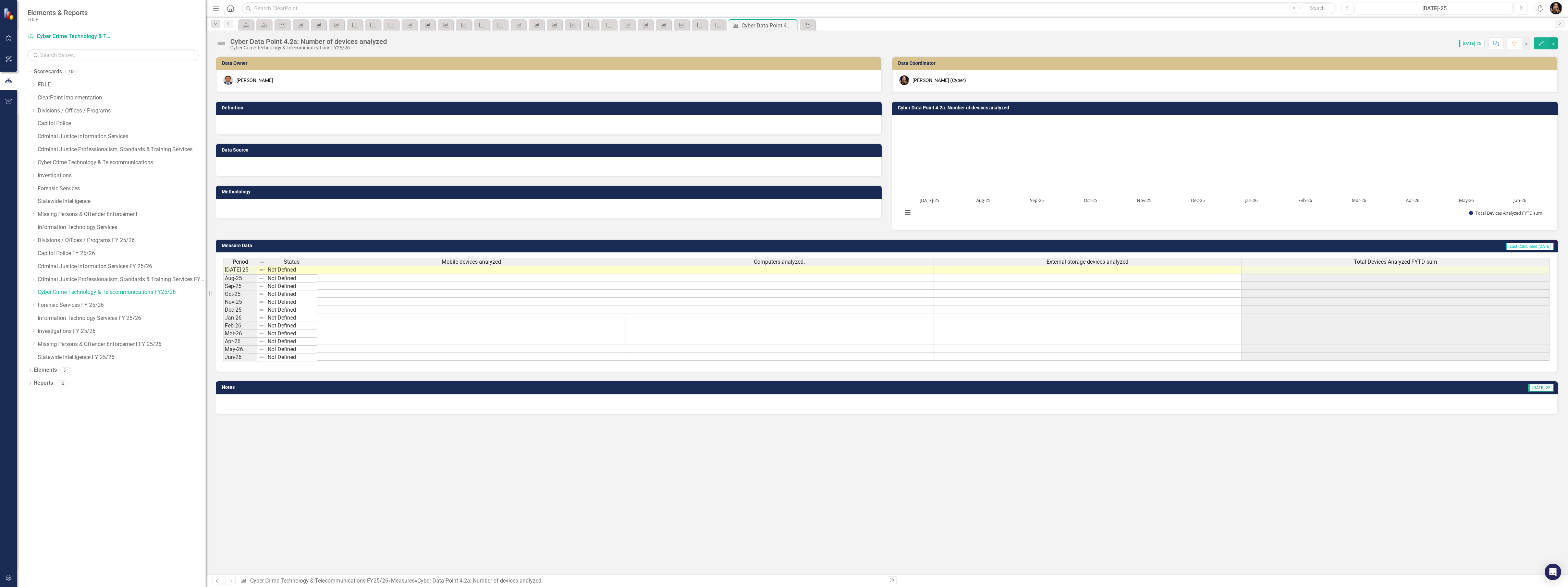
click at [229, 583] on icon "Next" at bounding box center [231, 580] width 6 height 4
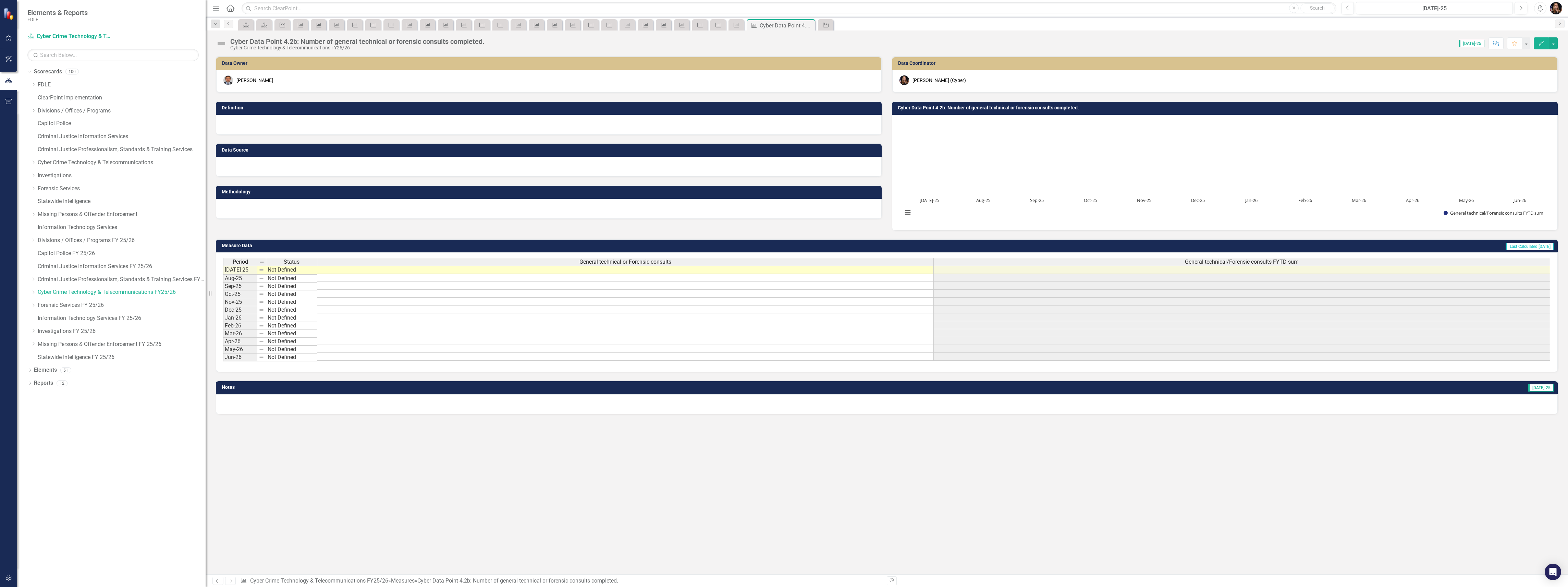
click at [229, 583] on icon "Next" at bounding box center [231, 580] width 6 height 4
click at [349, 39] on div "Cyber Data Point 4.3: Number of drone detection deployments" at bounding box center [324, 41] width 189 height 7
click at [349, 38] on div "Cyber Data Point 4.3: Number of drone detection deployments" at bounding box center [324, 41] width 189 height 7
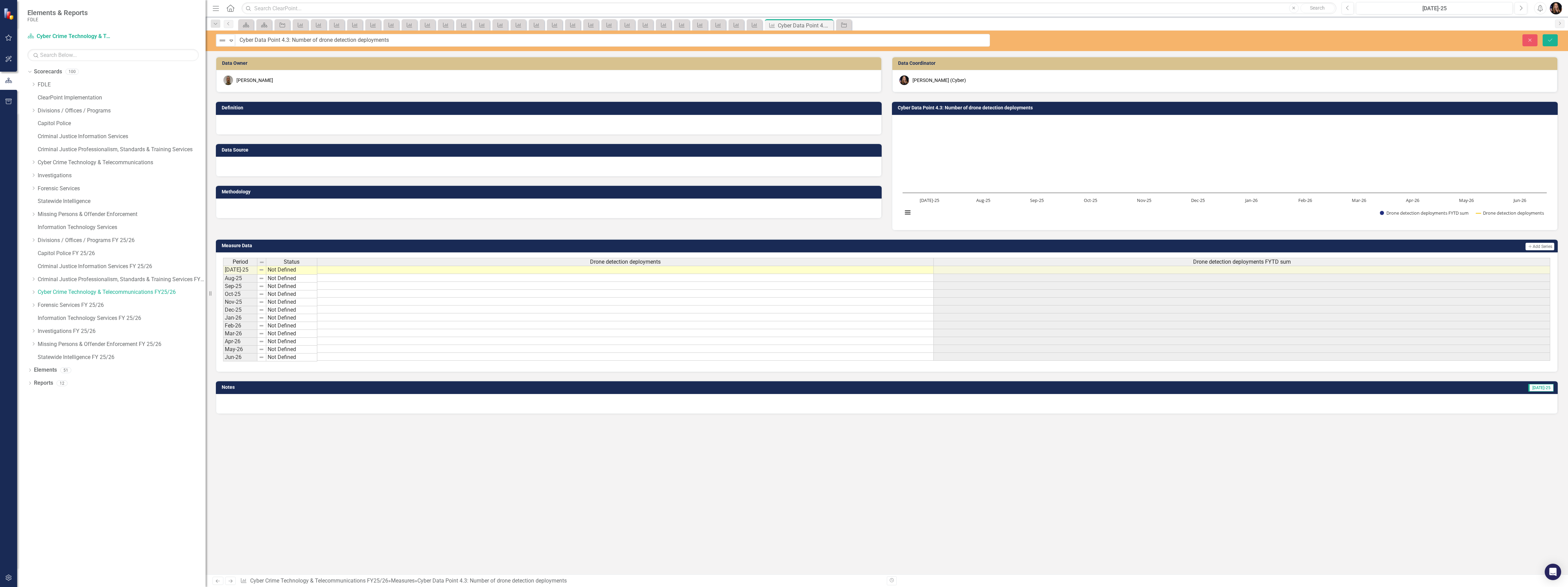
click at [349, 38] on input "Cyber Data Point 4.3: Number of drone detection deployments" at bounding box center [612, 40] width 755 height 13
click at [233, 579] on icon "Next" at bounding box center [231, 580] width 6 height 4
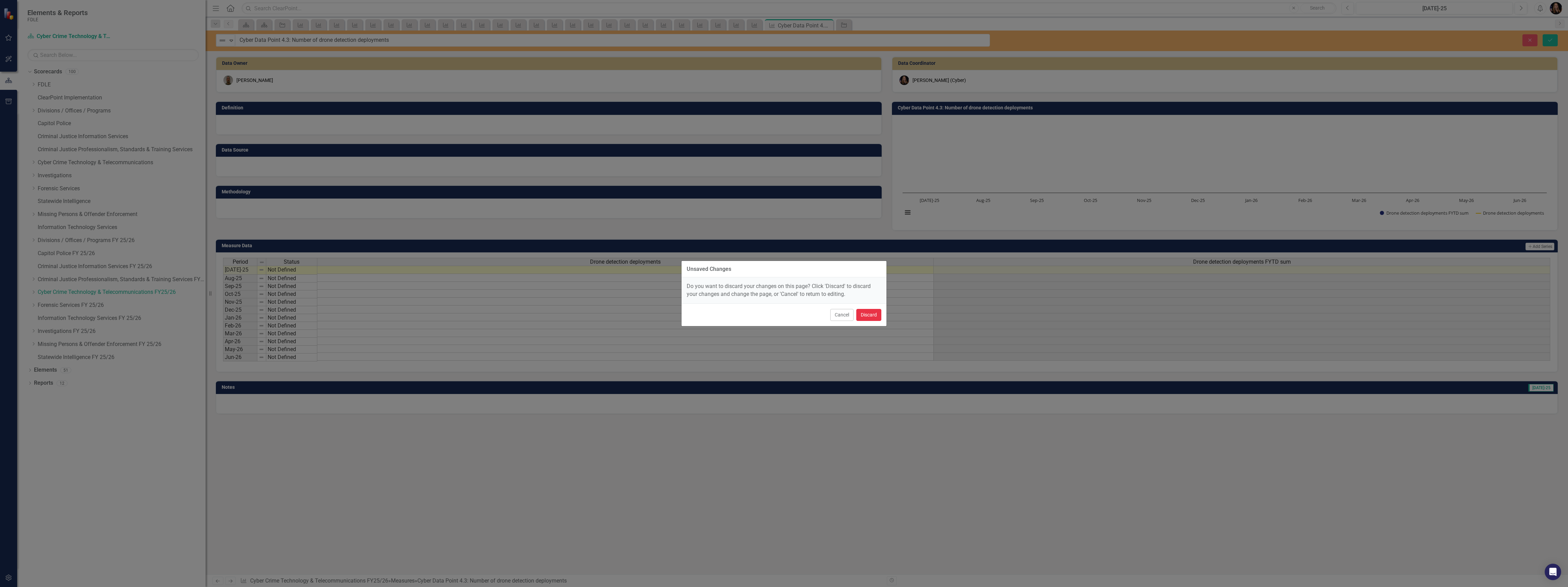
click at [877, 315] on button "Discard" at bounding box center [869, 315] width 25 height 12
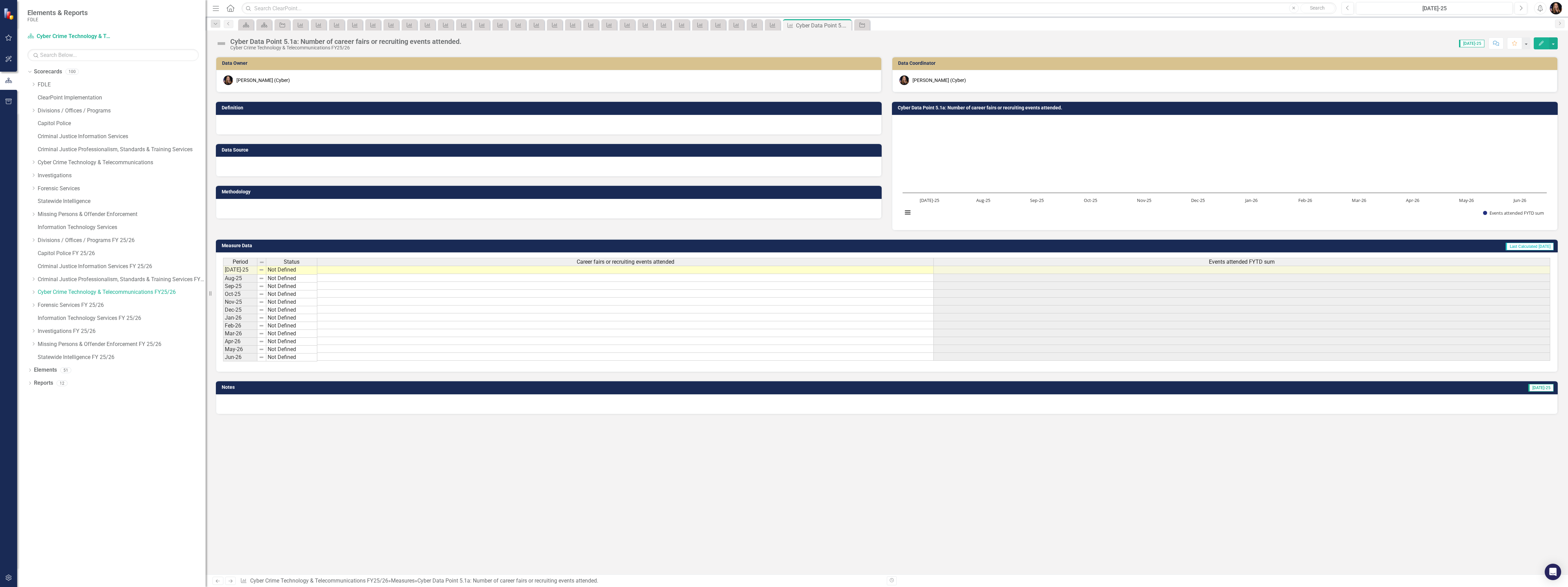
click at [232, 579] on icon at bounding box center [230, 581] width 4 height 4
click at [213, 582] on link "Previous" at bounding box center [218, 581] width 11 height 9
click at [217, 580] on icon at bounding box center [218, 581] width 4 height 4
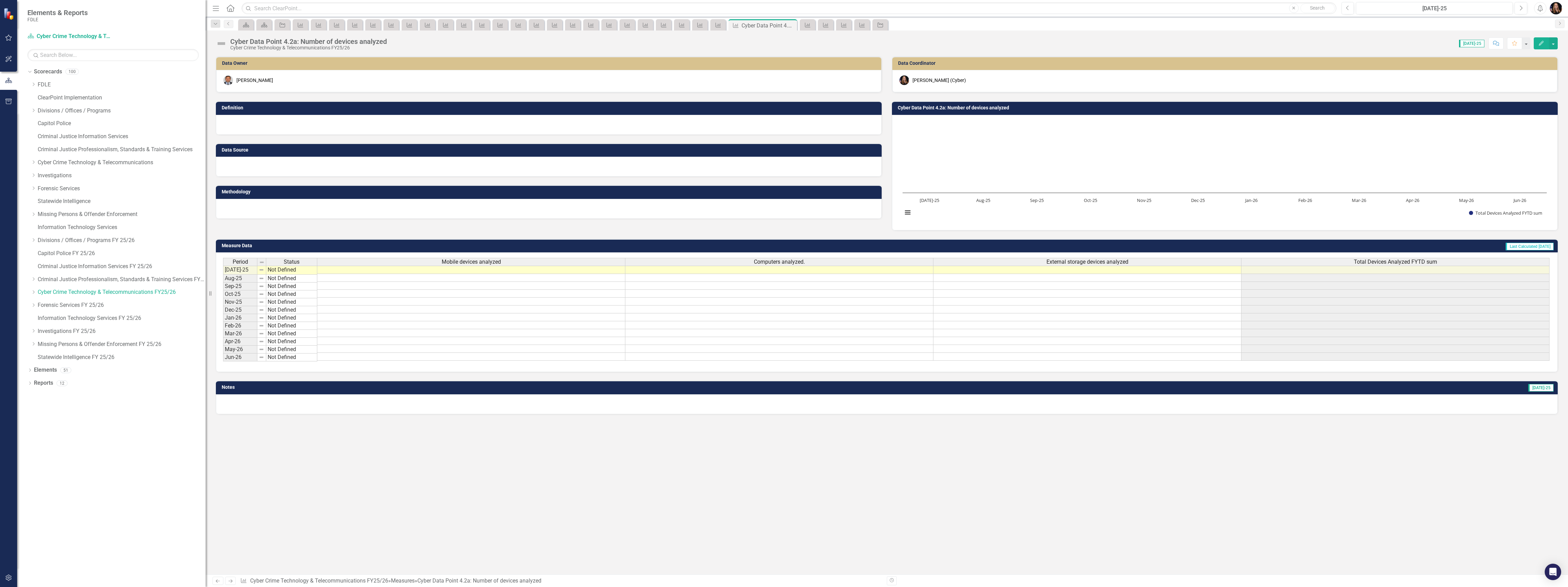
click at [217, 580] on icon at bounding box center [218, 581] width 4 height 4
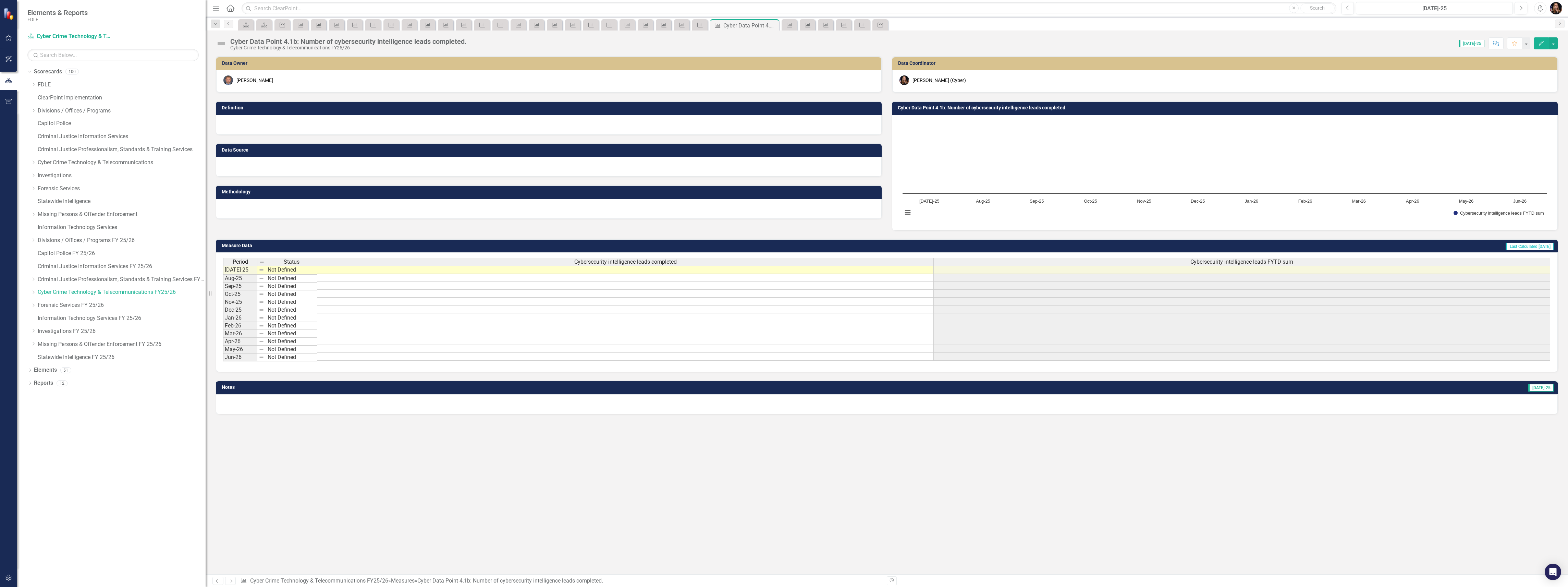
click at [217, 580] on icon at bounding box center [218, 581] width 4 height 4
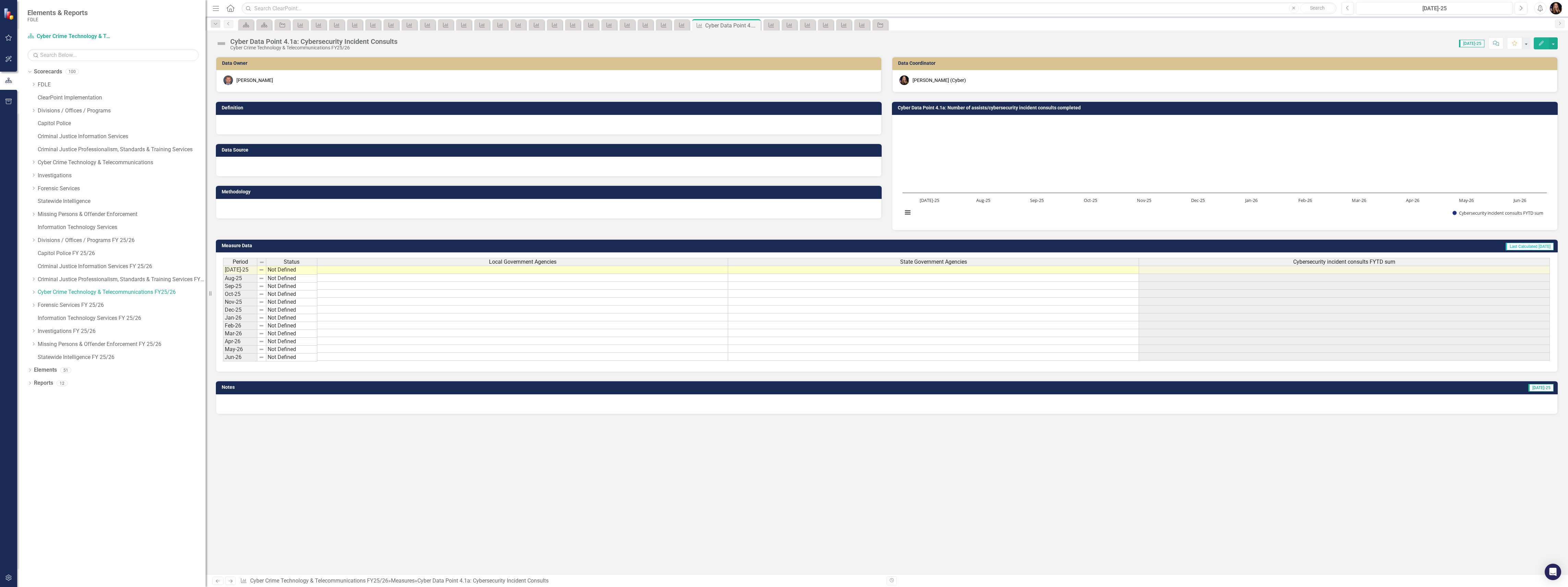
click at [217, 580] on icon at bounding box center [218, 581] width 4 height 4
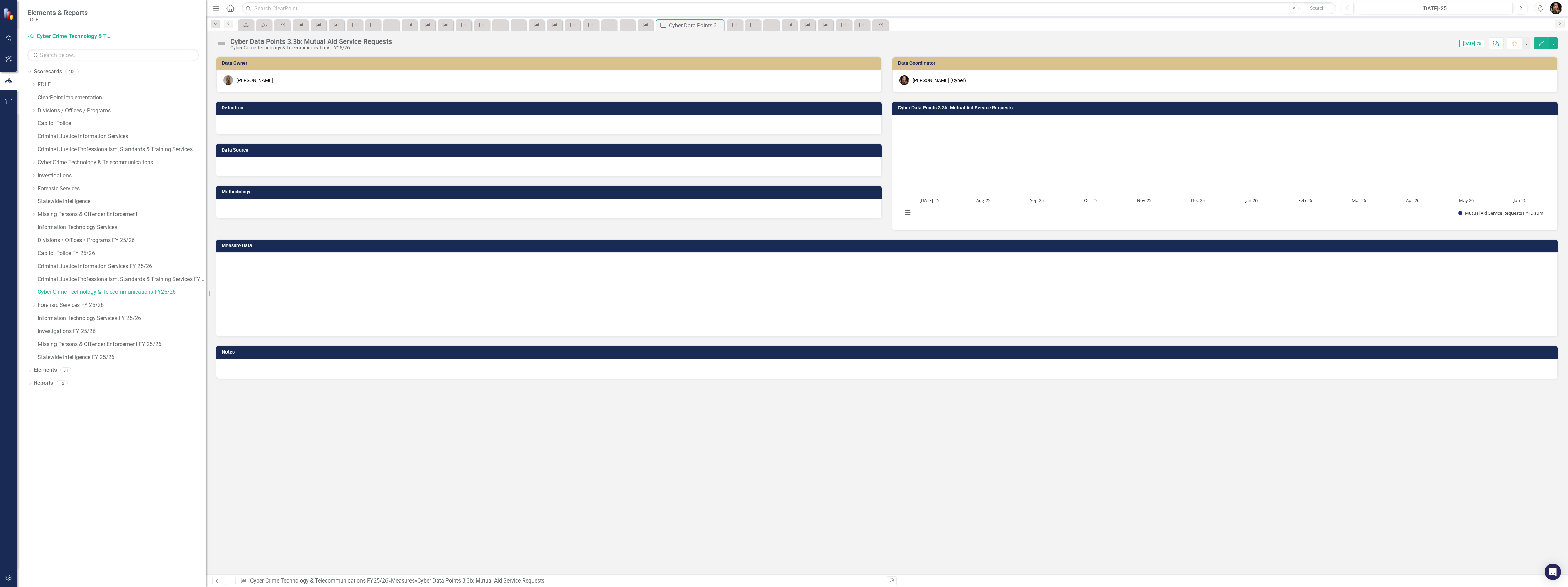
click at [217, 580] on icon at bounding box center [218, 581] width 4 height 4
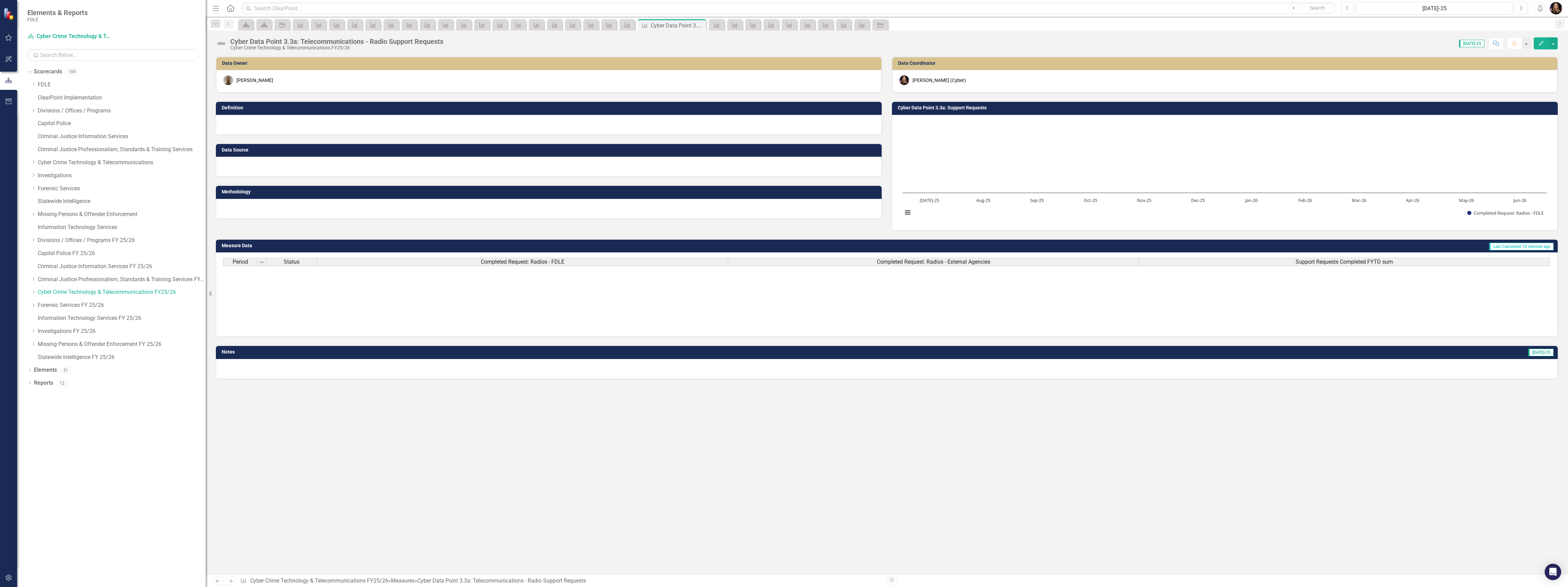
click at [217, 580] on icon at bounding box center [218, 581] width 4 height 4
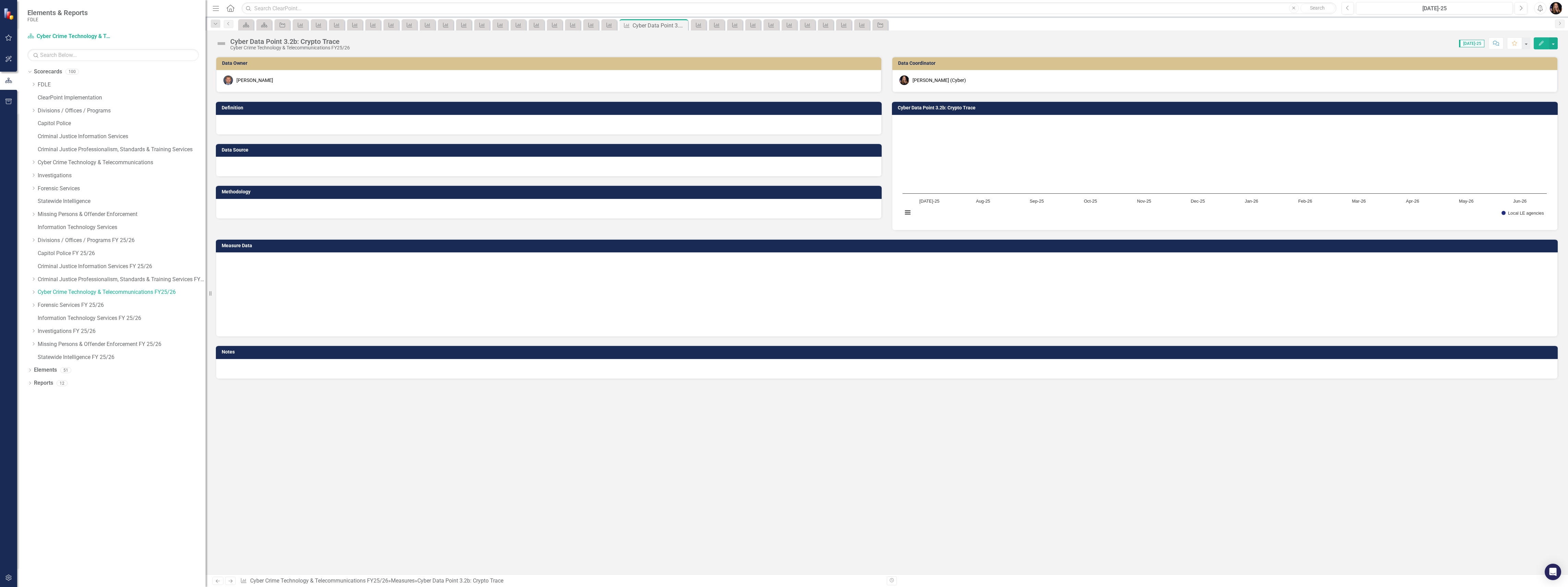
click at [217, 580] on icon at bounding box center [218, 581] width 4 height 4
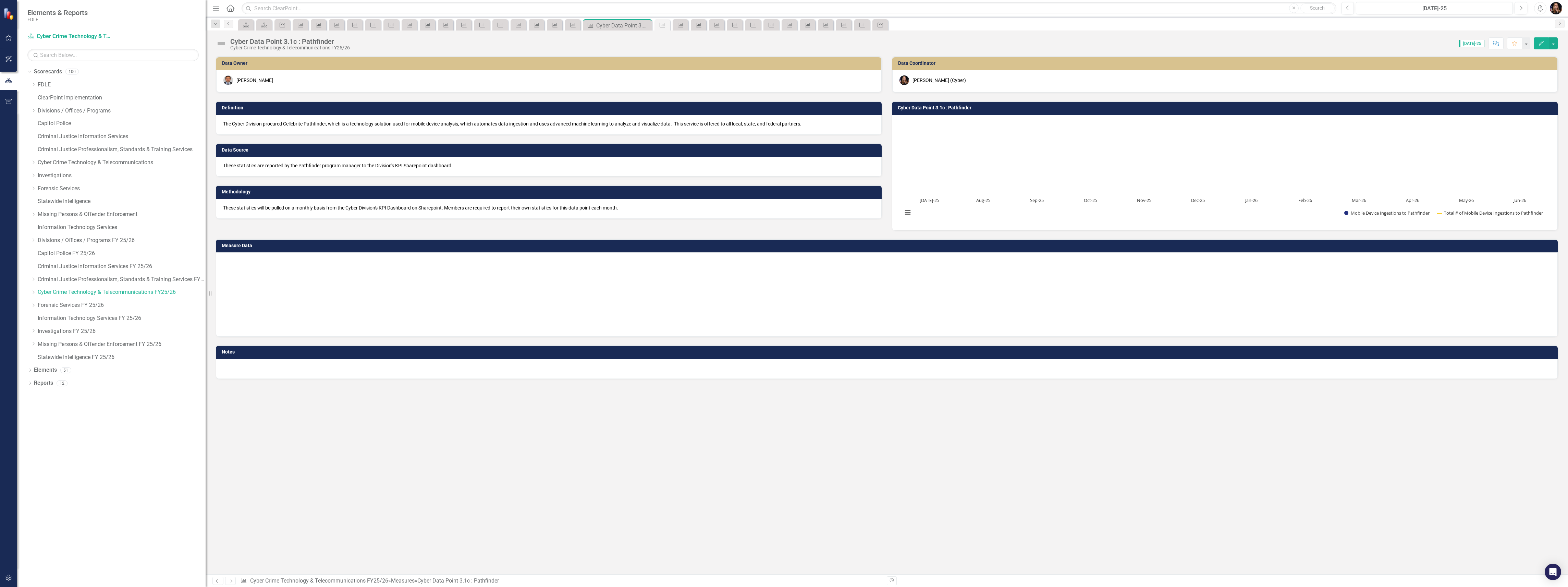
click at [217, 580] on icon at bounding box center [218, 581] width 4 height 4
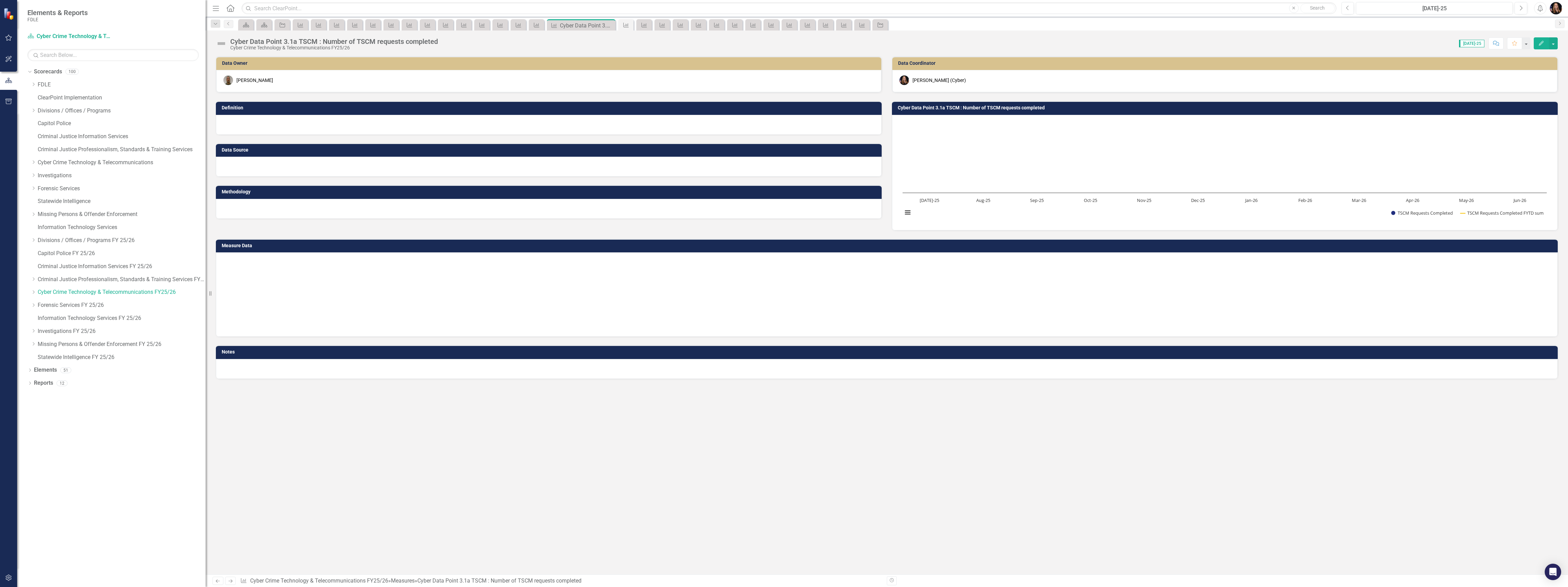
click at [217, 580] on icon at bounding box center [218, 581] width 4 height 4
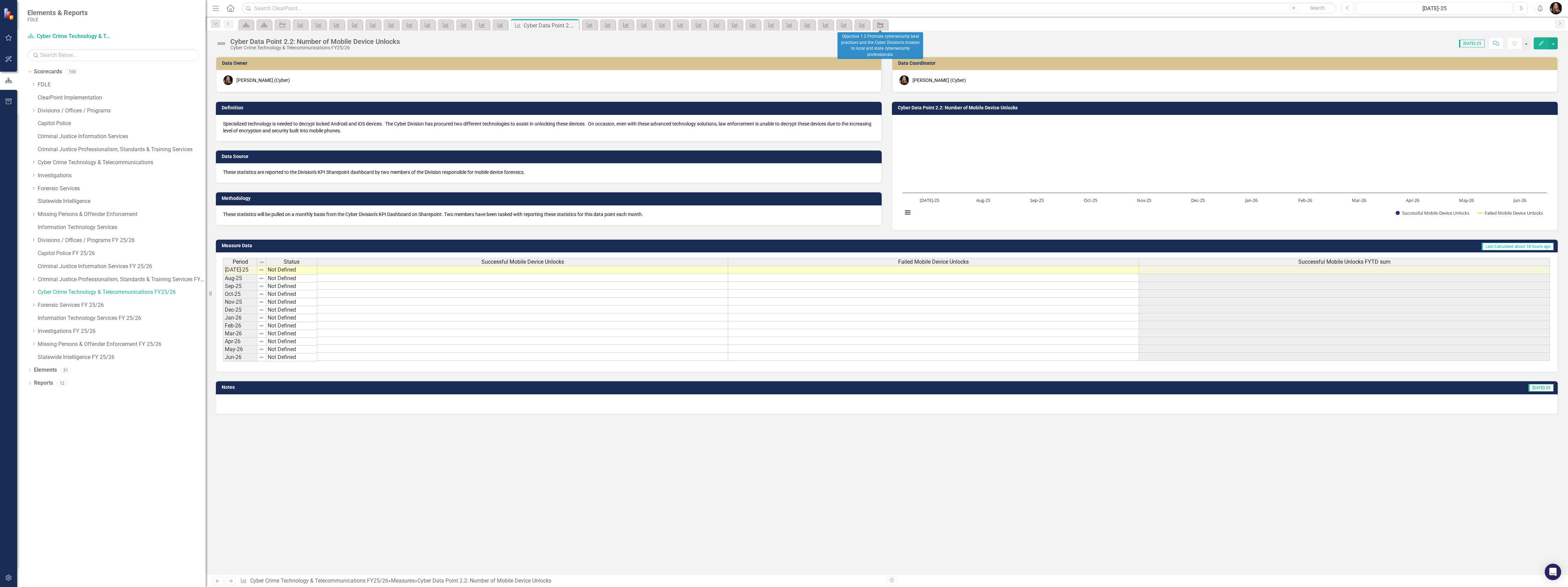
click at [880, 25] on icon "Objective" at bounding box center [880, 25] width 7 height 5
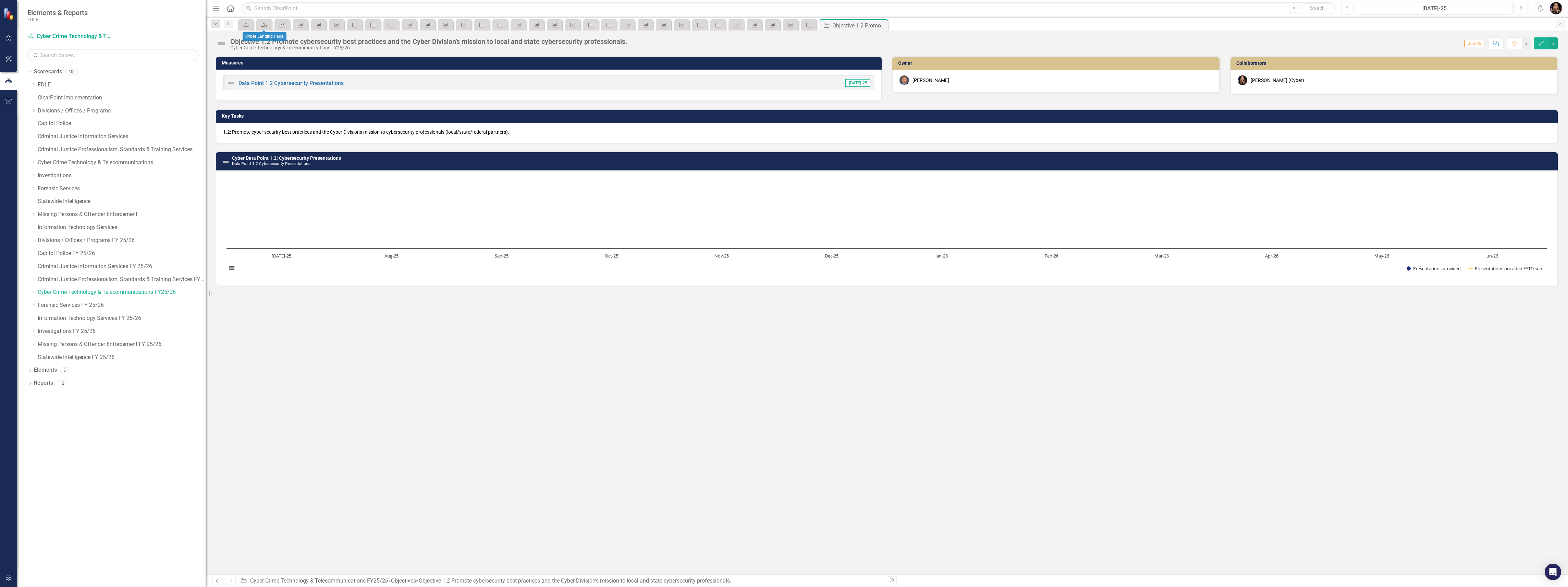
click at [266, 25] on icon "Scorecard" at bounding box center [264, 25] width 7 height 5
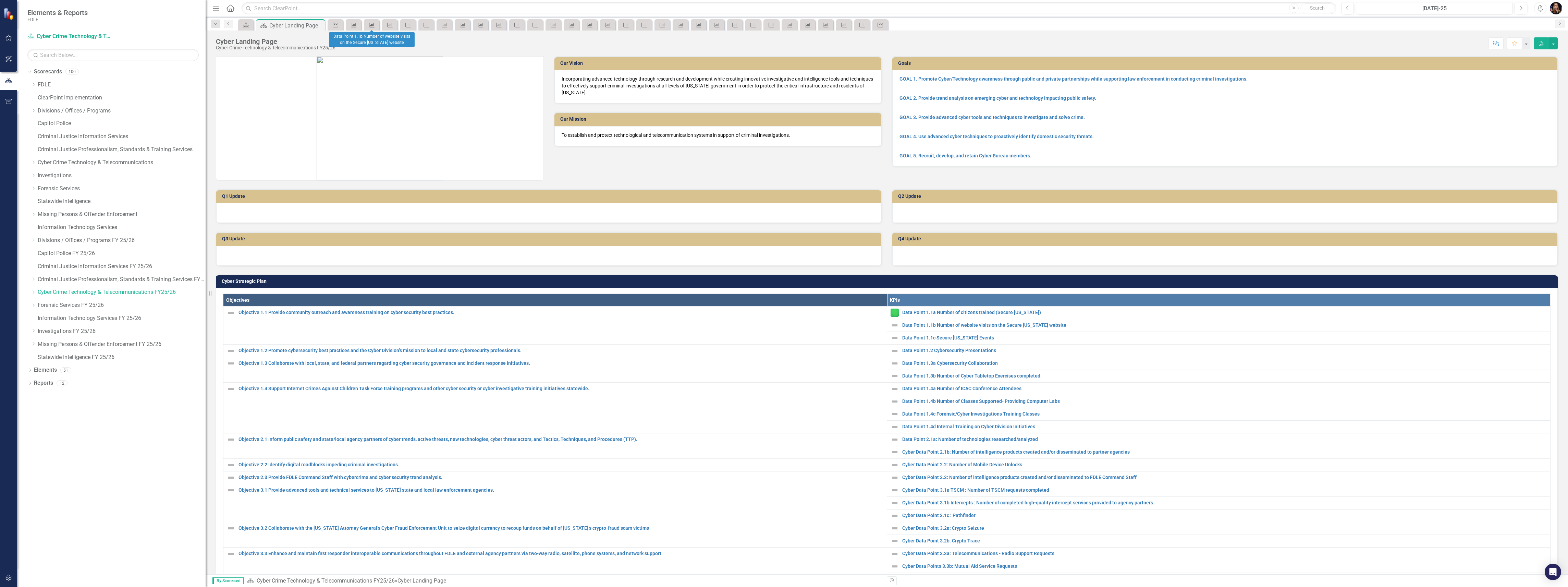
click at [371, 23] on icon "Measure" at bounding box center [371, 25] width 7 height 5
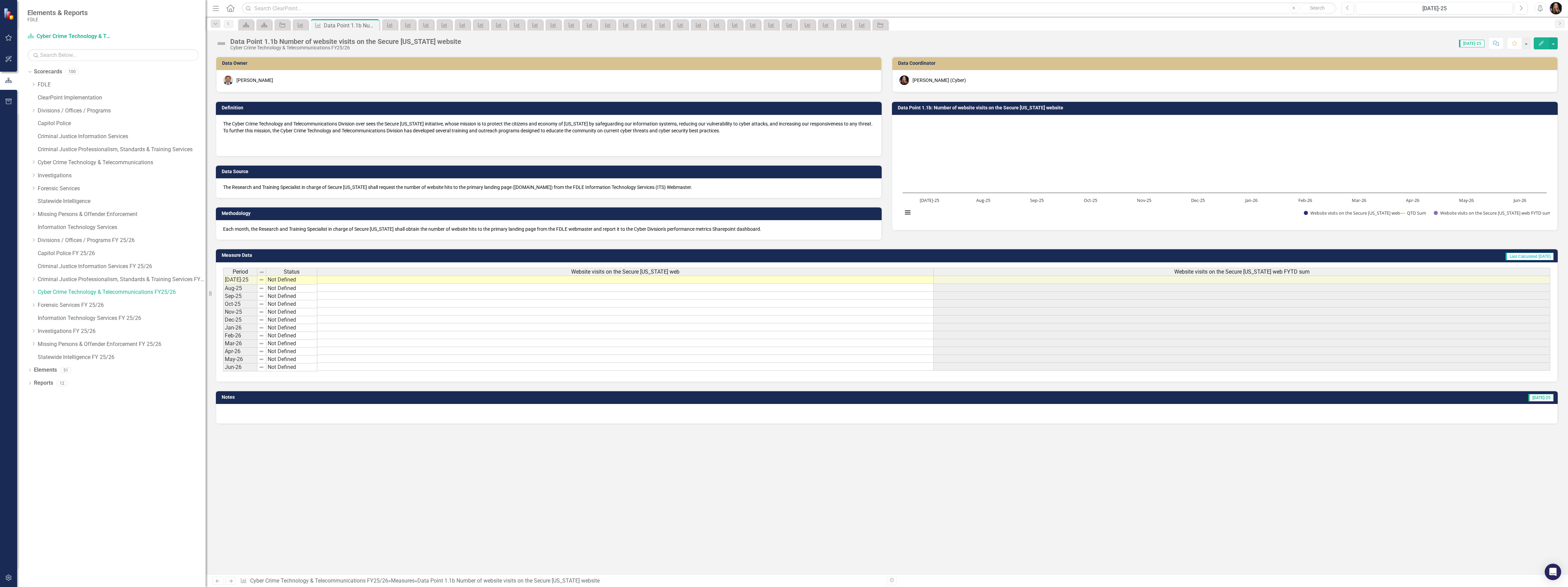
click at [231, 582] on icon "Next" at bounding box center [231, 580] width 6 height 4
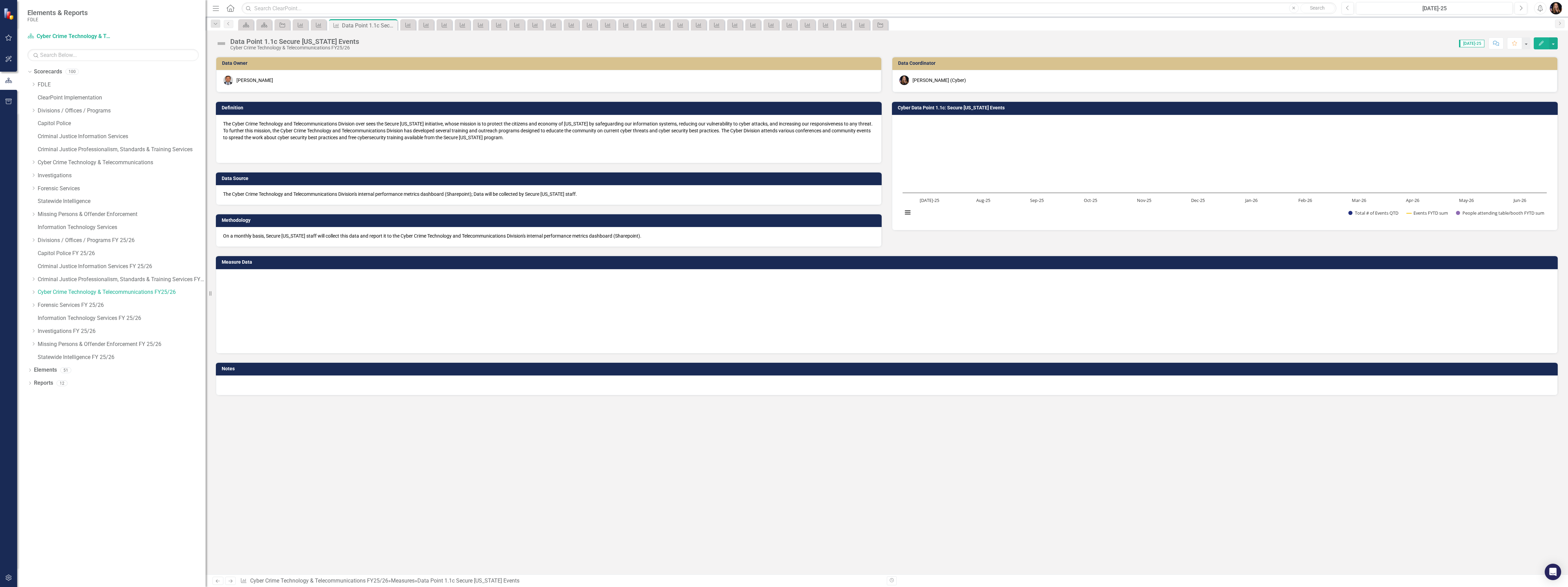
click at [231, 582] on icon "Next" at bounding box center [231, 580] width 6 height 4
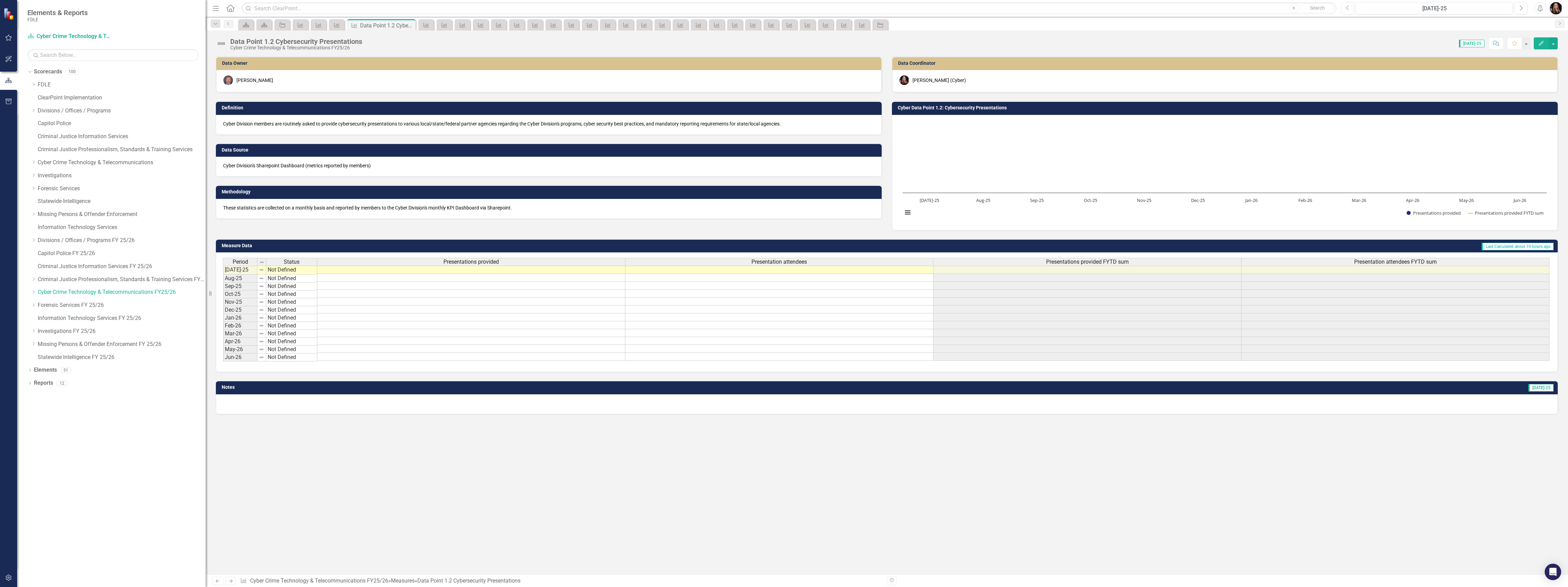
click at [229, 584] on link "Next" at bounding box center [231, 581] width 11 height 9
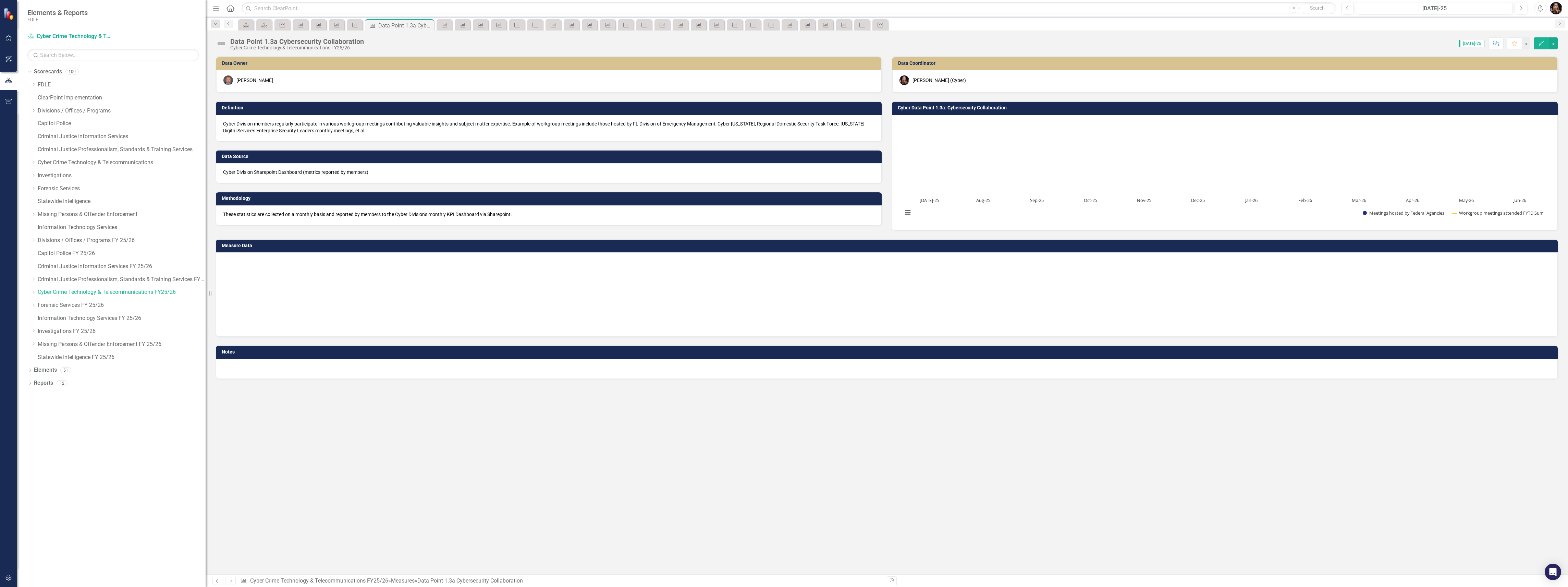
click at [229, 584] on link "Next" at bounding box center [231, 581] width 11 height 9
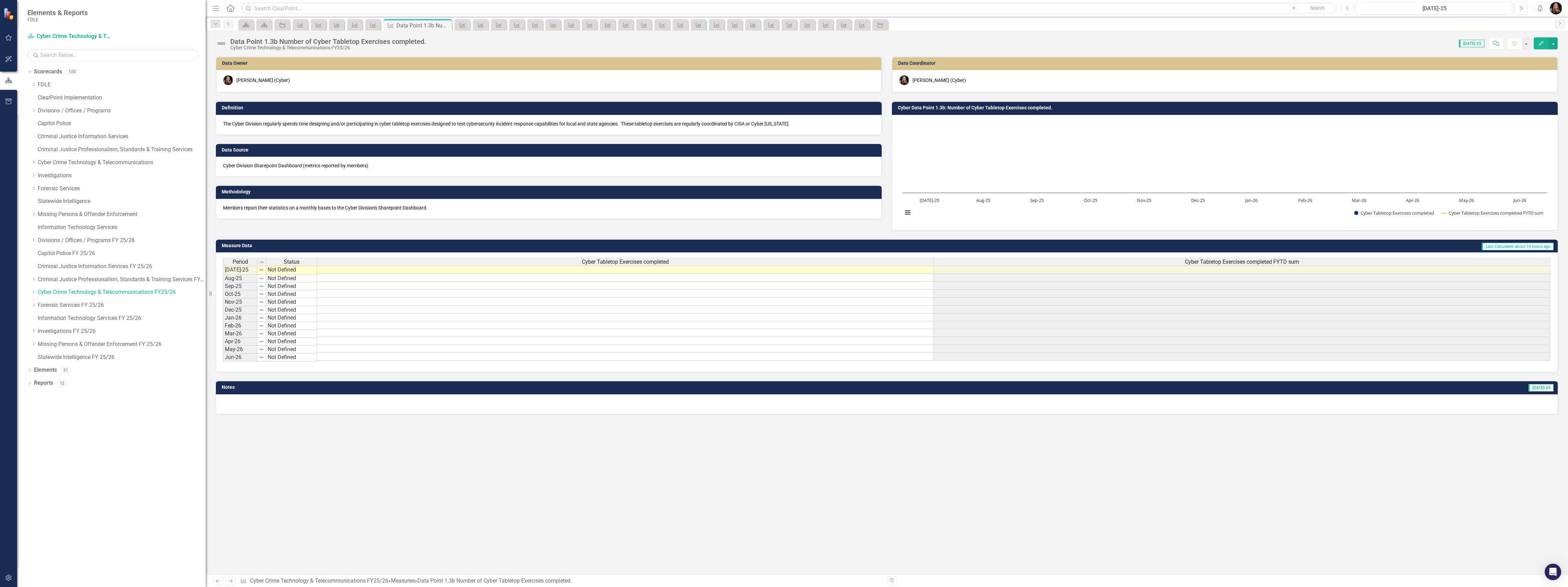
click at [230, 585] on div "Previous Next Measure Cyber Crime Technology & Telecommunications FY25/26 » Mea…" at bounding box center [887, 580] width 1362 height 13
click at [231, 582] on icon "Next" at bounding box center [231, 580] width 6 height 4
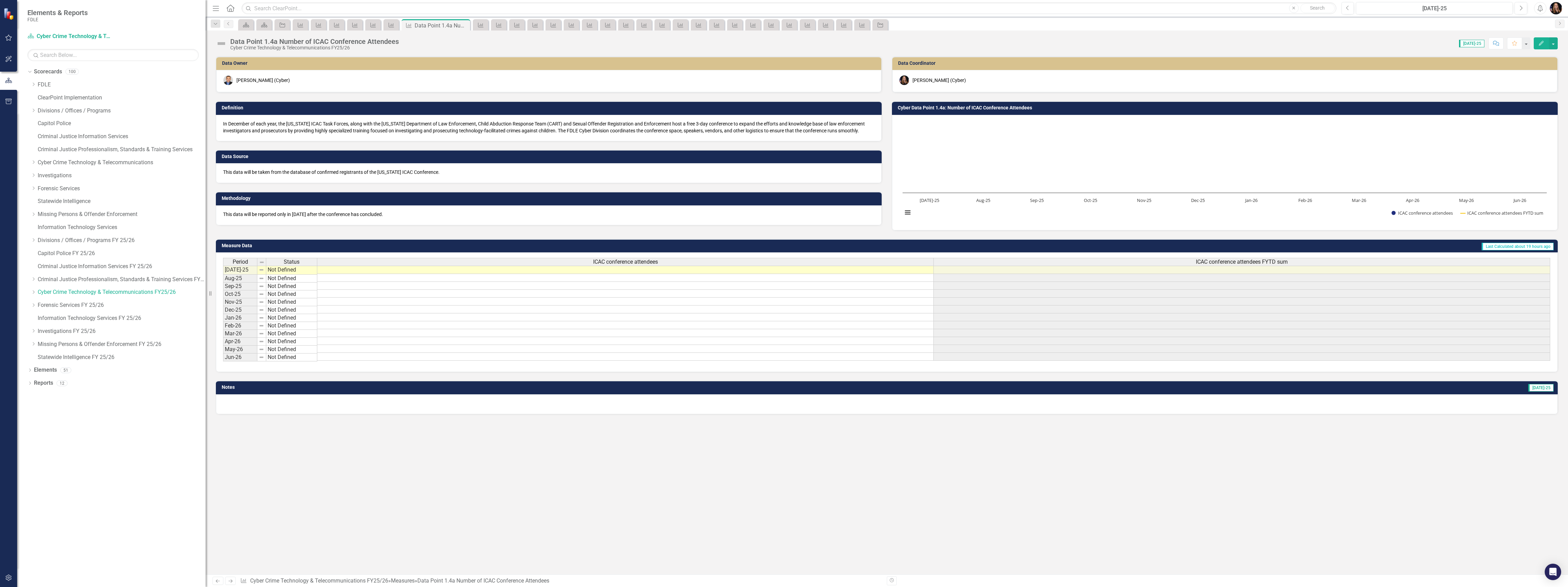
click at [232, 581] on icon "Next" at bounding box center [231, 580] width 6 height 4
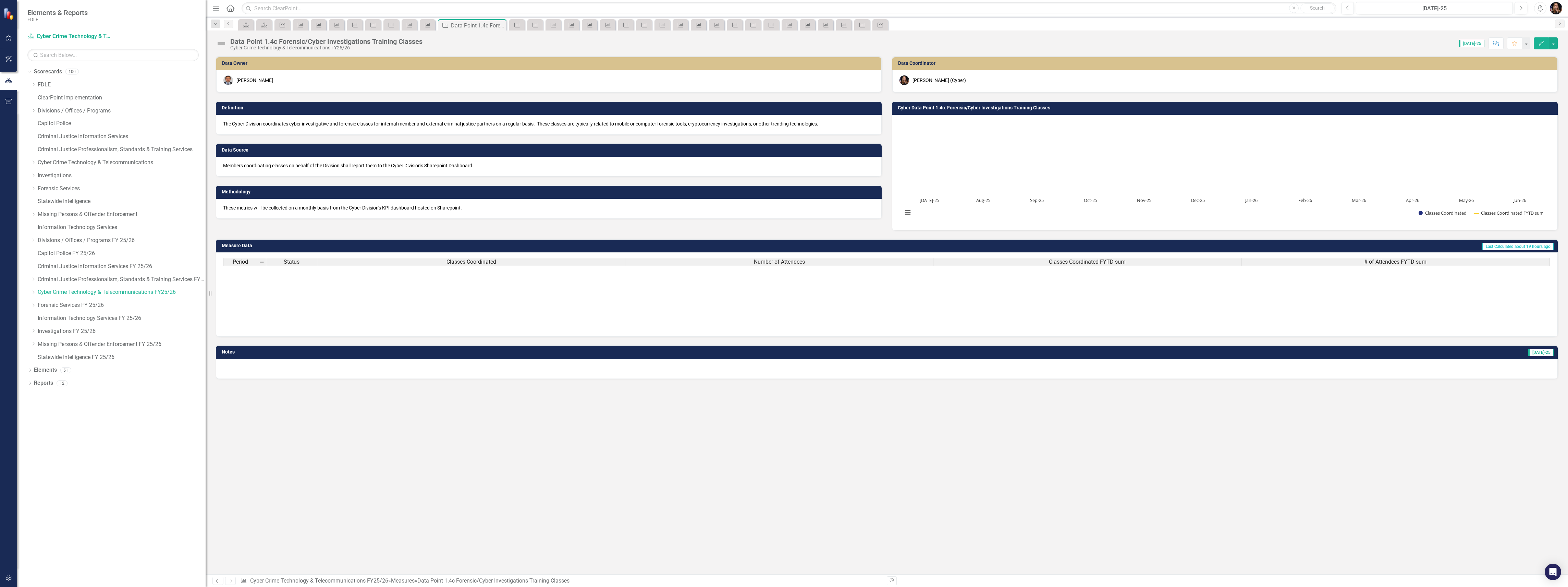
click at [232, 581] on icon "Next" at bounding box center [231, 580] width 6 height 4
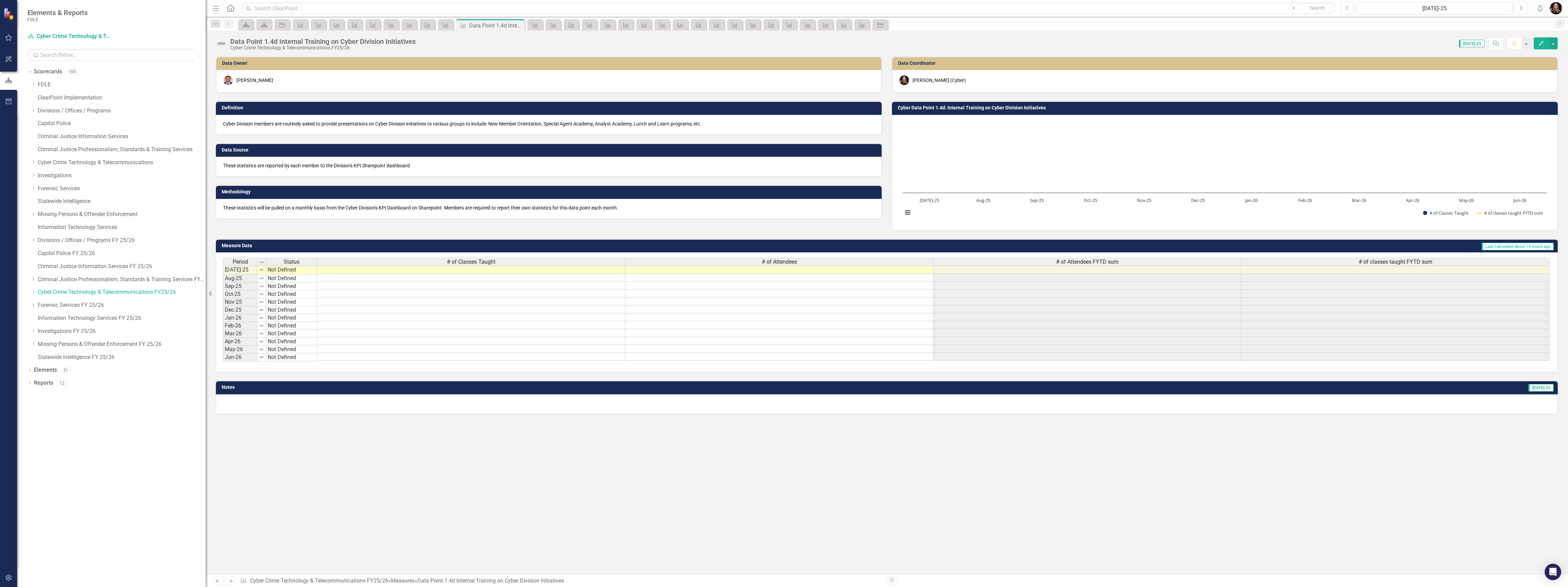
click at [232, 581] on icon "Next" at bounding box center [231, 580] width 6 height 4
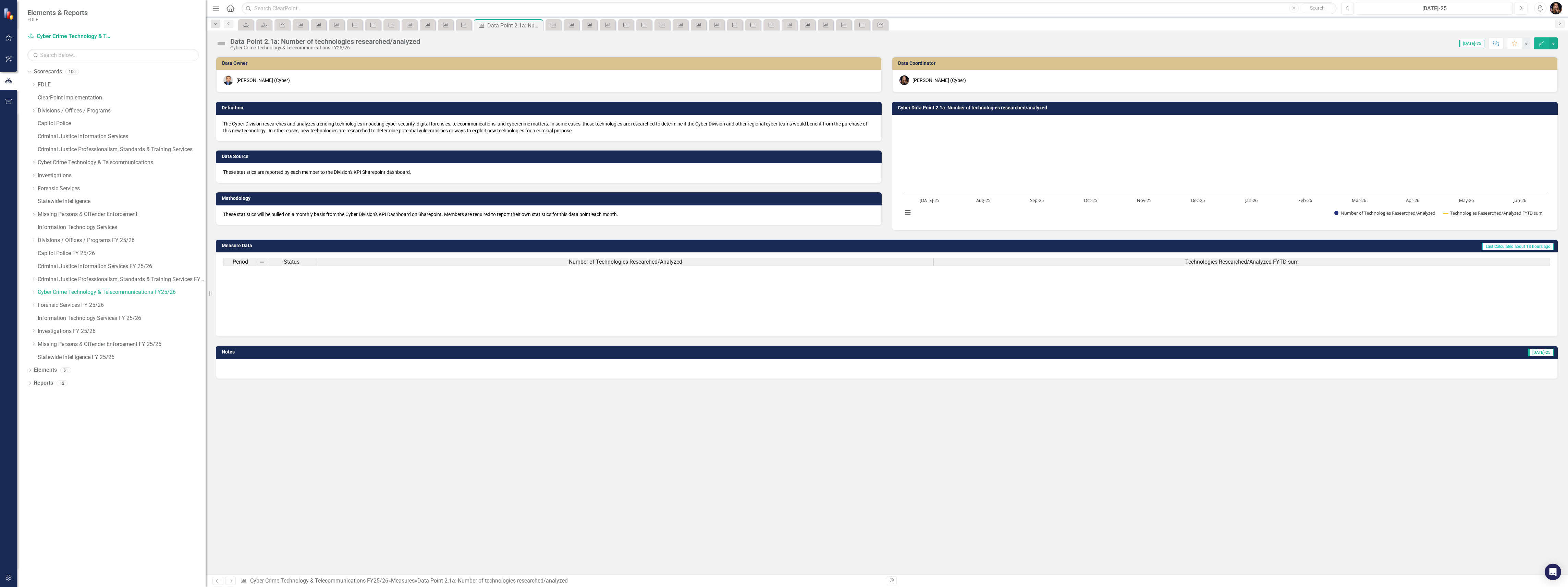
click at [232, 581] on icon "Next" at bounding box center [231, 580] width 6 height 4
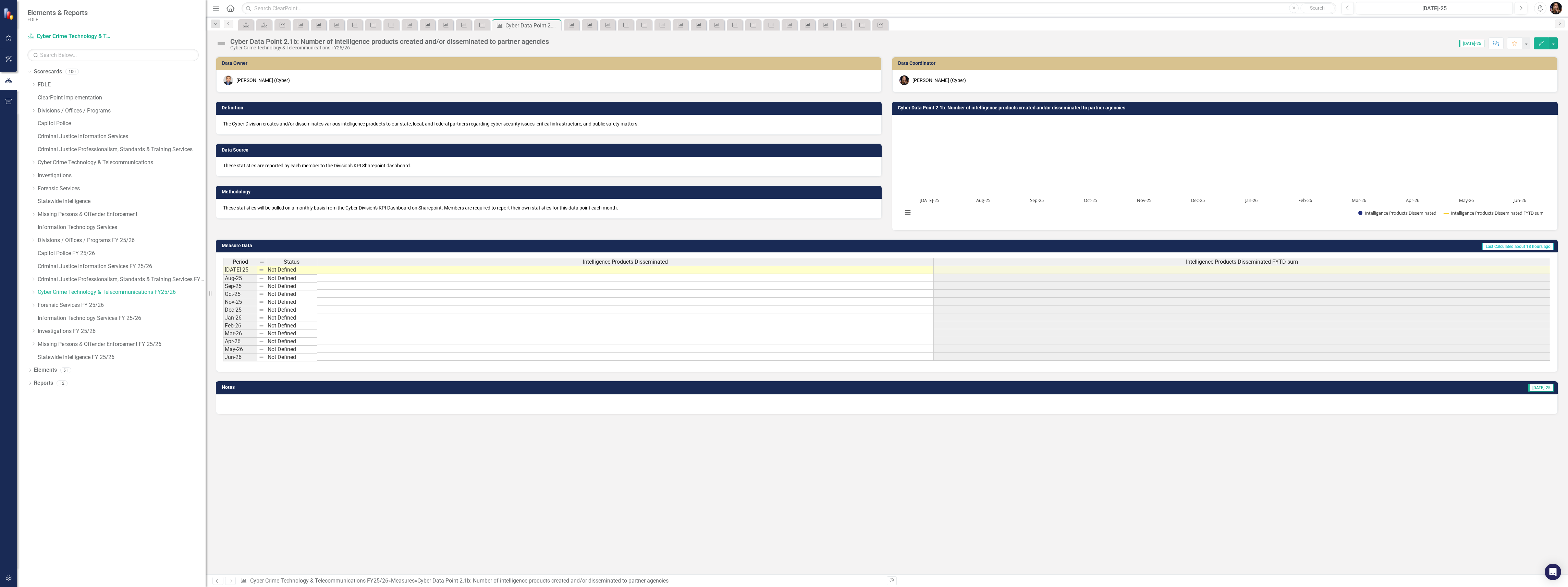
click at [232, 581] on icon "Next" at bounding box center [231, 580] width 6 height 4
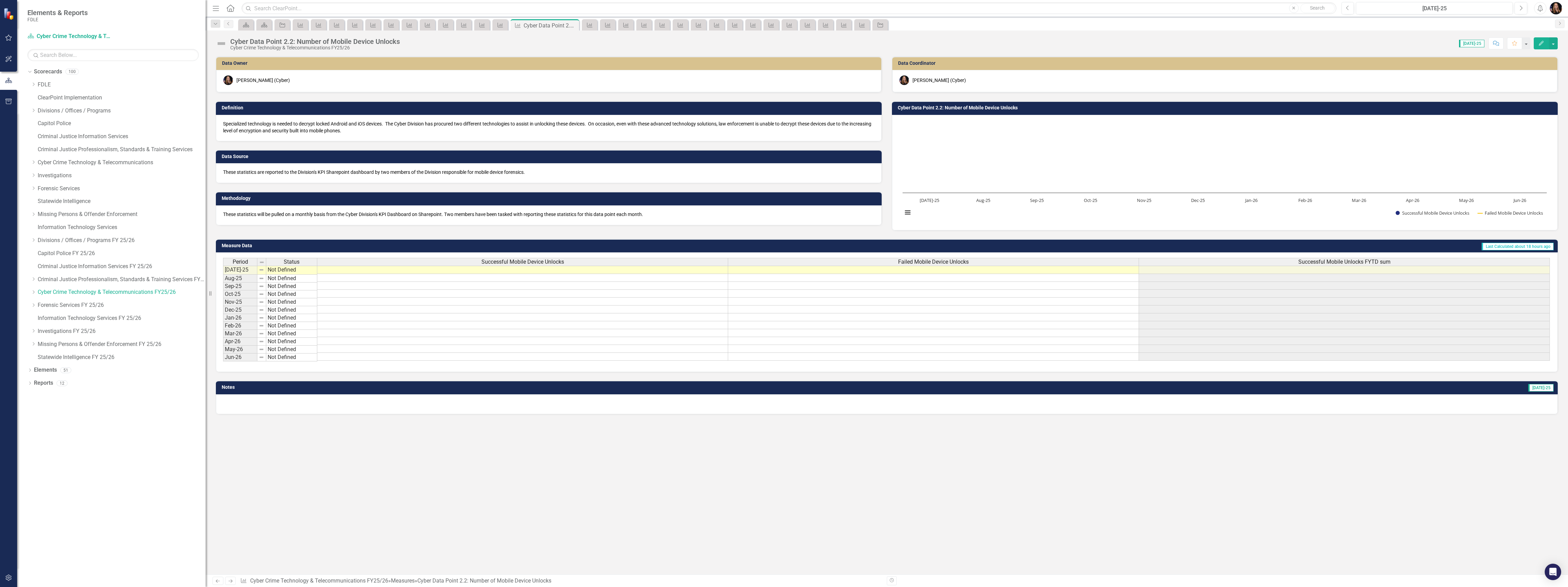
click at [229, 583] on link "Next" at bounding box center [231, 581] width 11 height 9
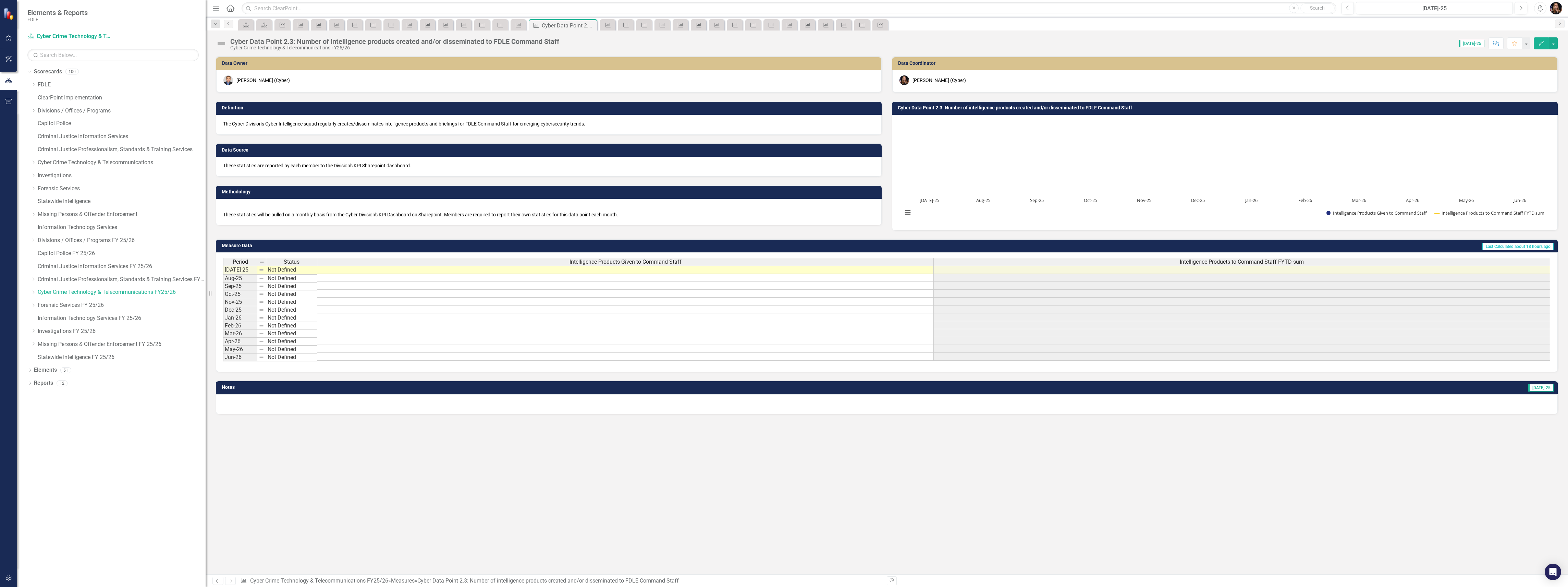
click at [229, 583] on link "Next" at bounding box center [231, 581] width 11 height 9
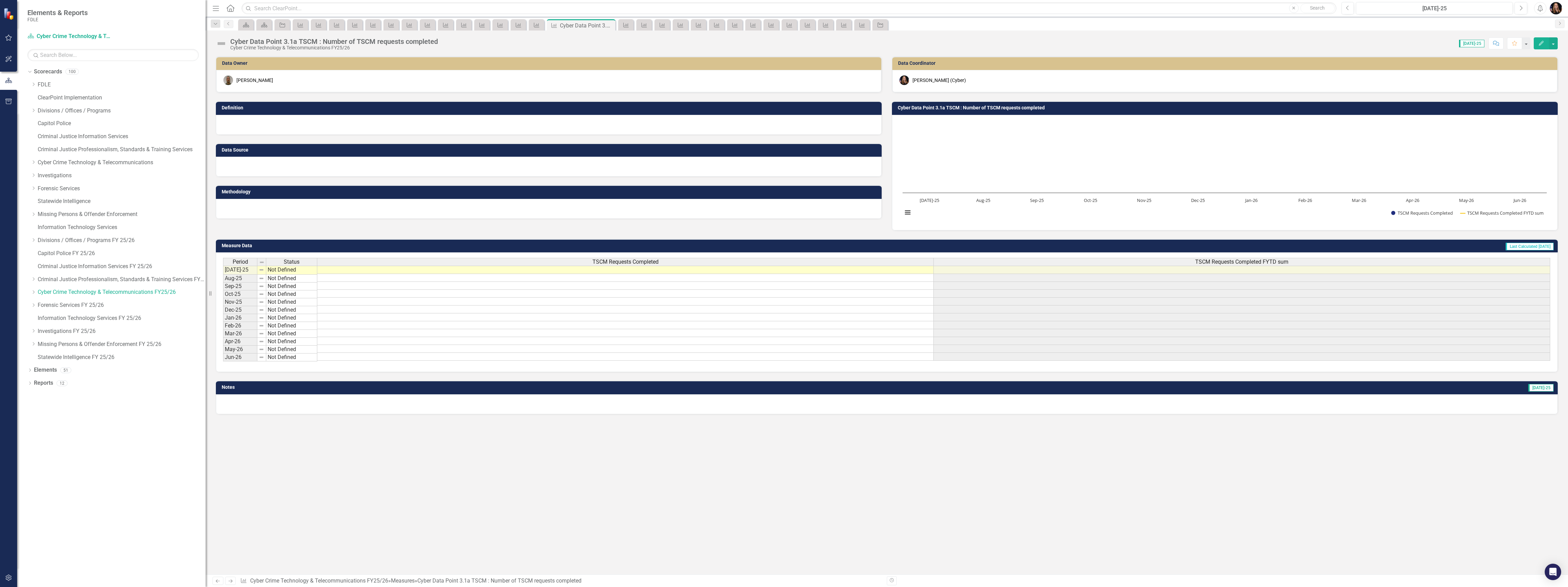
click at [229, 583] on icon "Next" at bounding box center [231, 580] width 6 height 4
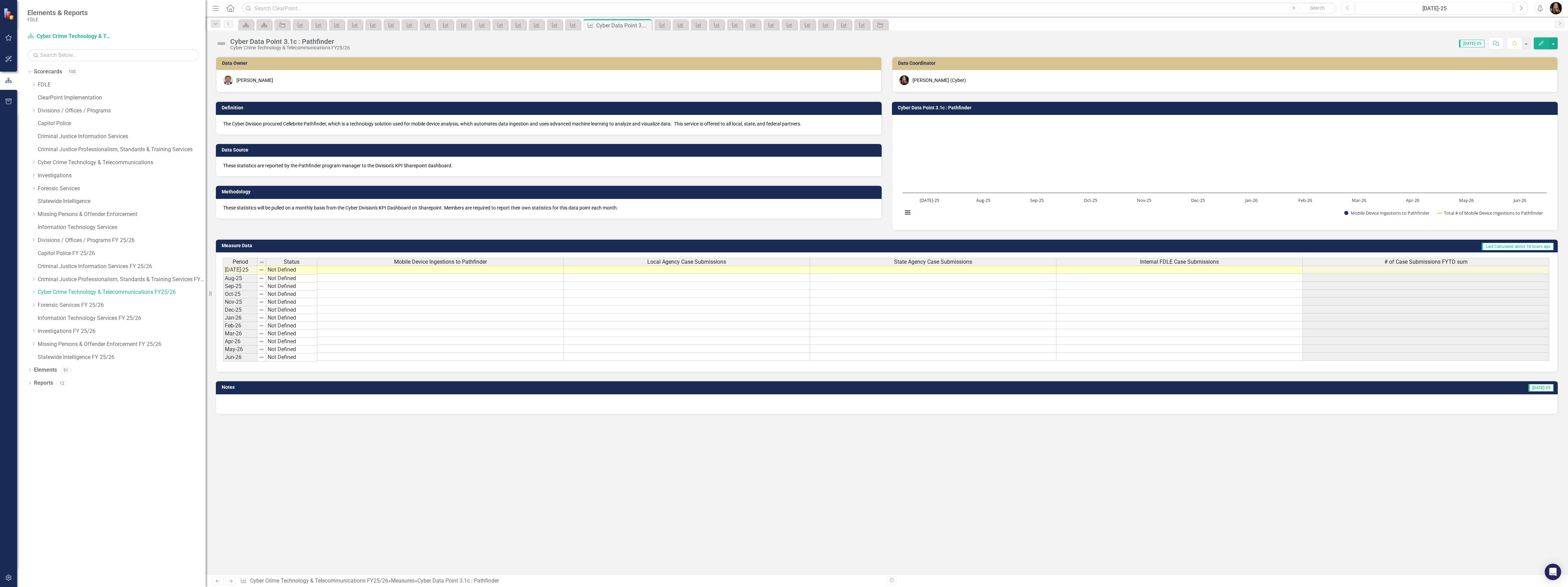
click at [229, 583] on icon "Next" at bounding box center [231, 580] width 6 height 4
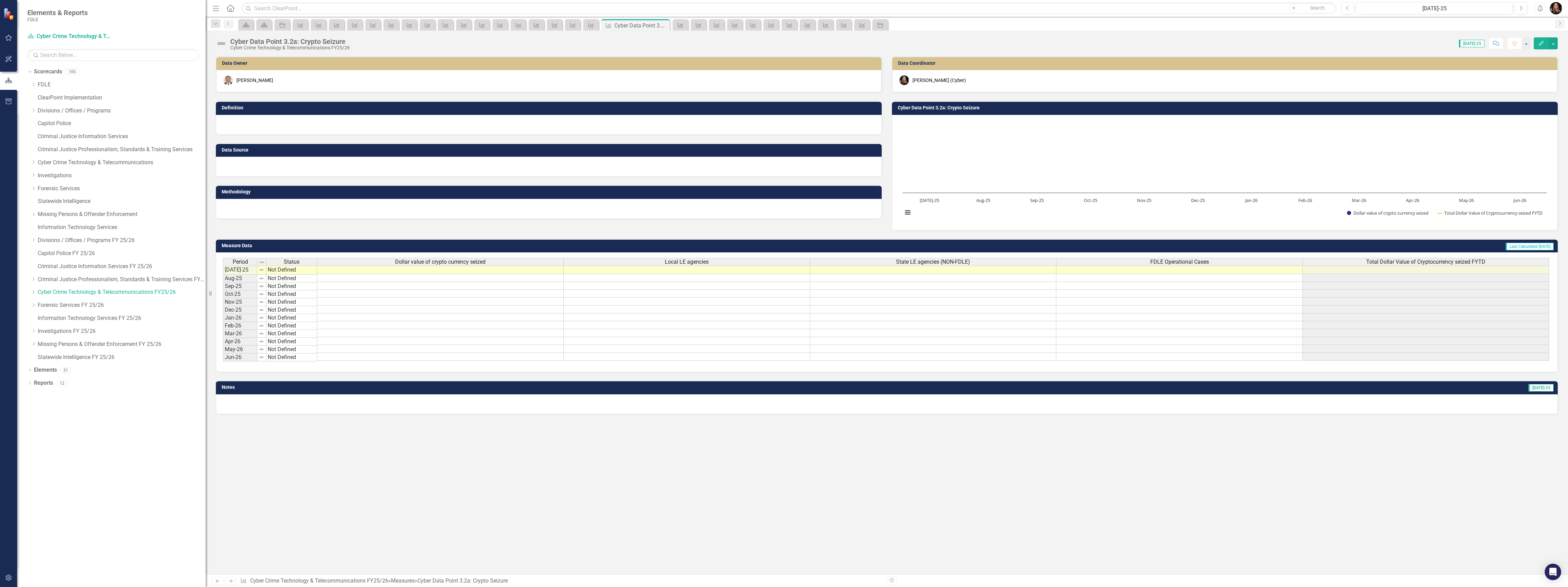
click at [229, 583] on icon "Next" at bounding box center [231, 580] width 6 height 4
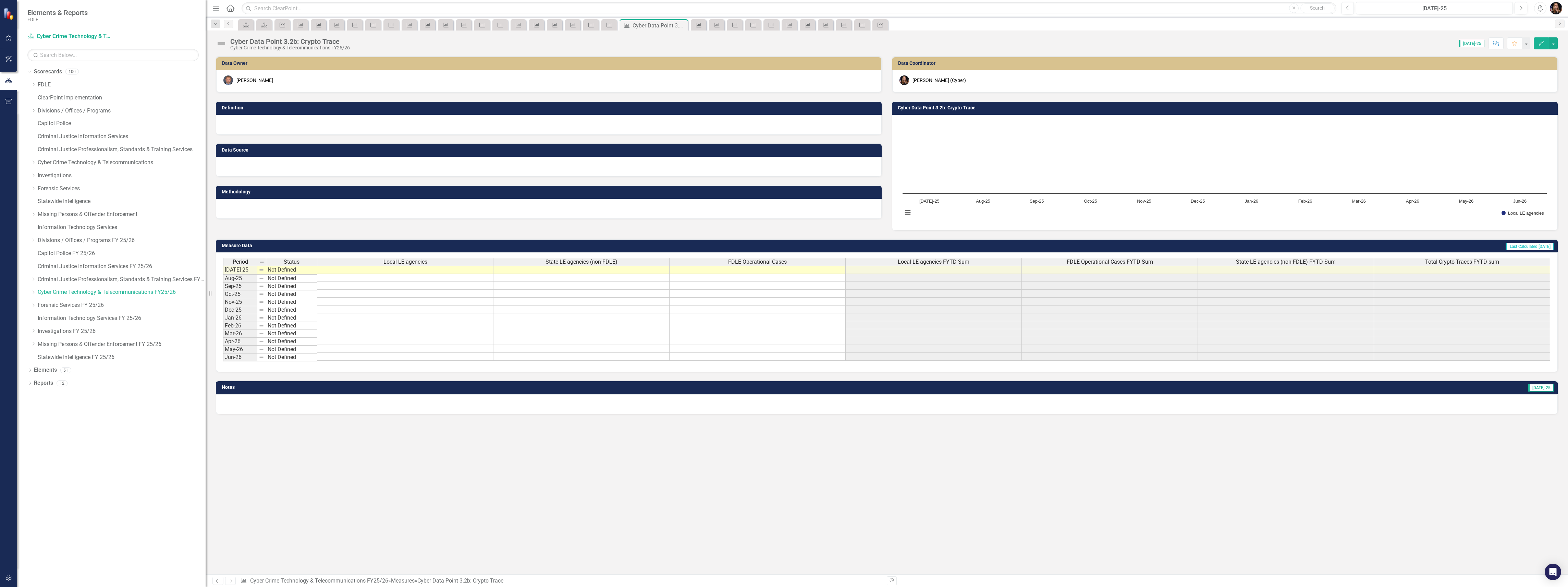
click at [244, 127] on div at bounding box center [549, 125] width 666 height 20
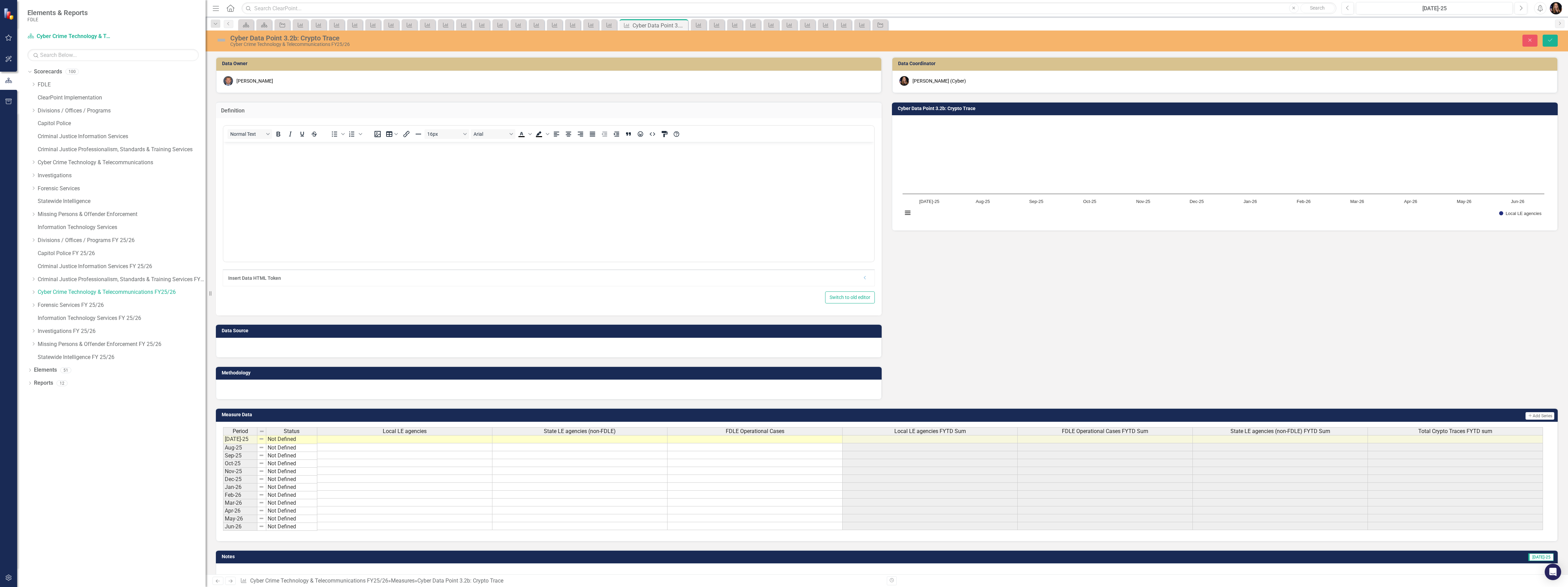
click at [245, 124] on div "Normal Text To open the popup, press Shift+Enter To open the popup, press Shift…" at bounding box center [548, 205] width 652 height 163
click at [249, 155] on body "Rich Text Area. Press ALT-0 for help." at bounding box center [548, 193] width 651 height 103
click at [1029, 292] on div "Data Owner Corey Monaghan Definition Normal Text To open the popup, press Shift…" at bounding box center [886, 223] width 1352 height 351
click at [338, 38] on div "Cyber Data Point 3.2b: Crypto Trace" at bounding box center [608, 38] width 756 height 7
click at [338, 38] on div "Cyber Data Point 3.2b: Crypto Trace" at bounding box center [608, 38] width 756 height 7
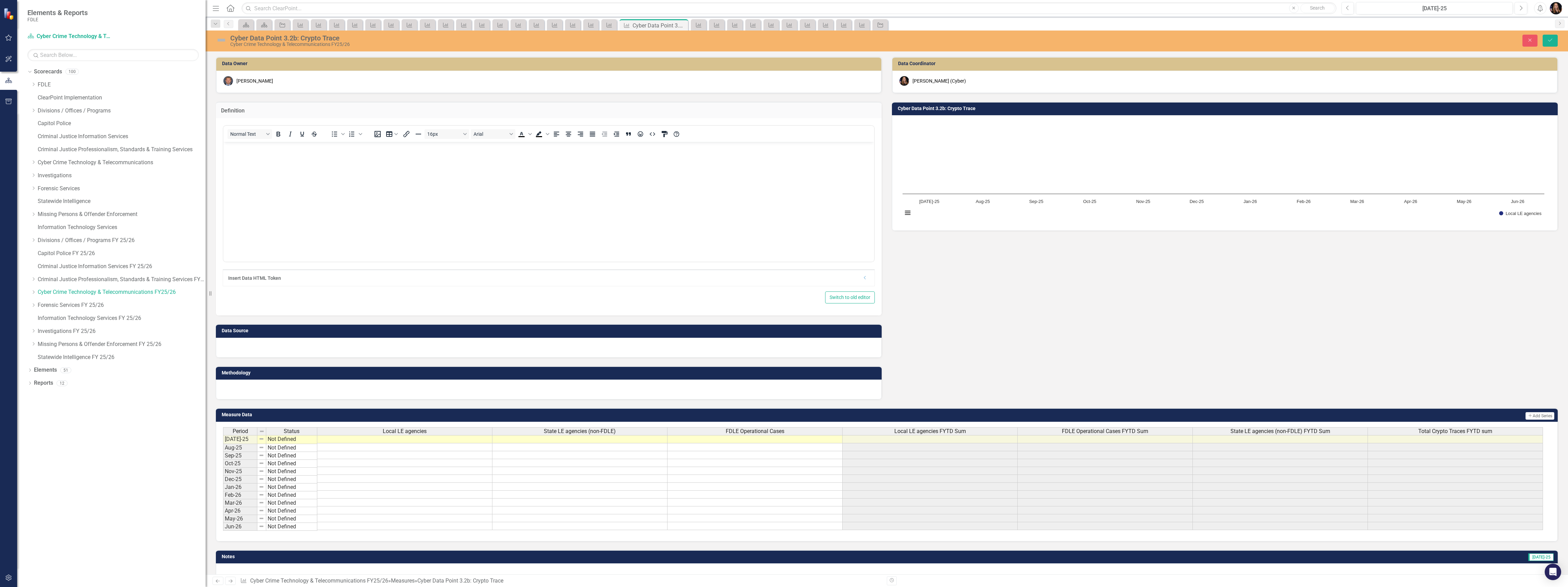
click at [321, 38] on div "Cyber Data Point 3.2b: Crypto Trace" at bounding box center [608, 38] width 756 height 7
drag, startPoint x: 1075, startPoint y: 326, endPoint x: 1078, endPoint y: 317, distance: 9.5
click at [1077, 321] on div "Data Owner Corey Monaghan Definition Normal Text To open the popup, press Shift…" at bounding box center [886, 223] width 1352 height 351
click at [1527, 40] on icon "Close" at bounding box center [1530, 40] width 6 height 5
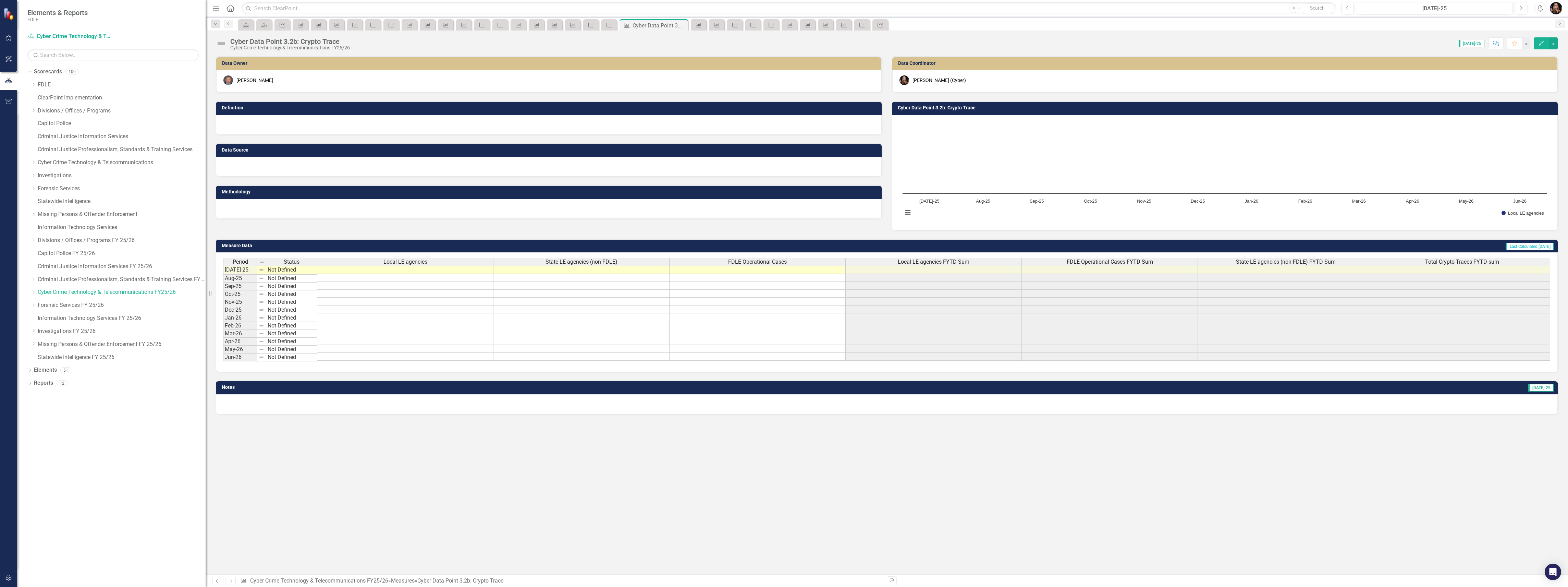
click at [291, 43] on div "Cyber Data Point 3.2b: Crypto Trace" at bounding box center [290, 41] width 119 height 7
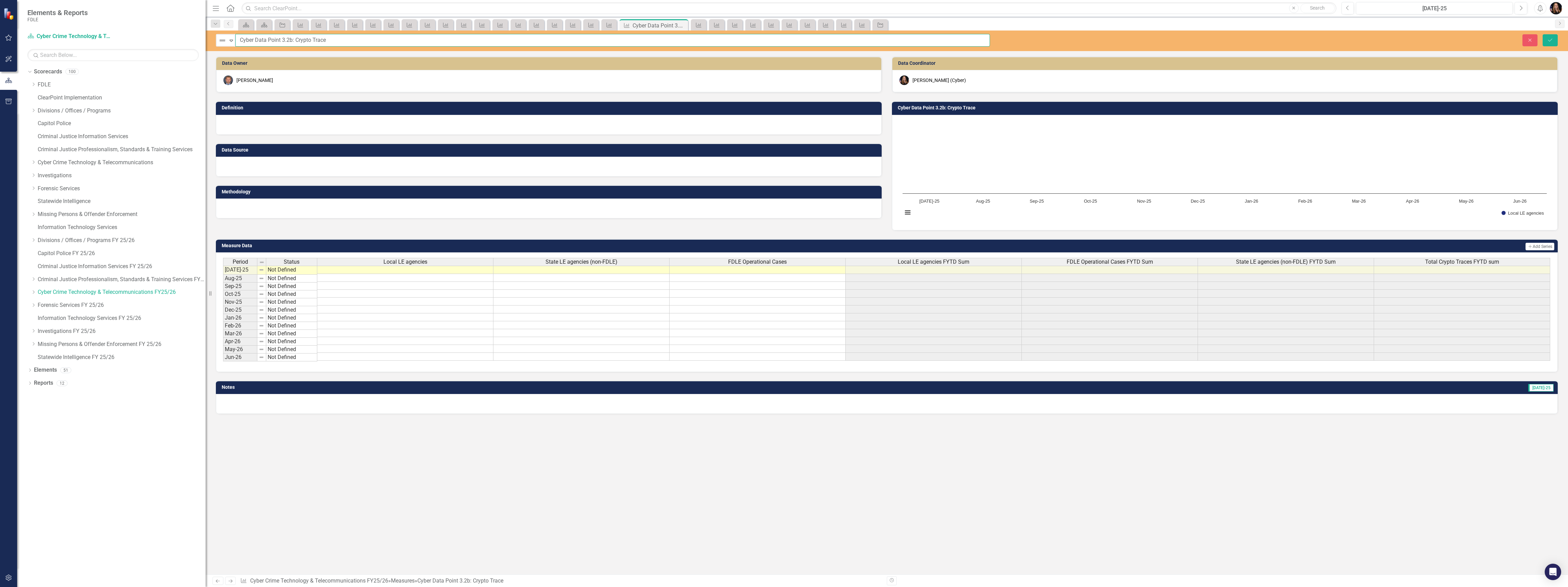
drag, startPoint x: 310, startPoint y: 39, endPoint x: 319, endPoint y: 44, distance: 10.3
click at [310, 39] on input "Cyber Data Point 3.2b: Crypto Trace" at bounding box center [613, 40] width 755 height 13
type input "Cyber Data Point 3.2b: Cryptocurrency Tracing Services Provided"
click at [1551, 40] on icon "Save" at bounding box center [1550, 40] width 6 height 5
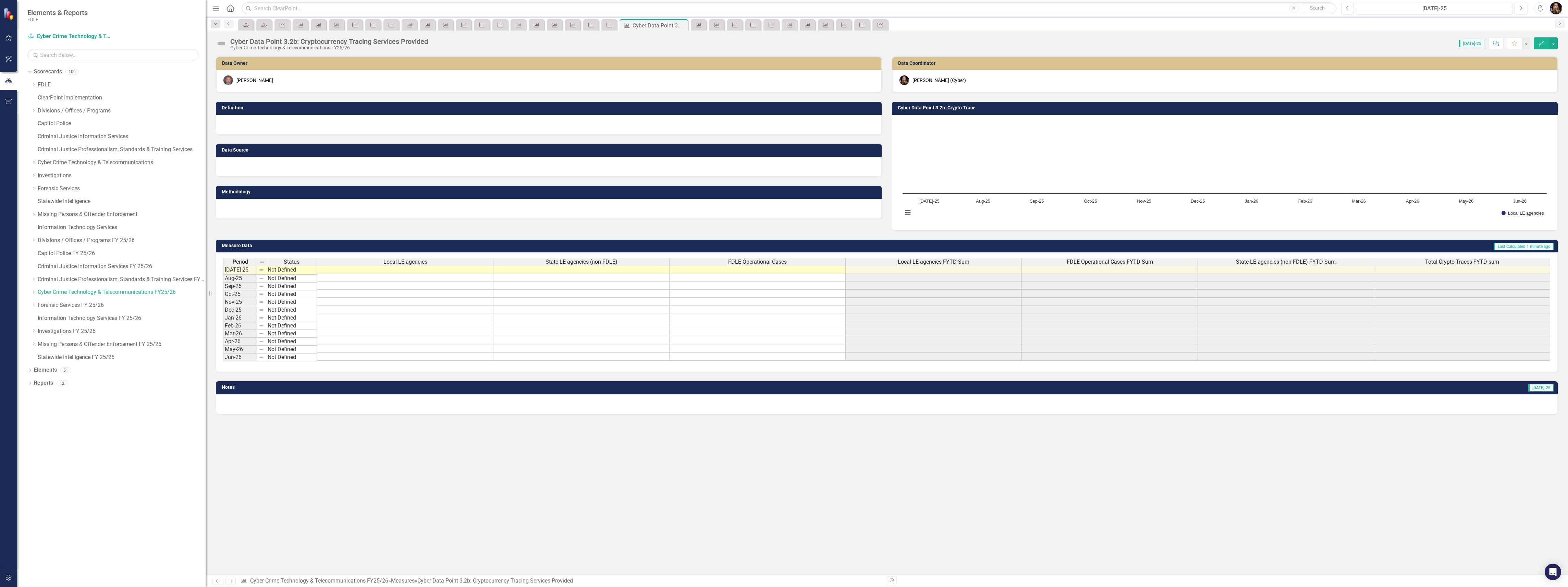
click at [290, 127] on div at bounding box center [549, 125] width 666 height 20
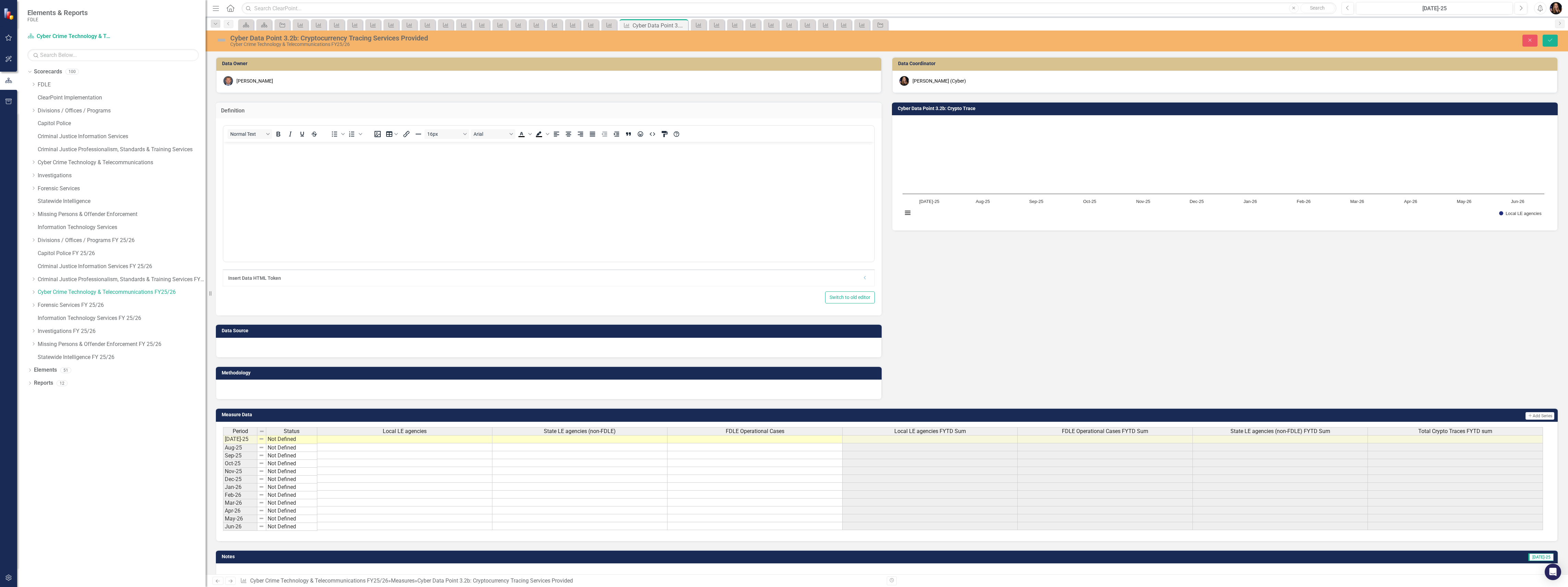
click at [285, 146] on p "Rich Text Area. Press ALT-0 for help." at bounding box center [548, 148] width 647 height 9
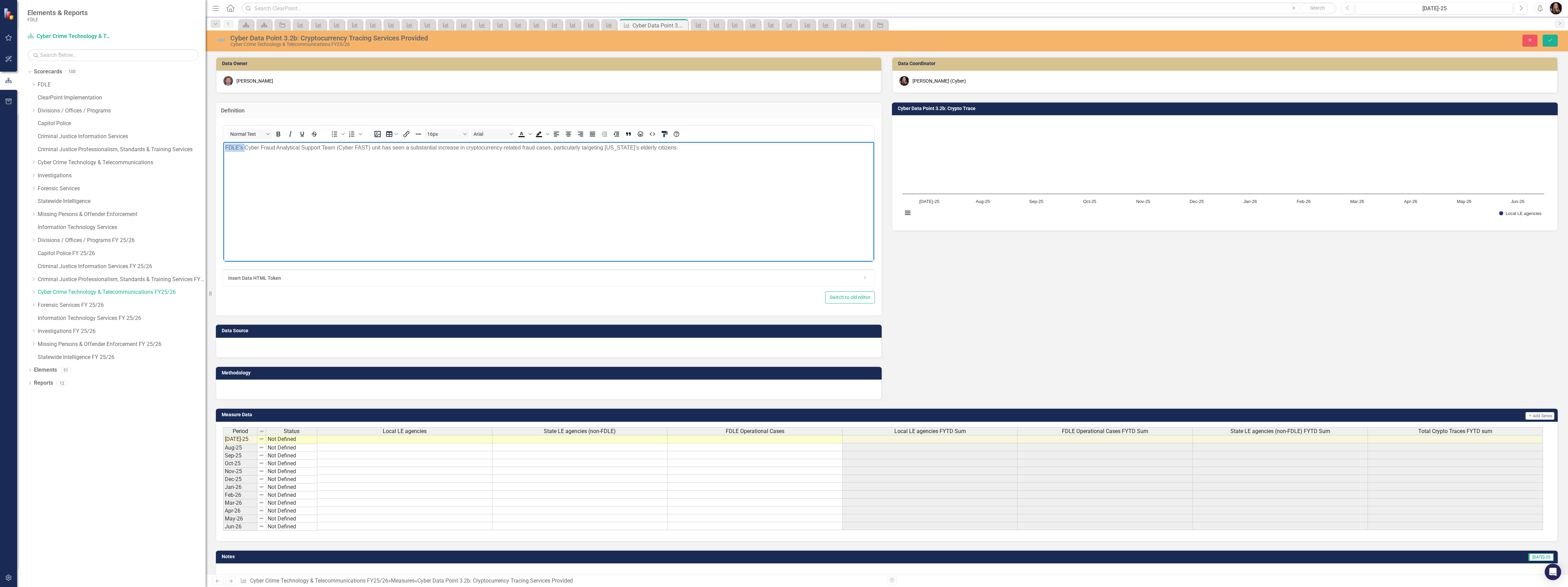
drag, startPoint x: 245, startPoint y: 146, endPoint x: 212, endPoint y: 145, distance: 33.0
click at [223, 145] on html "FDLE’s Cyber Fraud Analytical Support Team (Cyber FAST) unit has seen a substan…" at bounding box center [548, 193] width 651 height 103
drag, startPoint x: 497, startPoint y: 146, endPoint x: 408, endPoint y: 148, distance: 89.0
click at [408, 148] on p "The Cyber Division's Cyber Fraud Analytical Support Team (Cyber FAST) unit has …" at bounding box center [548, 148] width 647 height 9
click at [735, 148] on p "The Cyber Division's Cyber Fraud Analytical Support Team (Cyber FAST) unit has …" at bounding box center [548, 148] width 647 height 9
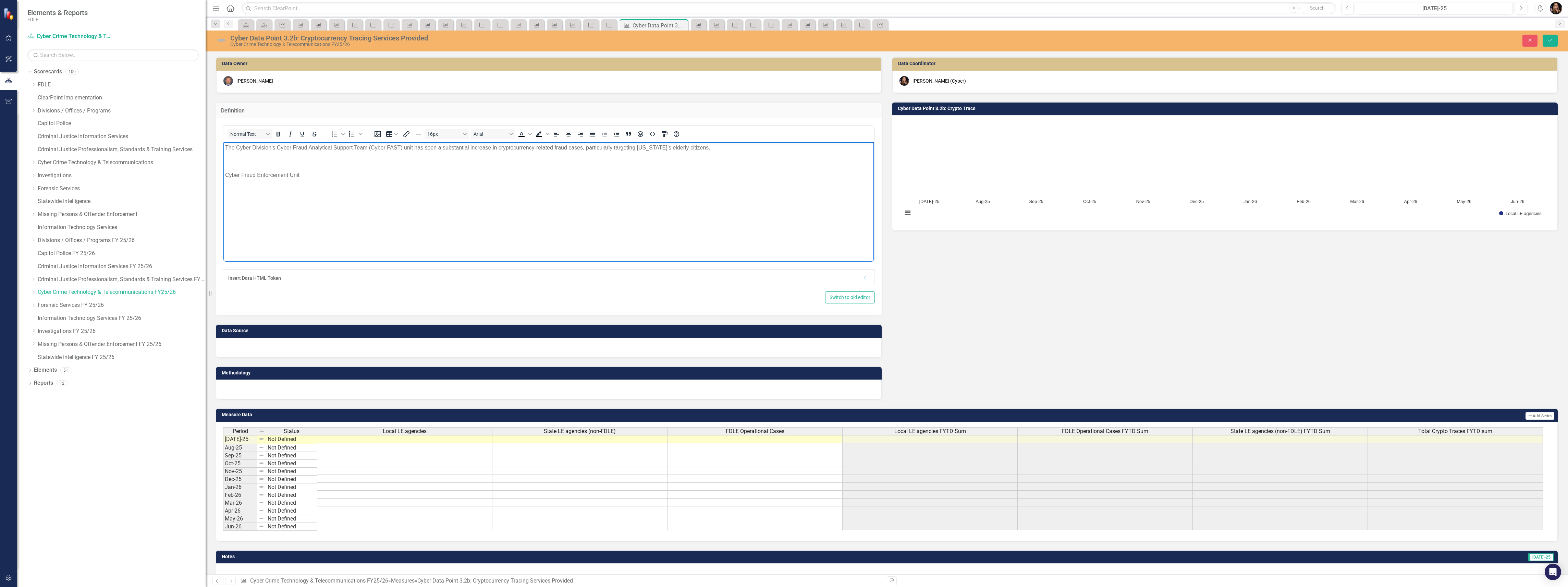
click at [228, 175] on p "Cyber Fraud Enforcement Unit" at bounding box center [548, 175] width 647 height 9
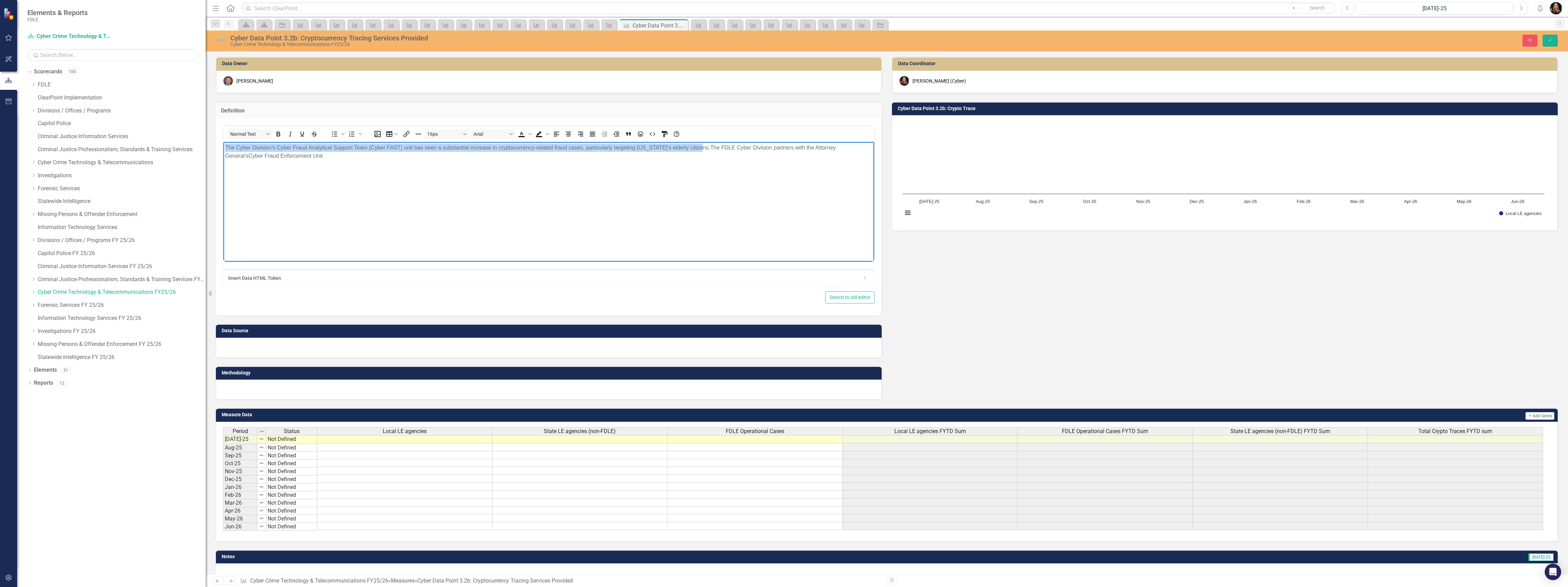
drag, startPoint x: 696, startPoint y: 146, endPoint x: 233, endPoint y: 149, distance: 463.0
click at [223, 142] on html "The Cyber Division's Cyber Fraud Analytical Support Team (Cyber FAST) unit has …" at bounding box center [548, 193] width 651 height 103
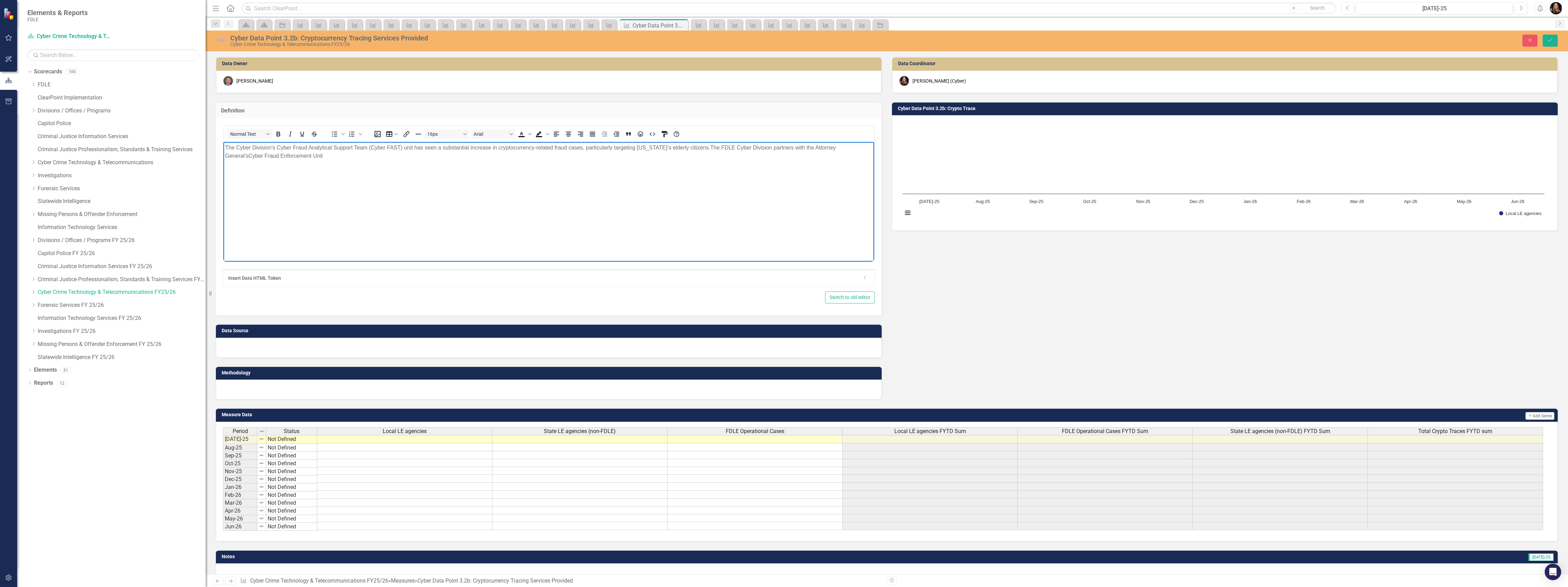
click at [573, 177] on body "The Cyber Division's Cyber Fraud Analytical Support Team (Cyber FAST) unit has …" at bounding box center [548, 193] width 651 height 103
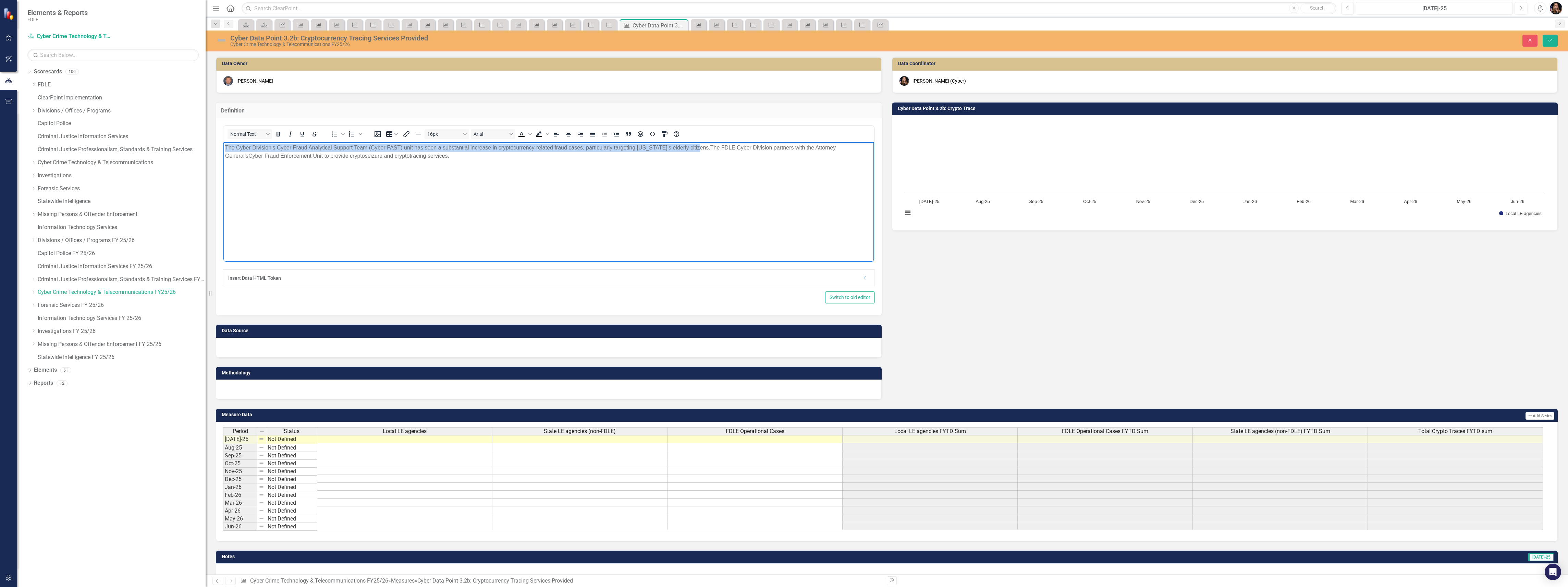
drag, startPoint x: 693, startPoint y: 149, endPoint x: 219, endPoint y: 148, distance: 474.0
click at [223, 148] on html "The Cyber Division's Cyber Fraud Analytical Support Team (Cyber FAST) unit has …" at bounding box center [548, 193] width 651 height 103
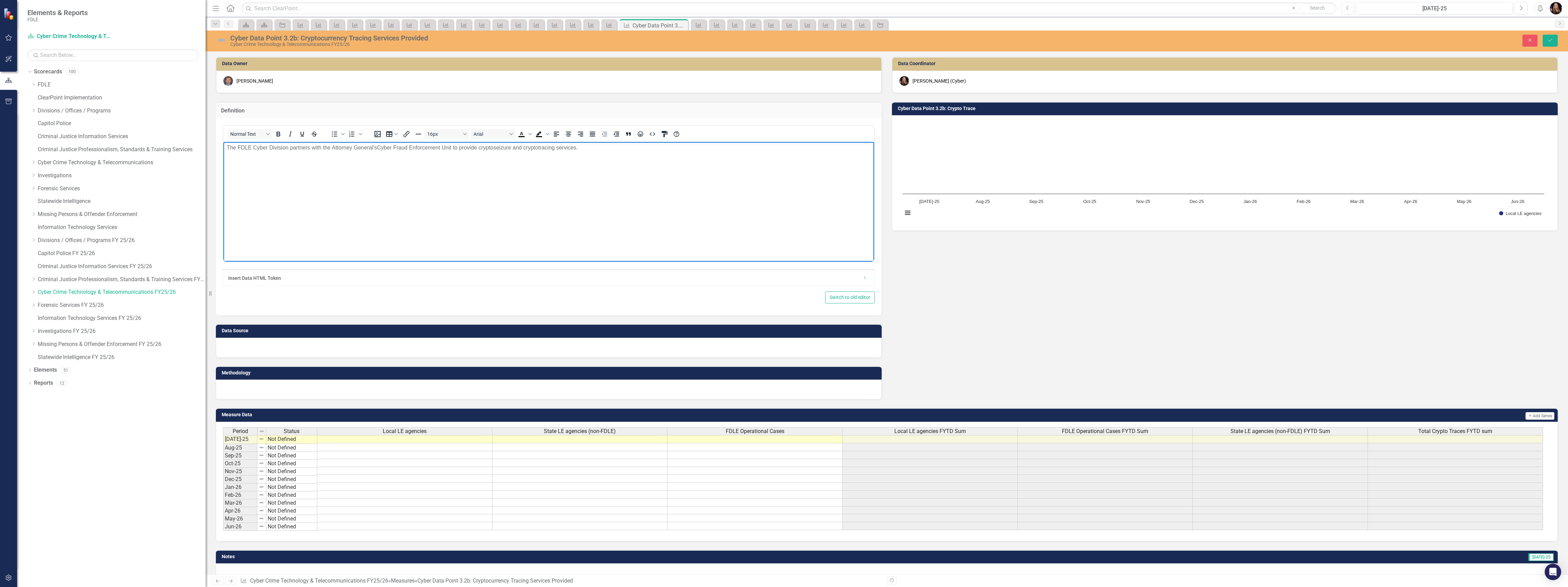
click at [597, 149] on p ".The FDLE Cyber Division partners with the Attorney General's Cyber Fraud Enfor…" at bounding box center [548, 148] width 647 height 9
click at [757, 145] on p ".The FDLE Cyber Division partners with the Attorney General's Cyber Fraud Enfor…" at bounding box center [548, 152] width 647 height 16
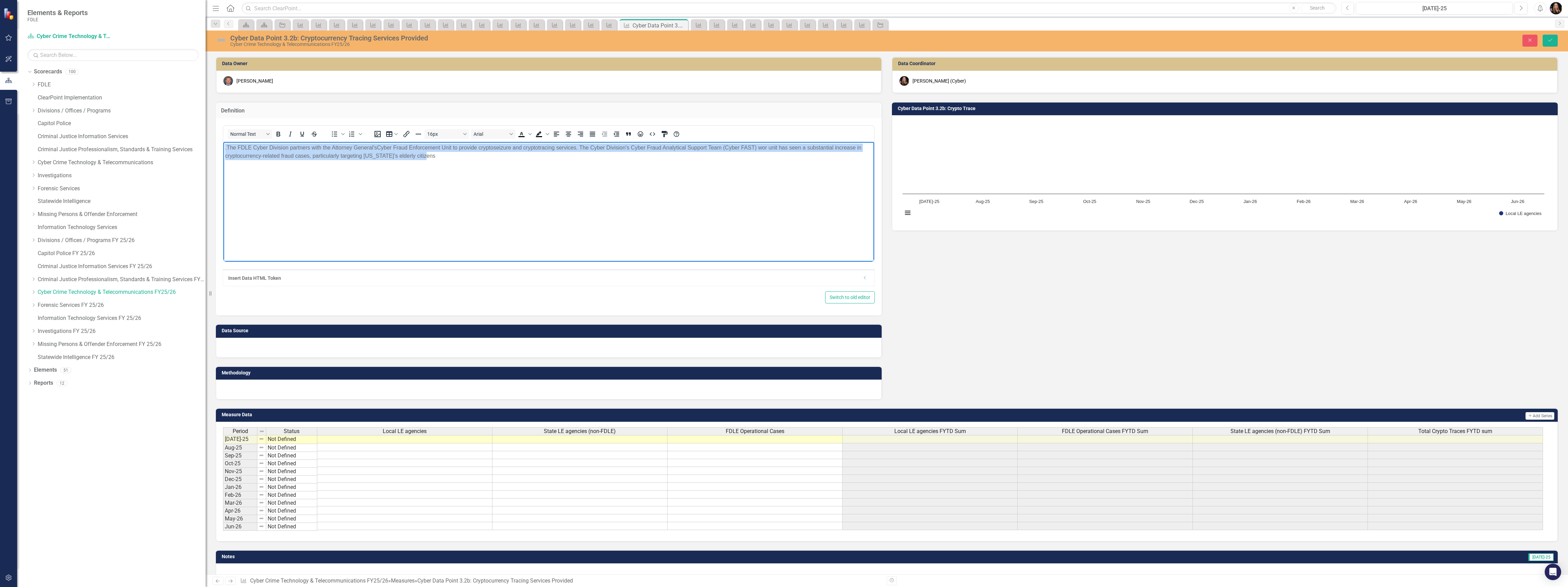
drag, startPoint x: 453, startPoint y: 165, endPoint x: 209, endPoint y: 142, distance: 245.1
click at [223, 142] on html ".The FDLE Cyber Division partners with the Attorney General's Cyber Fraud Enfor…" at bounding box center [548, 193] width 651 height 103
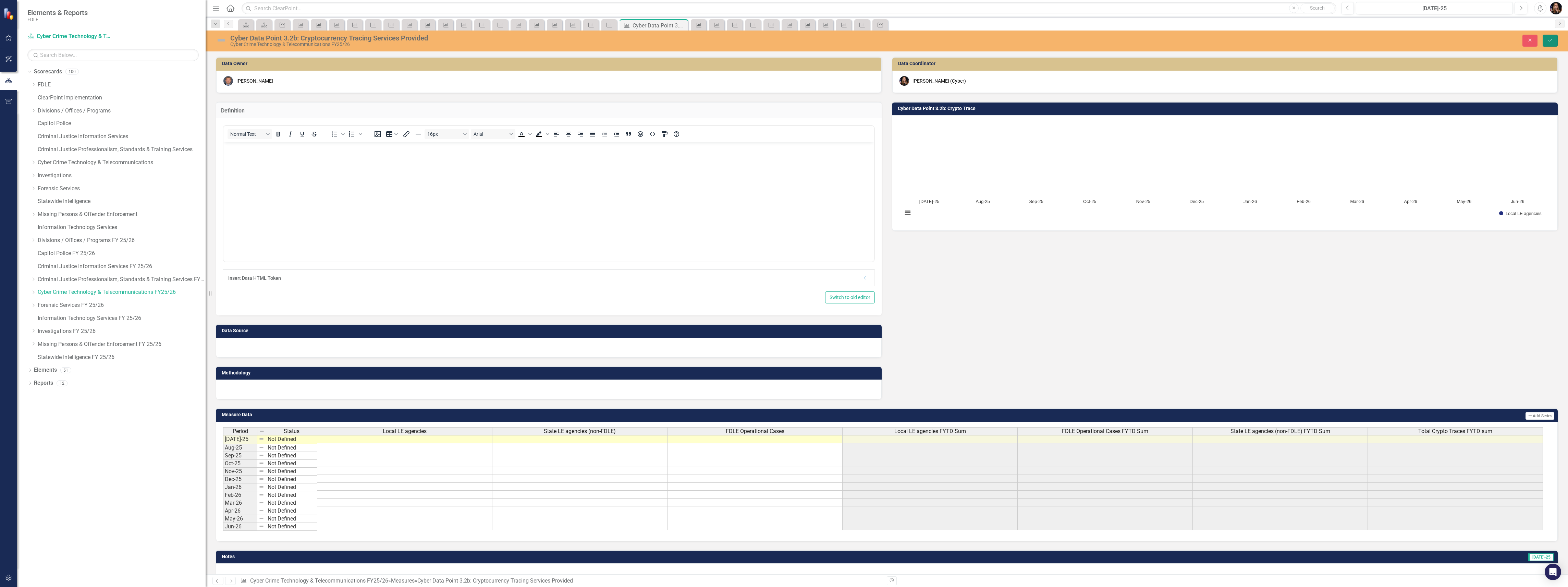
click at [1550, 39] on icon "Save" at bounding box center [1550, 40] width 6 height 5
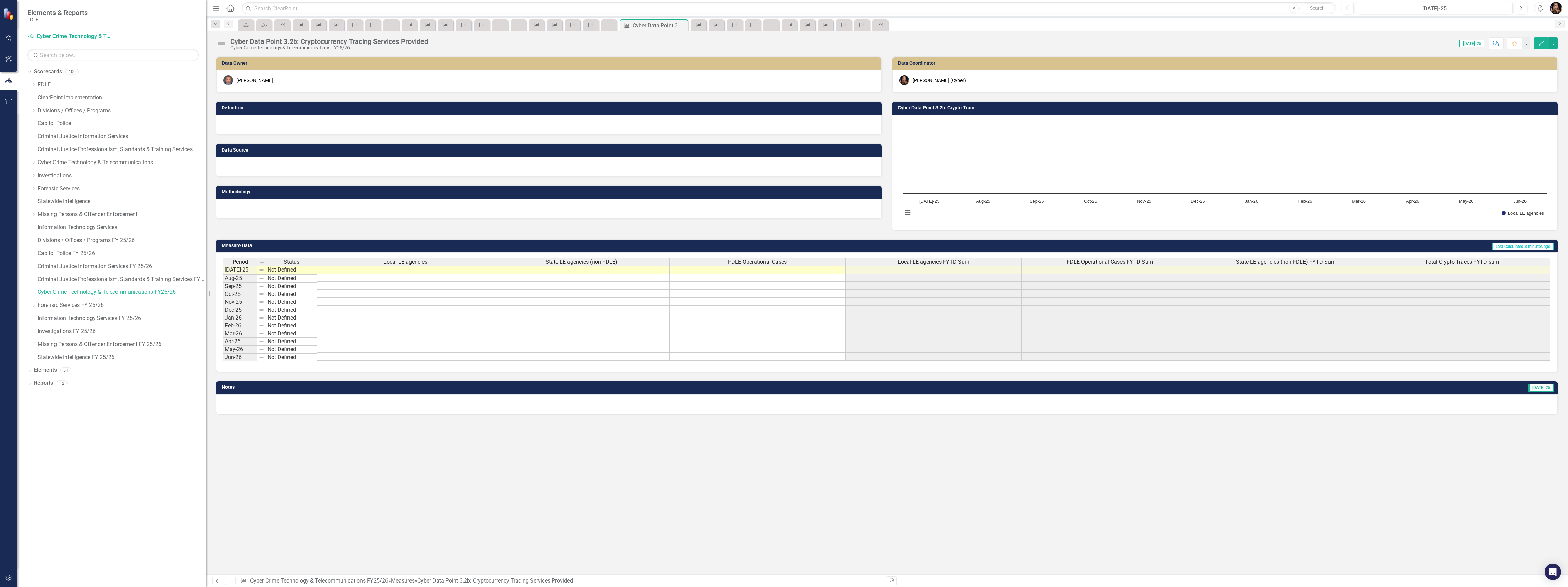
click at [215, 582] on icon "Previous" at bounding box center [218, 580] width 6 height 4
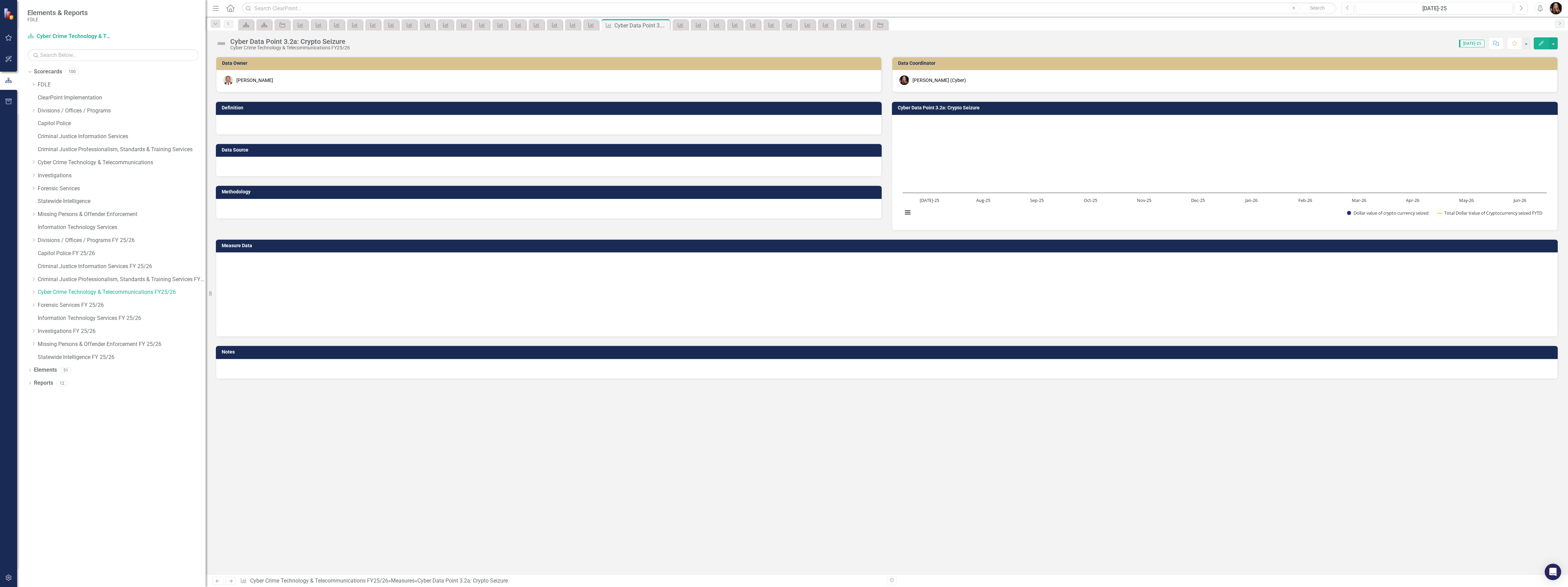
click at [215, 581] on icon "Previous" at bounding box center [218, 580] width 6 height 4
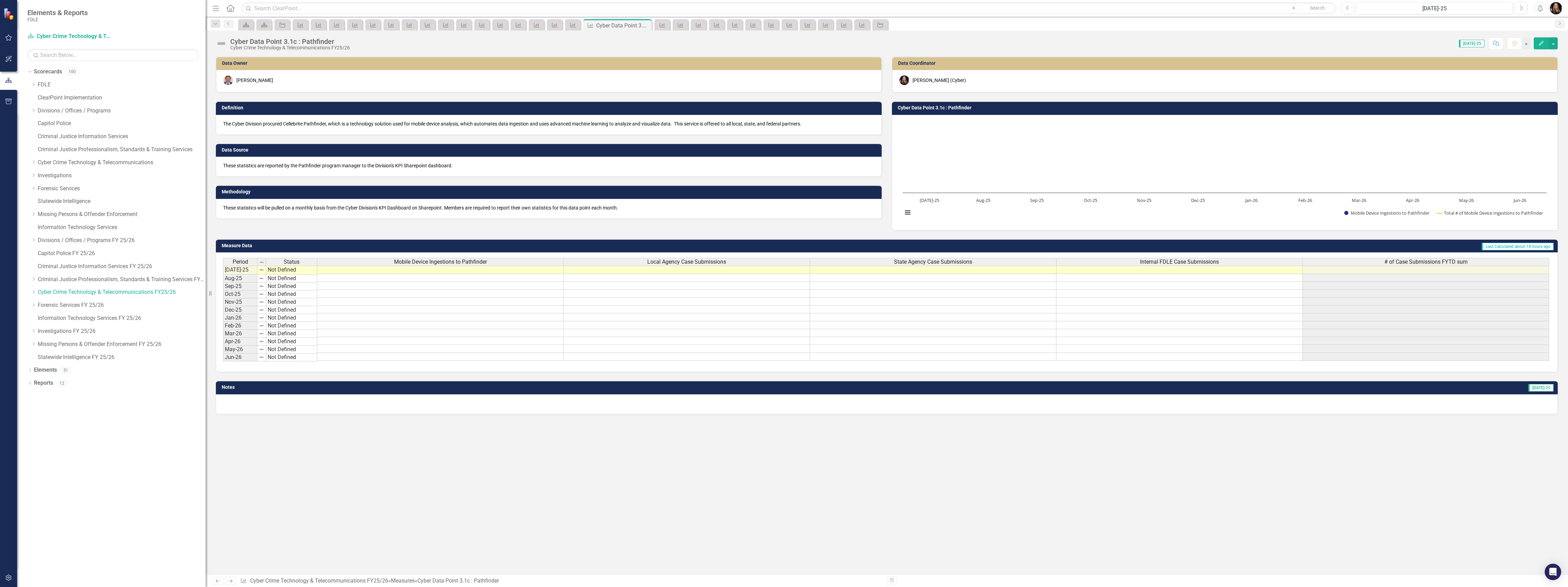
click at [215, 583] on link "Previous" at bounding box center [218, 581] width 11 height 9
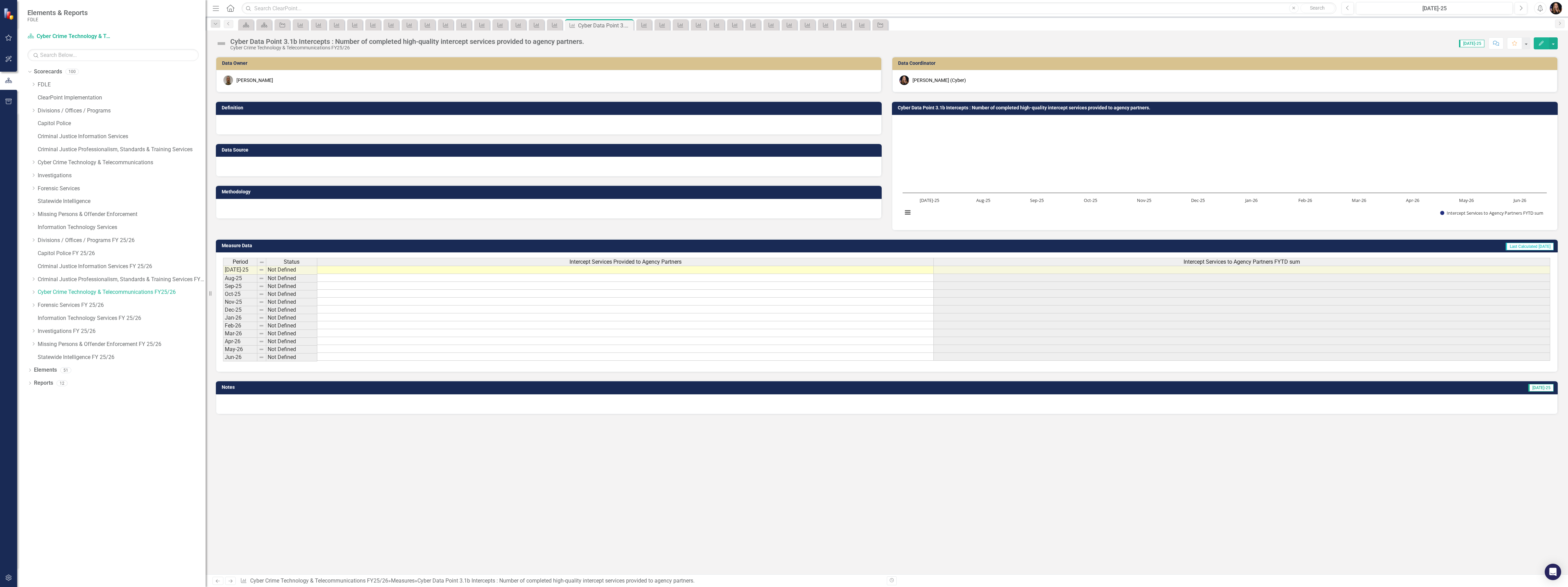
click at [215, 582] on icon "Previous" at bounding box center [218, 580] width 6 height 4
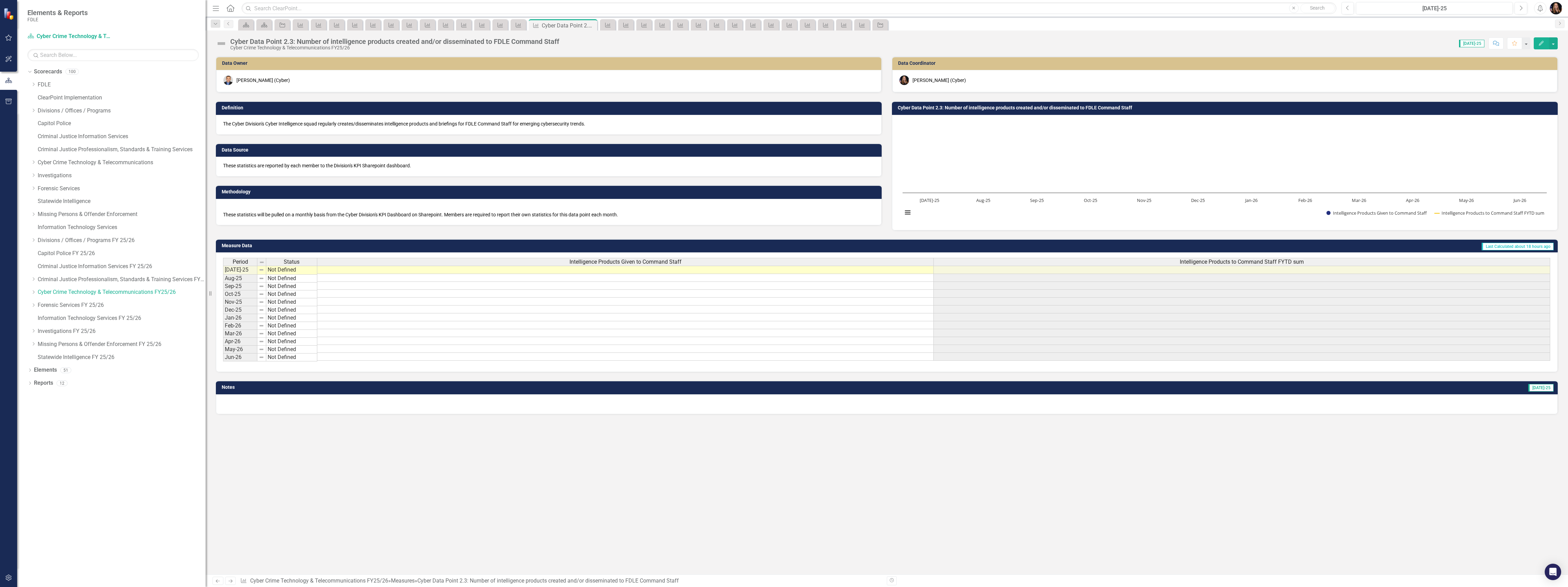
click at [215, 582] on icon "Previous" at bounding box center [218, 580] width 6 height 4
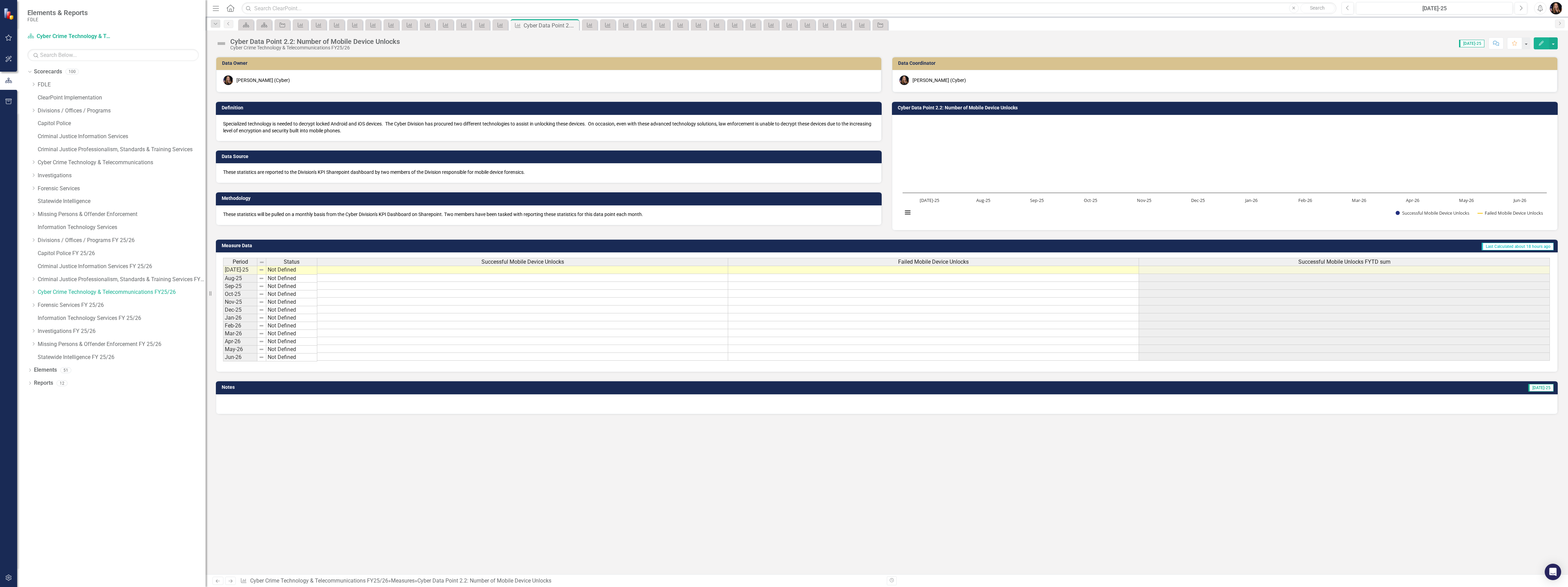
click at [229, 579] on icon "Next" at bounding box center [231, 580] width 6 height 4
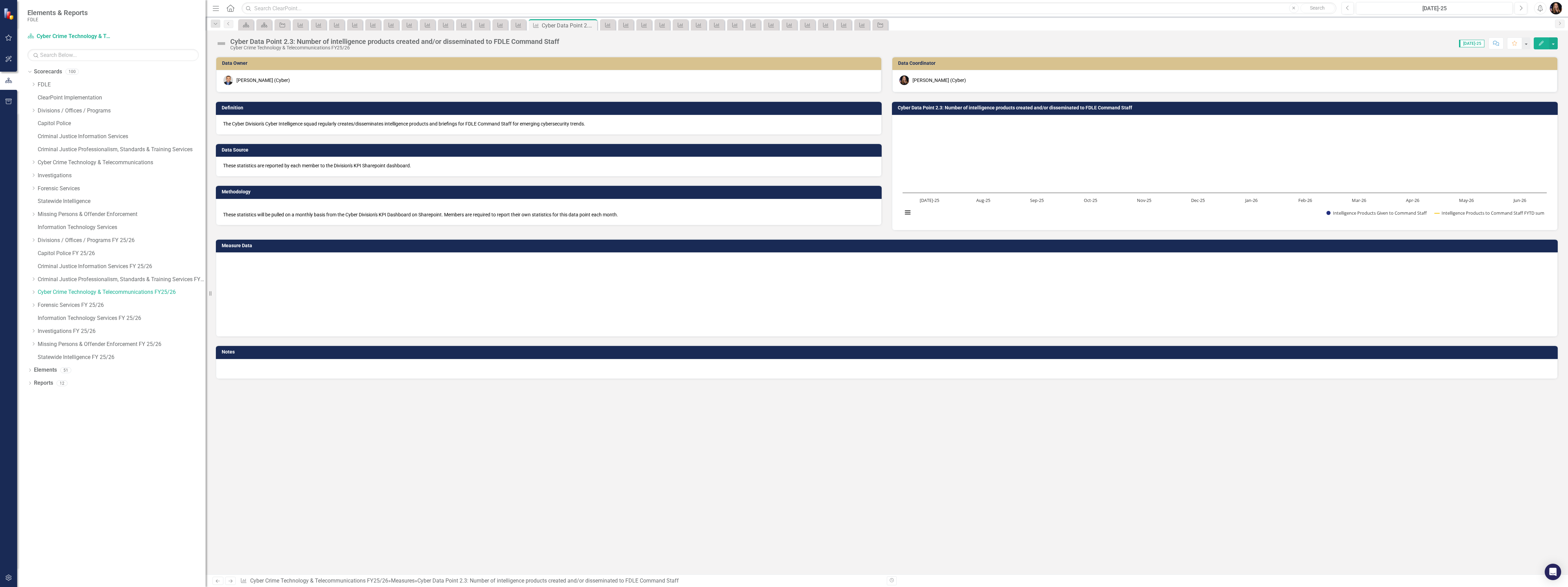
click at [229, 579] on icon "Next" at bounding box center [231, 580] width 6 height 4
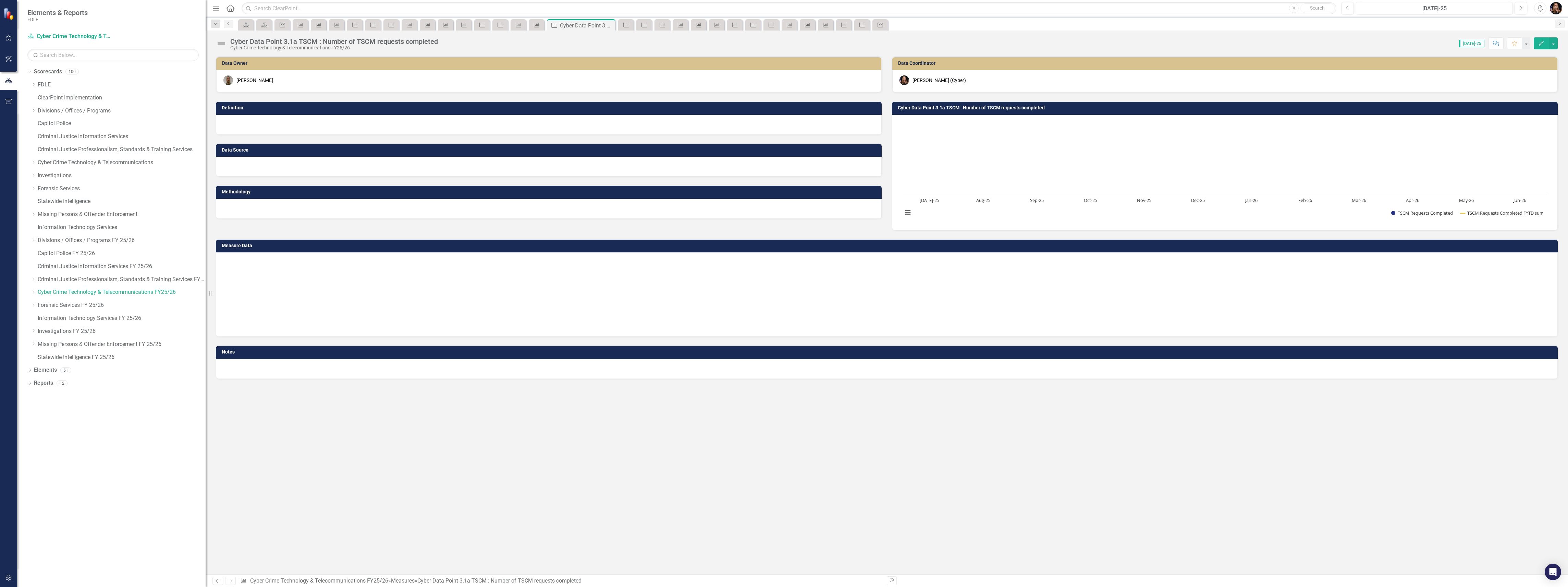
click at [229, 580] on icon "Next" at bounding box center [231, 580] width 6 height 4
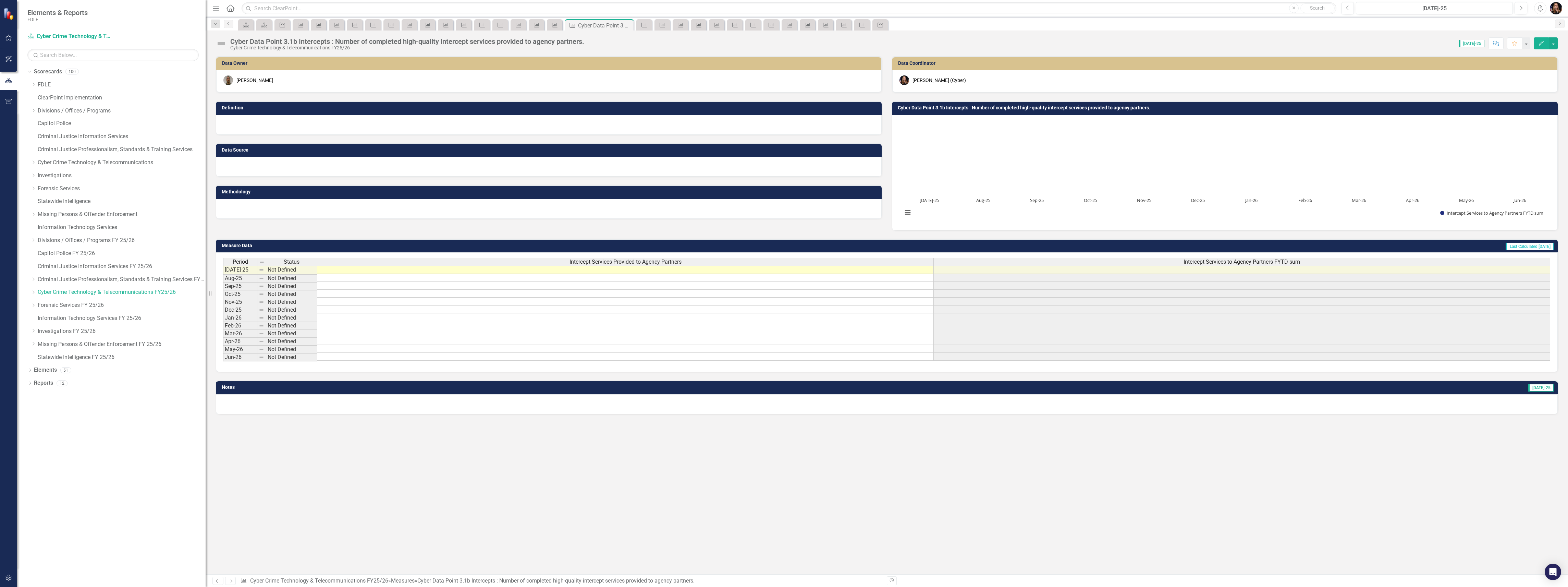
click at [229, 581] on icon "Next" at bounding box center [231, 580] width 6 height 4
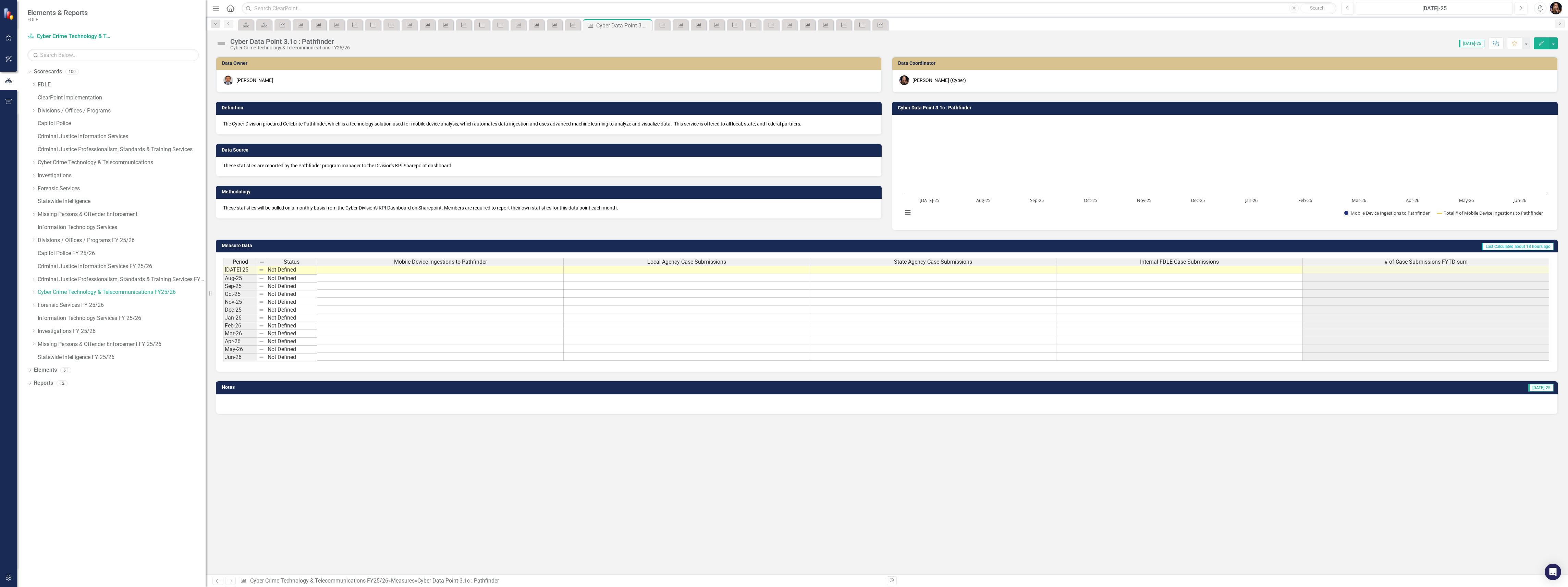
click at [229, 582] on icon "Next" at bounding box center [231, 580] width 6 height 4
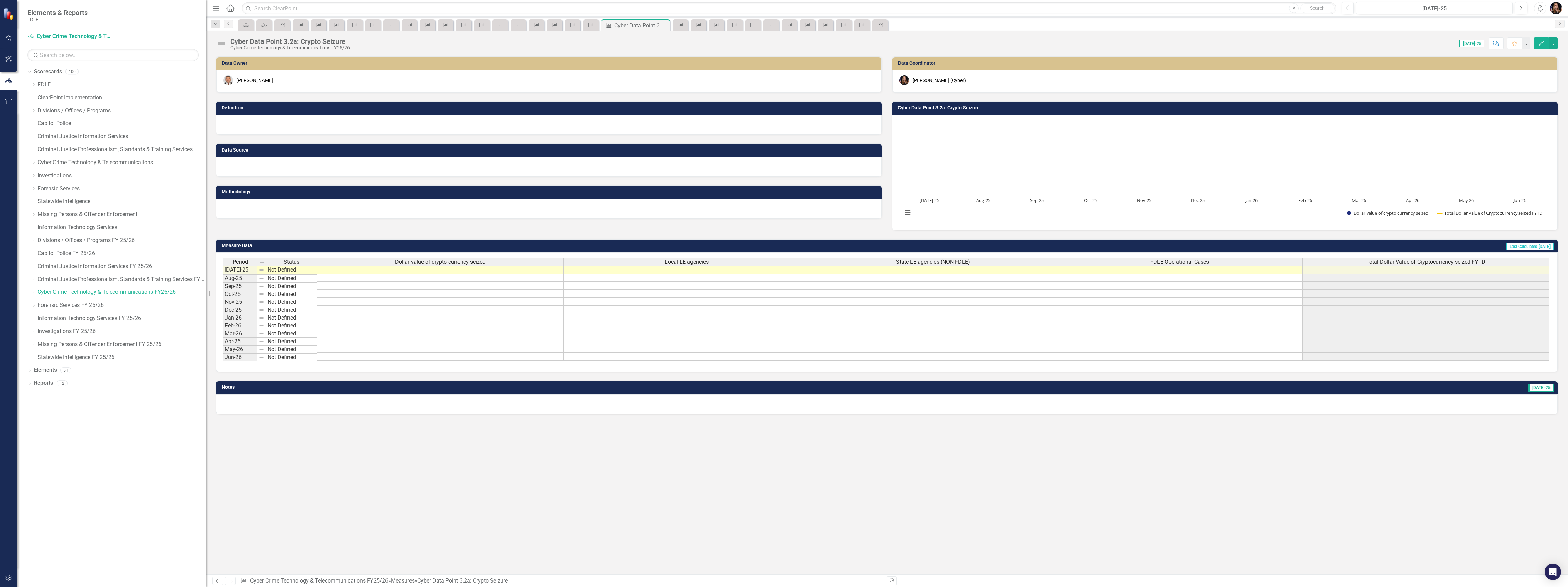
click at [229, 582] on icon "Next" at bounding box center [231, 580] width 6 height 4
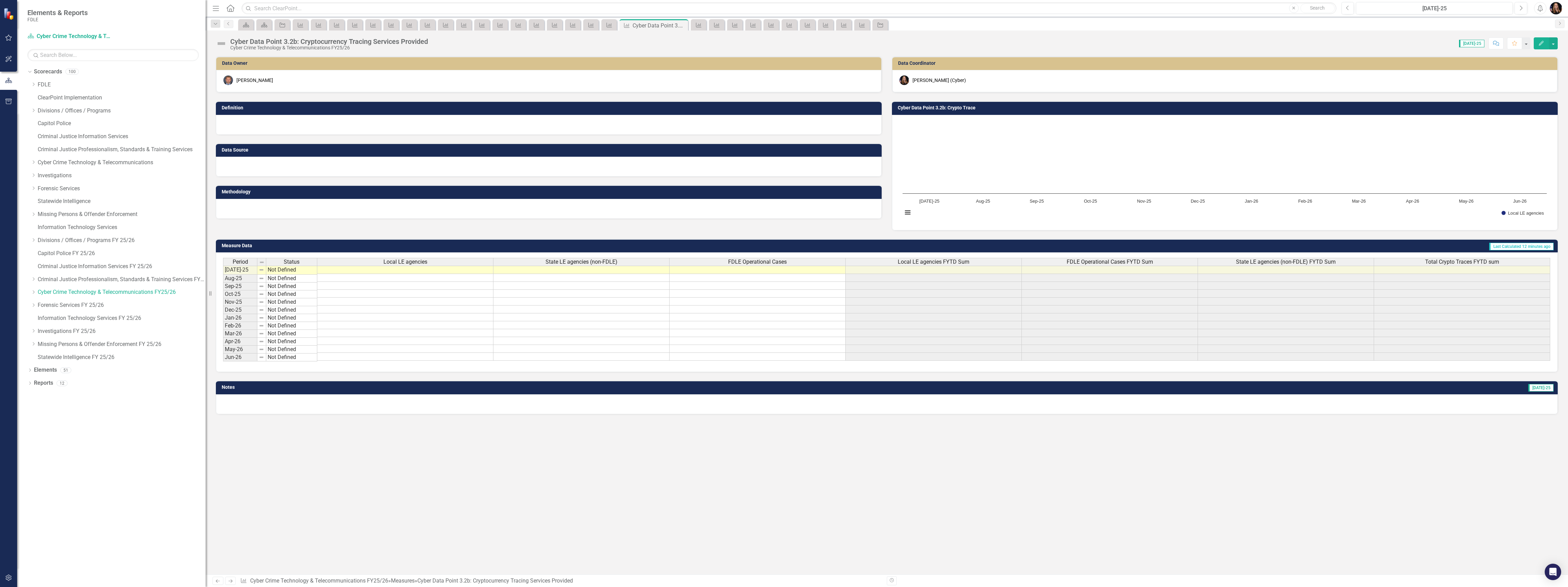
click at [229, 582] on icon "Next" at bounding box center [231, 580] width 6 height 4
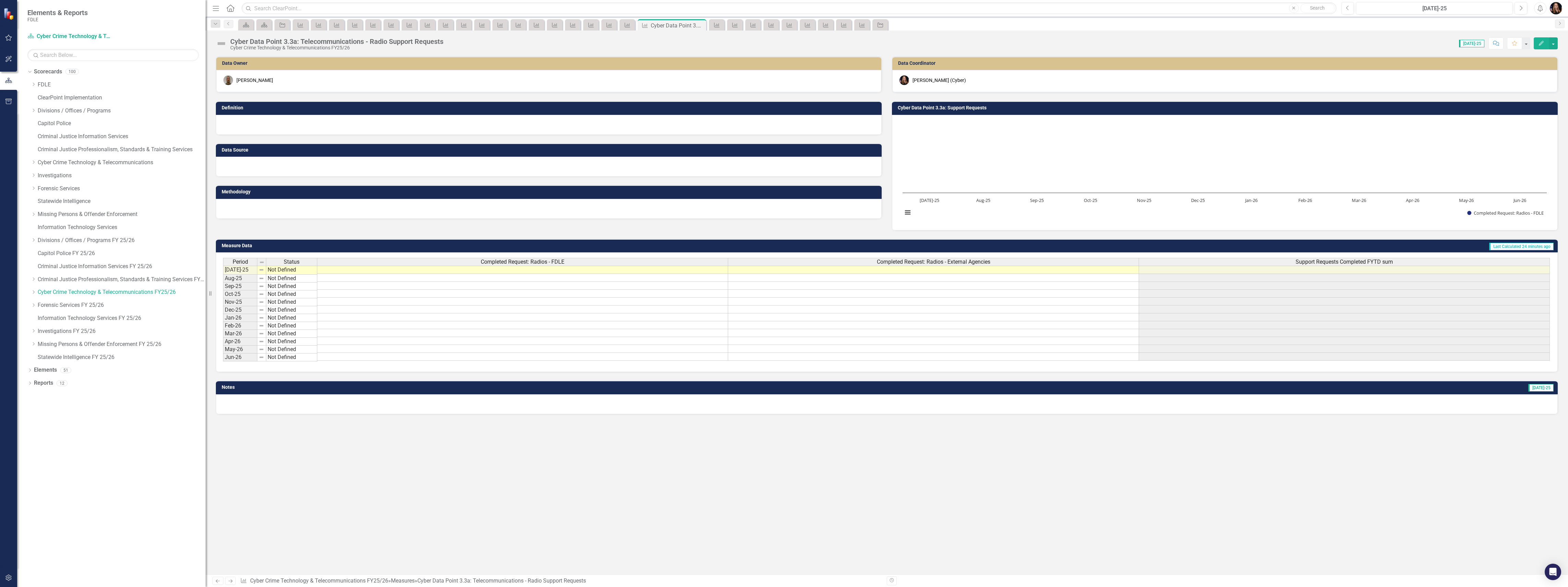
click at [229, 582] on icon "Next" at bounding box center [231, 580] width 6 height 4
click at [228, 583] on icon "Next" at bounding box center [231, 580] width 6 height 4
click at [228, 583] on icon "Next" at bounding box center [231, 580] width 6 height 4
click at [315, 164] on div at bounding box center [549, 166] width 666 height 20
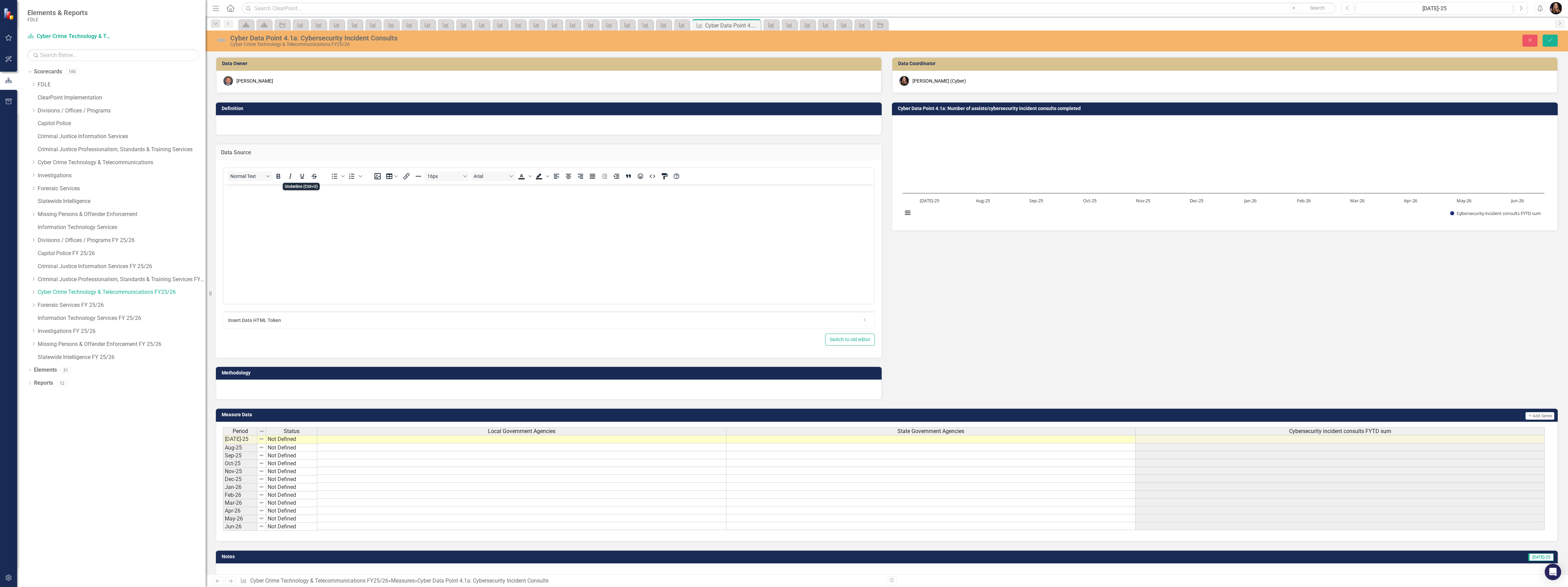
drag, startPoint x: 523, startPoint y: 363, endPoint x: 255, endPoint y: 202, distance: 312.6
click at [255, 202] on body "Rich Text Area. Press ALT-0 for help." at bounding box center [548, 235] width 651 height 103
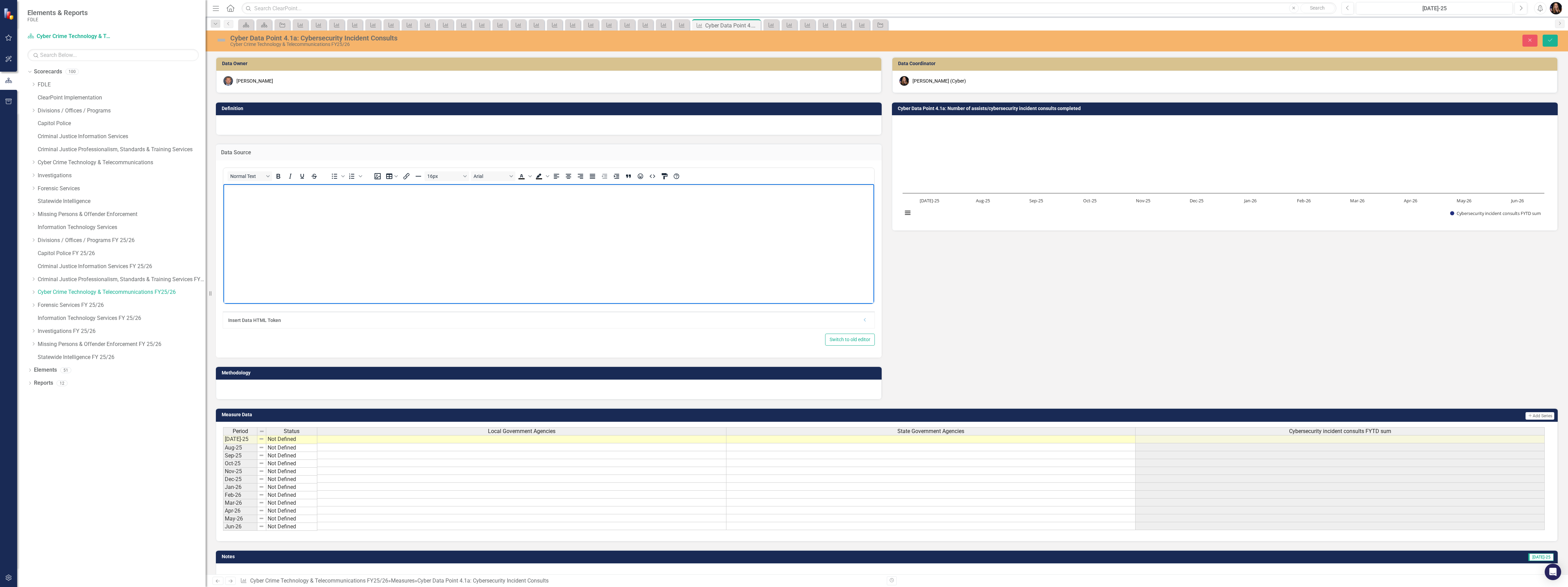
paste body "Rich Text Area. Press ALT-0 for help."
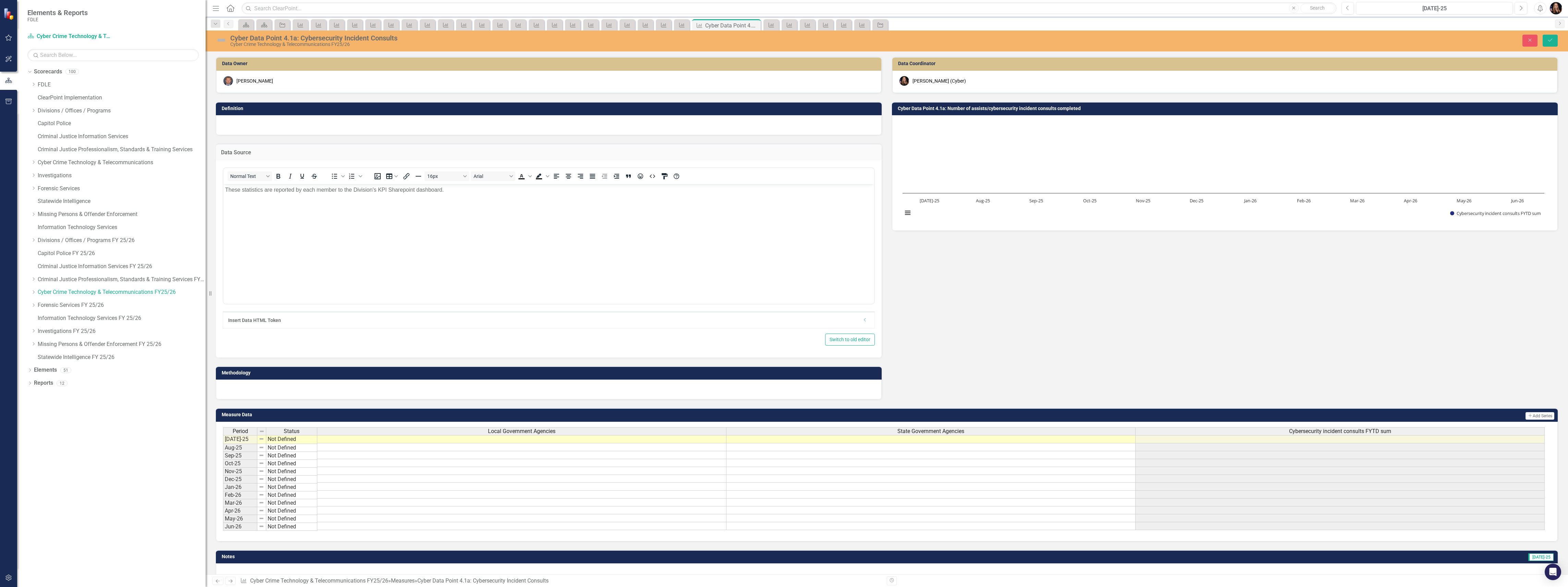
click at [289, 388] on div at bounding box center [549, 389] width 666 height 20
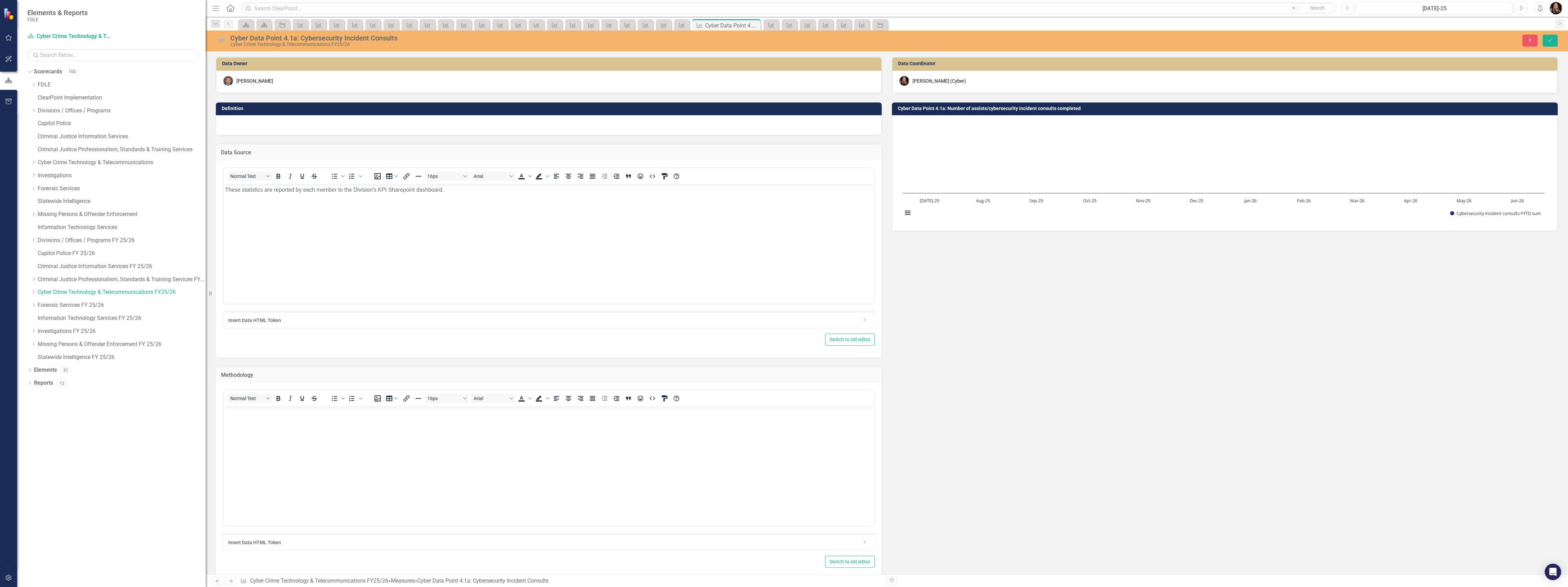
click at [291, 438] on body "Rich Text Area. Press ALT-0 for help." at bounding box center [548, 457] width 651 height 103
paste body "Rich Text Area. Press ALT-0 for help."
click at [282, 124] on div at bounding box center [549, 125] width 666 height 20
click at [282, 125] on div at bounding box center [549, 125] width 666 height 20
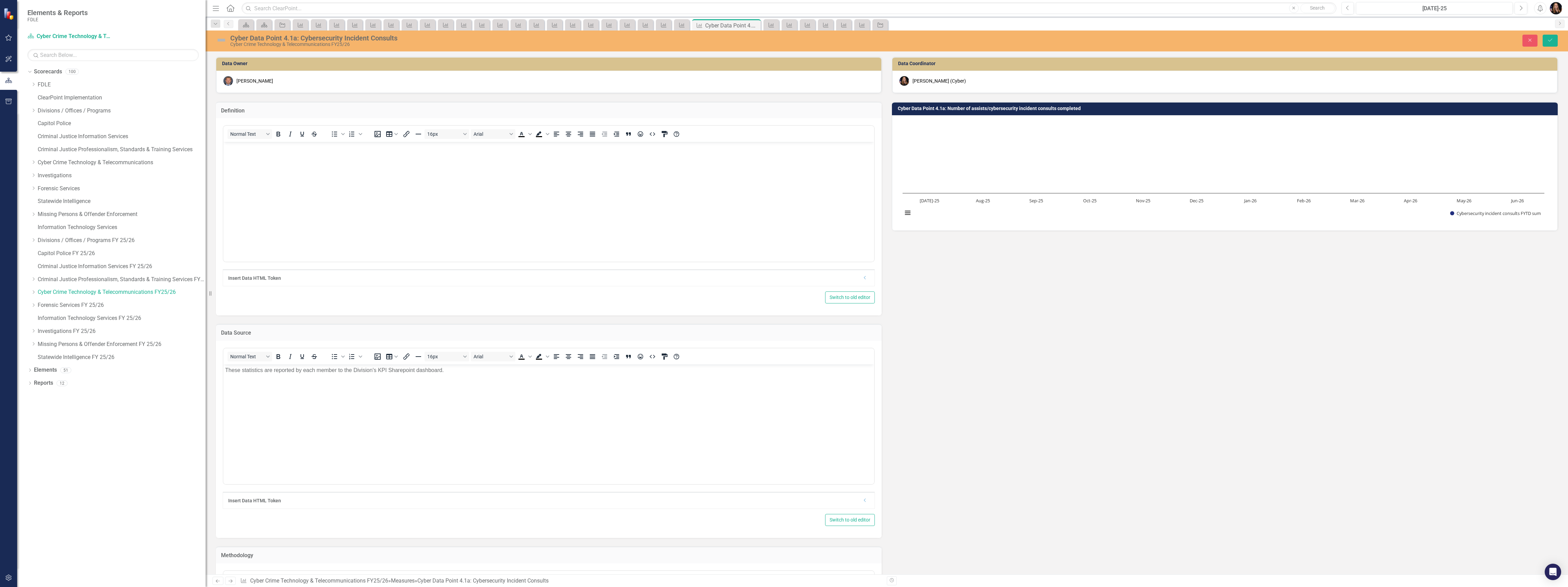
click at [248, 161] on body "Rich Text Area. Press ALT-0 for help." at bounding box center [548, 193] width 651 height 103
click at [342, 40] on div "Cyber Data Point 4.1a: Cybersecurity Incident Consults" at bounding box center [608, 38] width 756 height 7
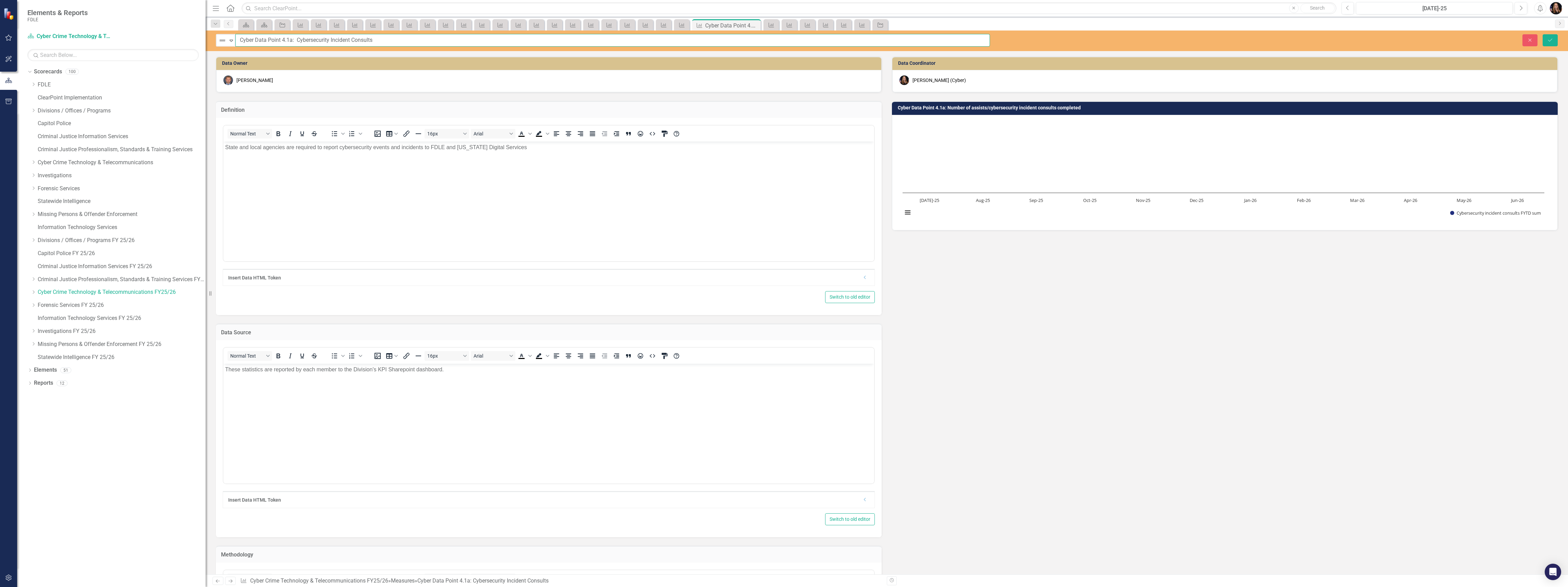
click at [328, 41] on input "Cyber Data Point 4.1a: Cybersecurity Incident Consults" at bounding box center [613, 40] width 755 height 13
click at [388, 167] on body "State and local agencies are required to report cybersecurity events and incide…" at bounding box center [548, 192] width 651 height 103
click at [396, 40] on input "Cyber Data Point 4.1a: Cybersecurity Event or Incident Consults" at bounding box center [613, 40] width 755 height 13
type input "Cyber Data Point 4.1a: Cybersecurity Event or Incident Consultations"
click at [372, 155] on body "State and local agencies are required to report cybersecurity events and incide…" at bounding box center [548, 192] width 651 height 103
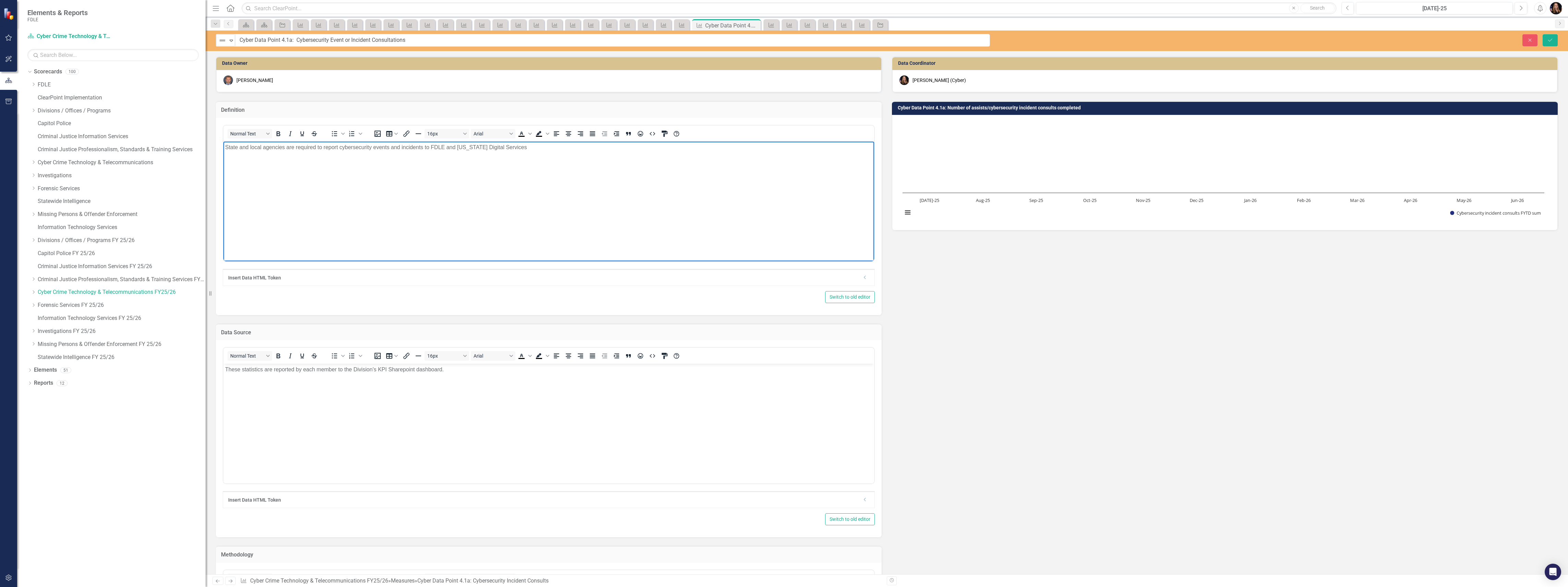
click at [524, 144] on p "State and local agencies are required to report cybersecurity events and incide…" at bounding box center [548, 147] width 647 height 9
click at [338, 146] on p "State and local agencies are required to report cybersecurity events and incide…" at bounding box center [548, 147] width 647 height 9
click at [521, 147] on p "State and local agencies are required to report cybersecurity events and incide…" at bounding box center [548, 147] width 647 height 9
click at [429, 149] on p "State and local agencies are required to report cybersecurity events and incide…" at bounding box center [548, 147] width 647 height 9
drag, startPoint x: 453, startPoint y: 146, endPoint x: 464, endPoint y: 156, distance: 14.9
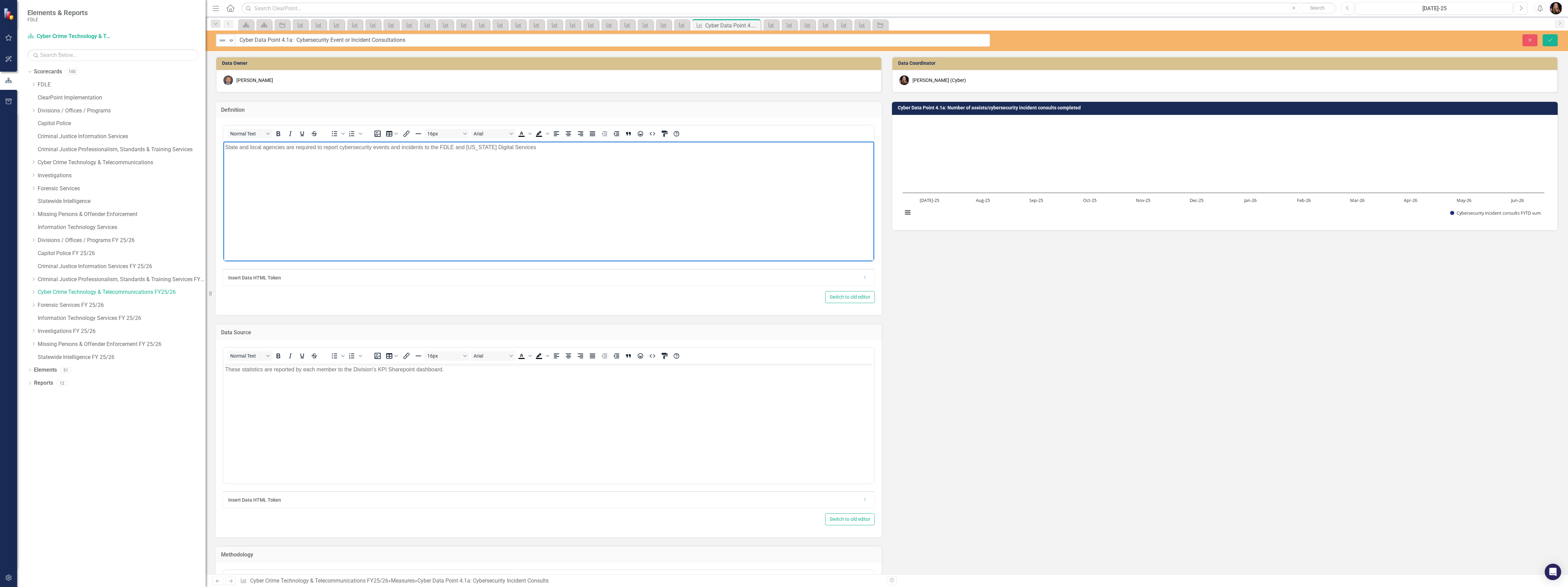
click at [453, 147] on p "State and local agencies are required to report cybersecurity events and incide…" at bounding box center [548, 147] width 647 height 9
click at [560, 149] on p "State and local agencies are required to report cybersecurity events and incide…" at bounding box center [548, 147] width 647 height 9
drag, startPoint x: 677, startPoint y: 147, endPoint x: 626, endPoint y: 147, distance: 51.0
click at [626, 147] on p "State and local agencies are required to report cybersecurity events and incide…" at bounding box center [548, 151] width 647 height 16
drag, startPoint x: 710, startPoint y: 147, endPoint x: 725, endPoint y: 161, distance: 20.5
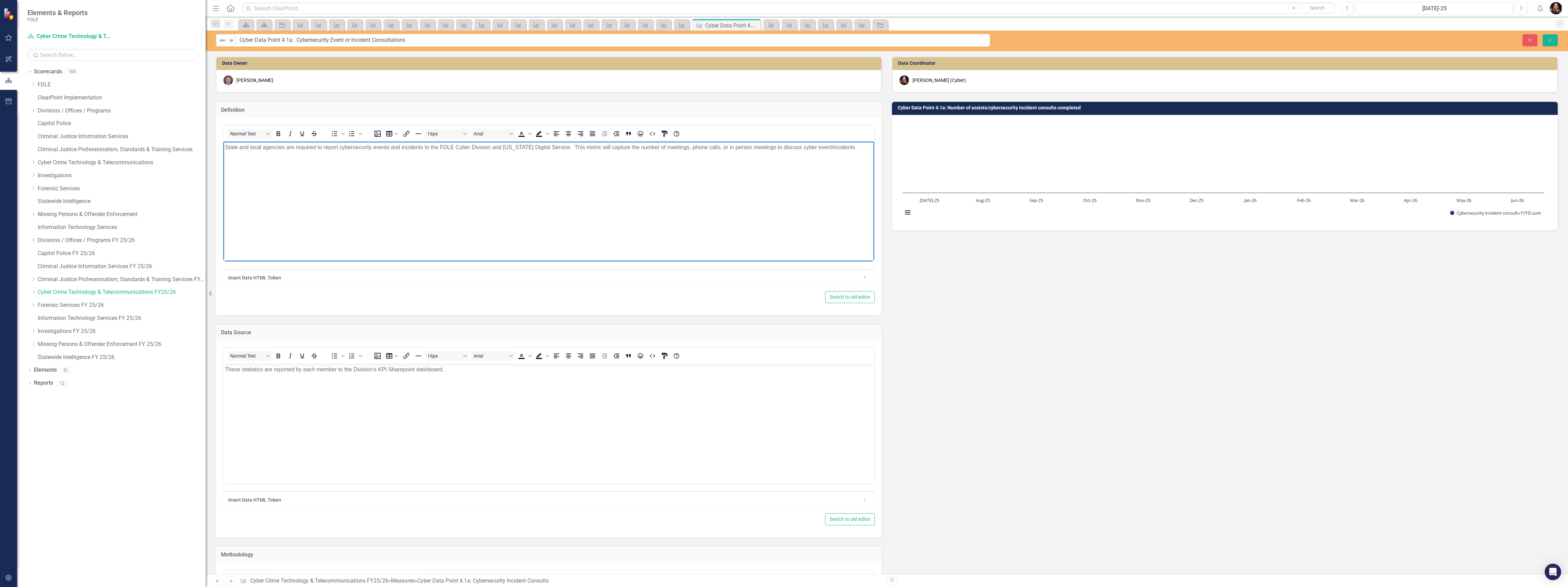
click at [710, 149] on p "State and local agencies are required to report cybersecurity events and incide…" at bounding box center [548, 147] width 647 height 9
click at [340, 147] on p "State and local agencies are required to report cybersecurity events and incide…" at bounding box center [548, 147] width 647 height 9
click at [296, 147] on p "State and local agencies are required to report certain cybersecurity events an…" at bounding box center [548, 151] width 647 height 16
click at [270, 153] on p "State and local agencies are statutorily required to report certain cybersecuri…" at bounding box center [548, 151] width 647 height 16
click at [264, 153] on p "State and local agencies are statutorily required to report certain cybersecuri…" at bounding box center [548, 151] width 647 height 16
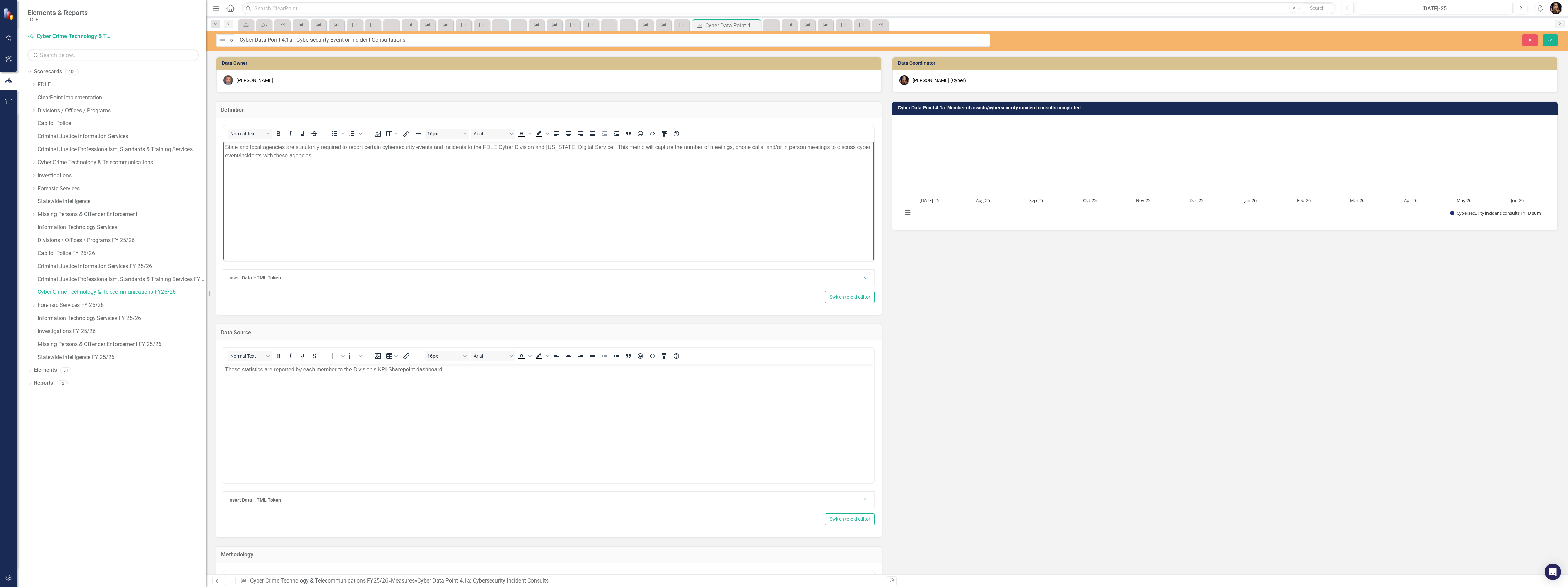
click at [333, 159] on p "State and local agencies are statutorily required to report certain cybersecuri…" at bounding box center [548, 151] width 647 height 16
drag, startPoint x: 696, startPoint y: 149, endPoint x: 707, endPoint y: 153, distance: 11.7
click at [698, 149] on p "State and local agencies are statutorily required to report certain cybersecuri…" at bounding box center [548, 151] width 647 height 16
click at [1553, 37] on button "Save" at bounding box center [1550, 40] width 15 height 12
